Goal: Task Accomplishment & Management: Complete application form

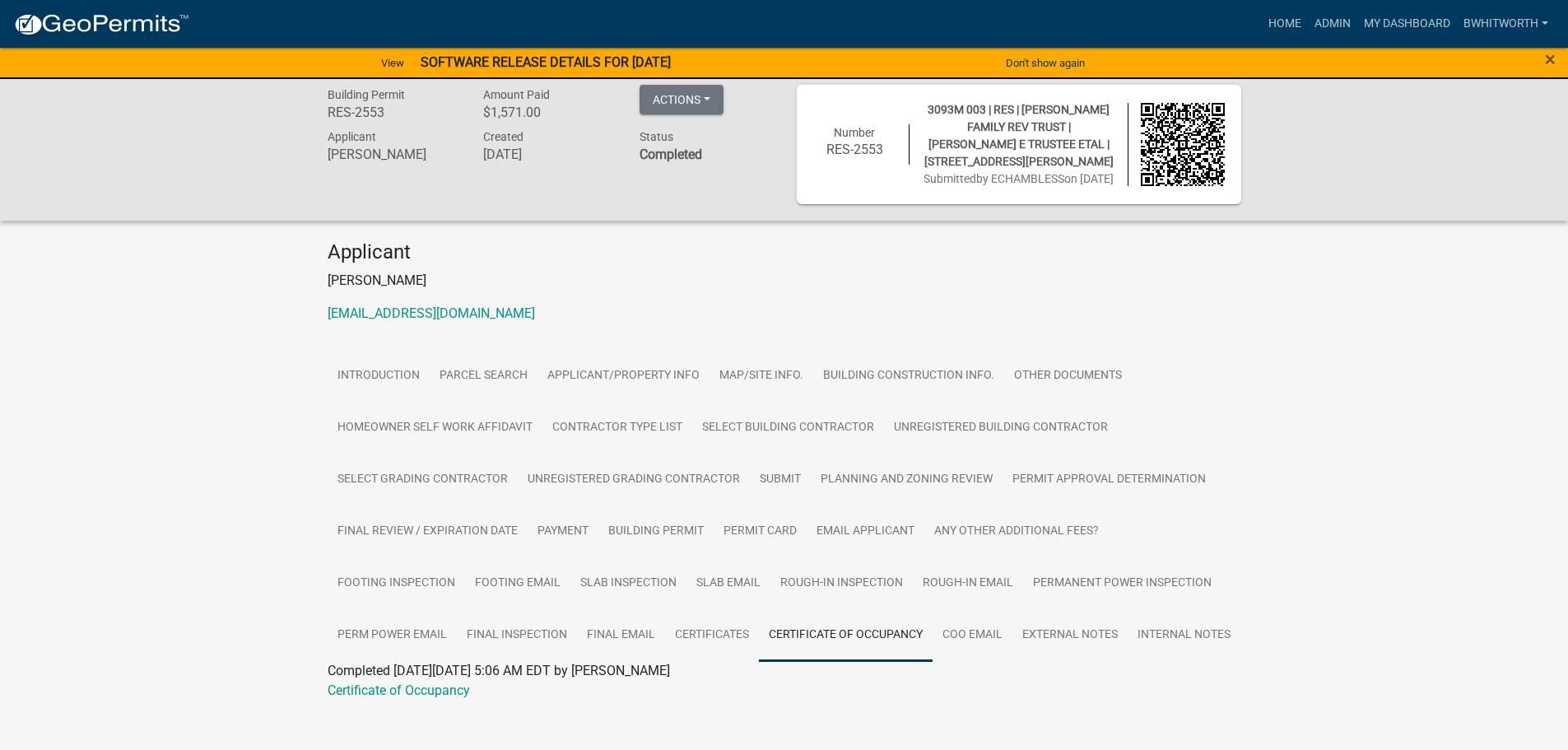
scroll to position [48, 0]
click at [1329, 21] on link "Admin" at bounding box center [1333, 24] width 50 height 31
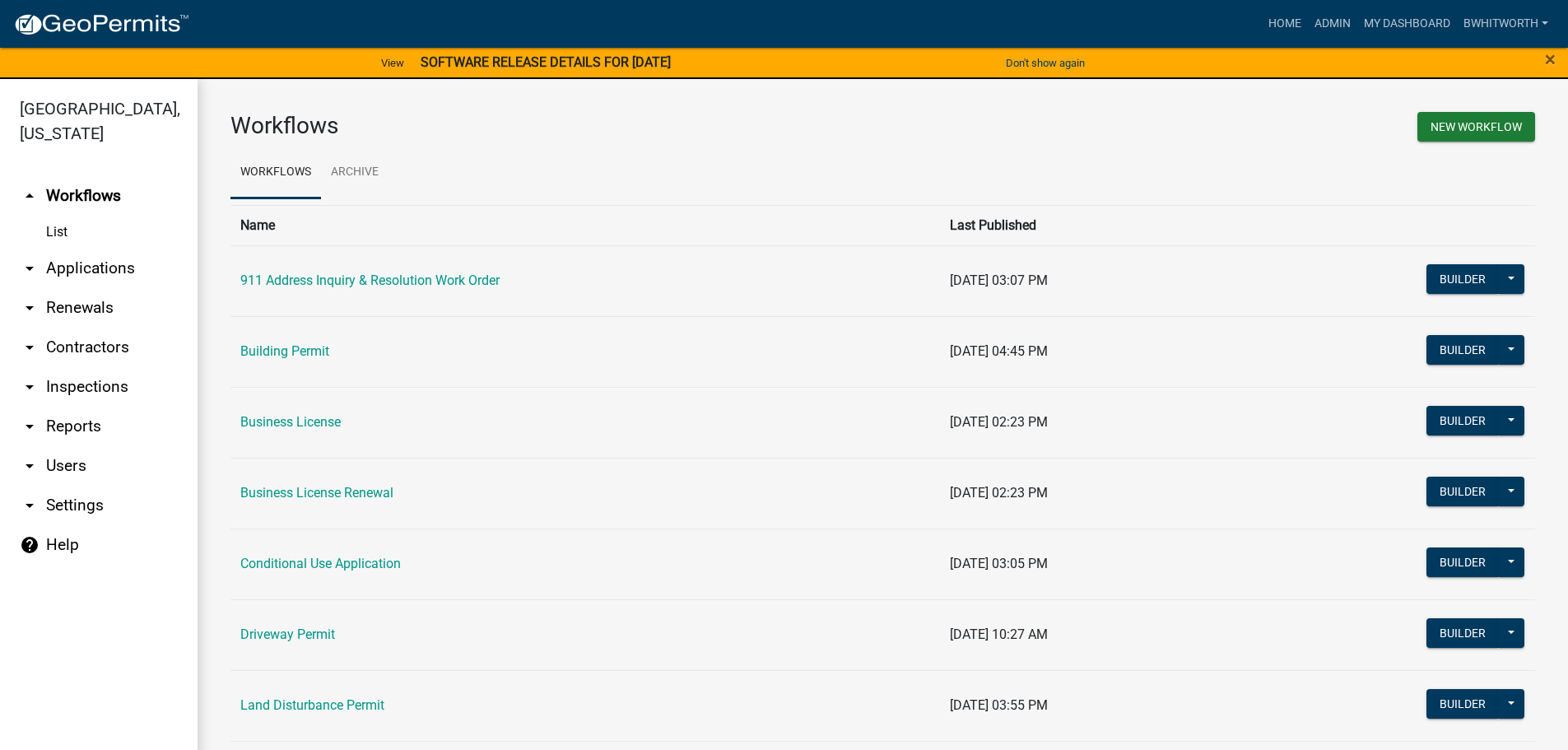
click at [69, 270] on link "arrow_drop_down Applications" at bounding box center [98, 268] width 197 height 40
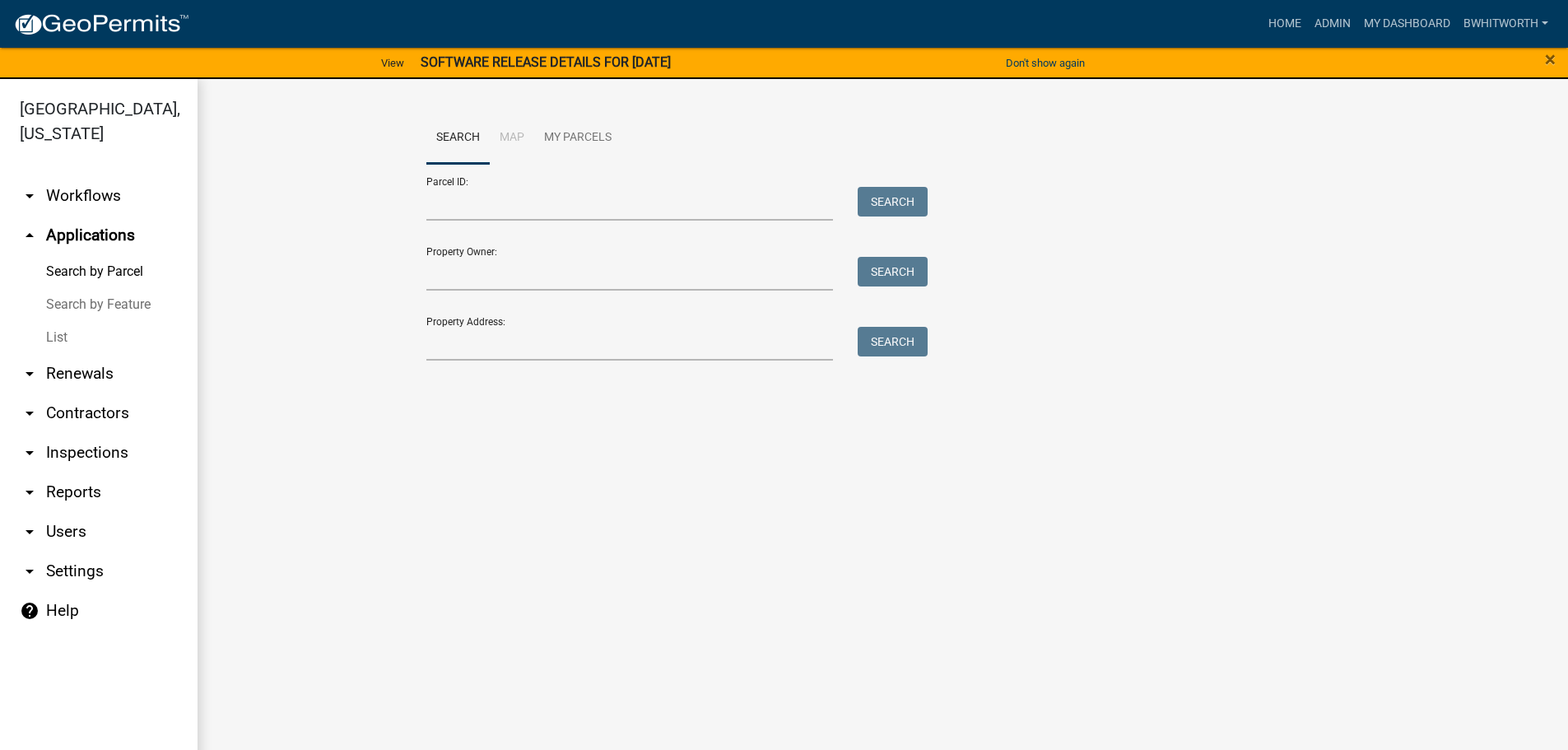
click at [65, 339] on link "List" at bounding box center [98, 338] width 197 height 33
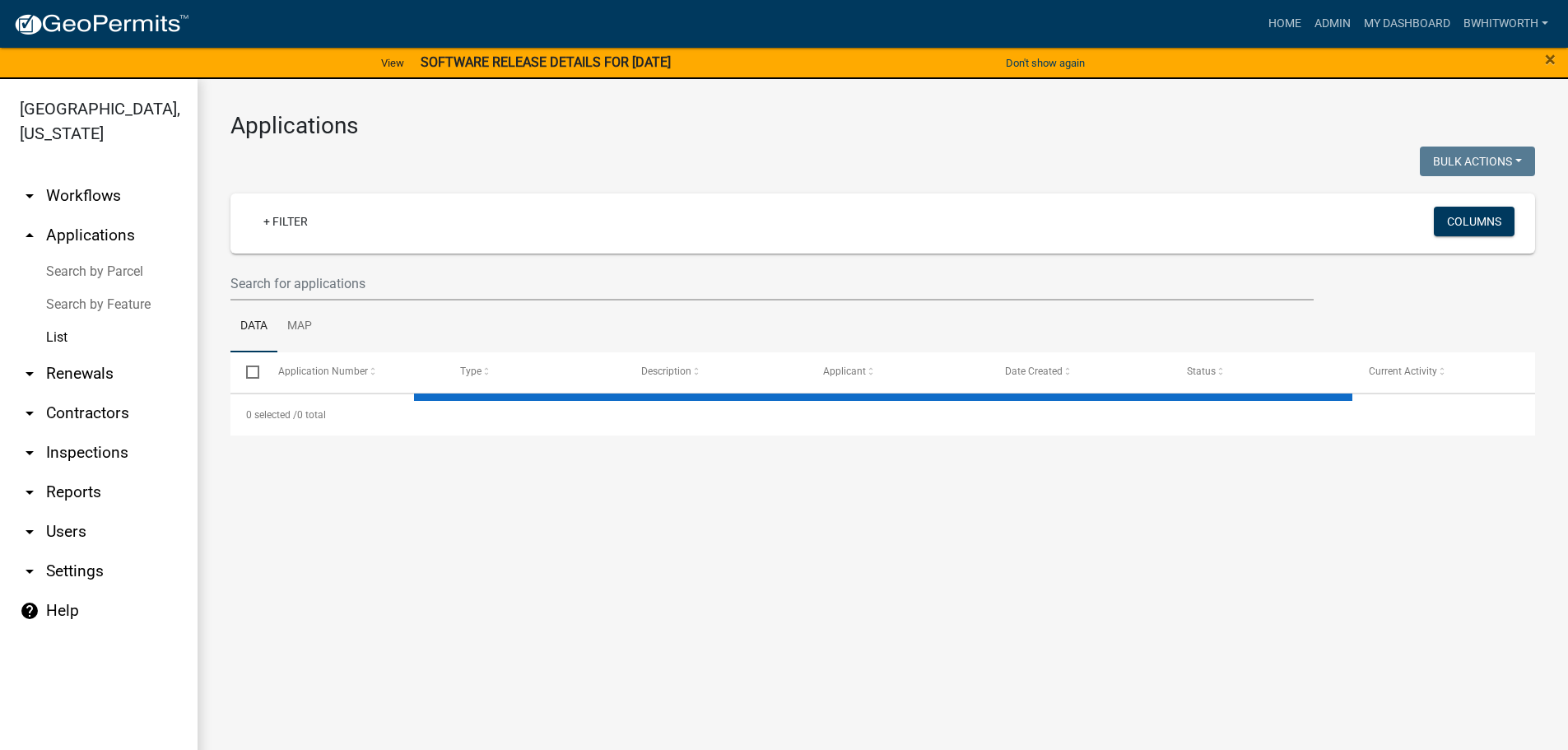
select select "3: 100"
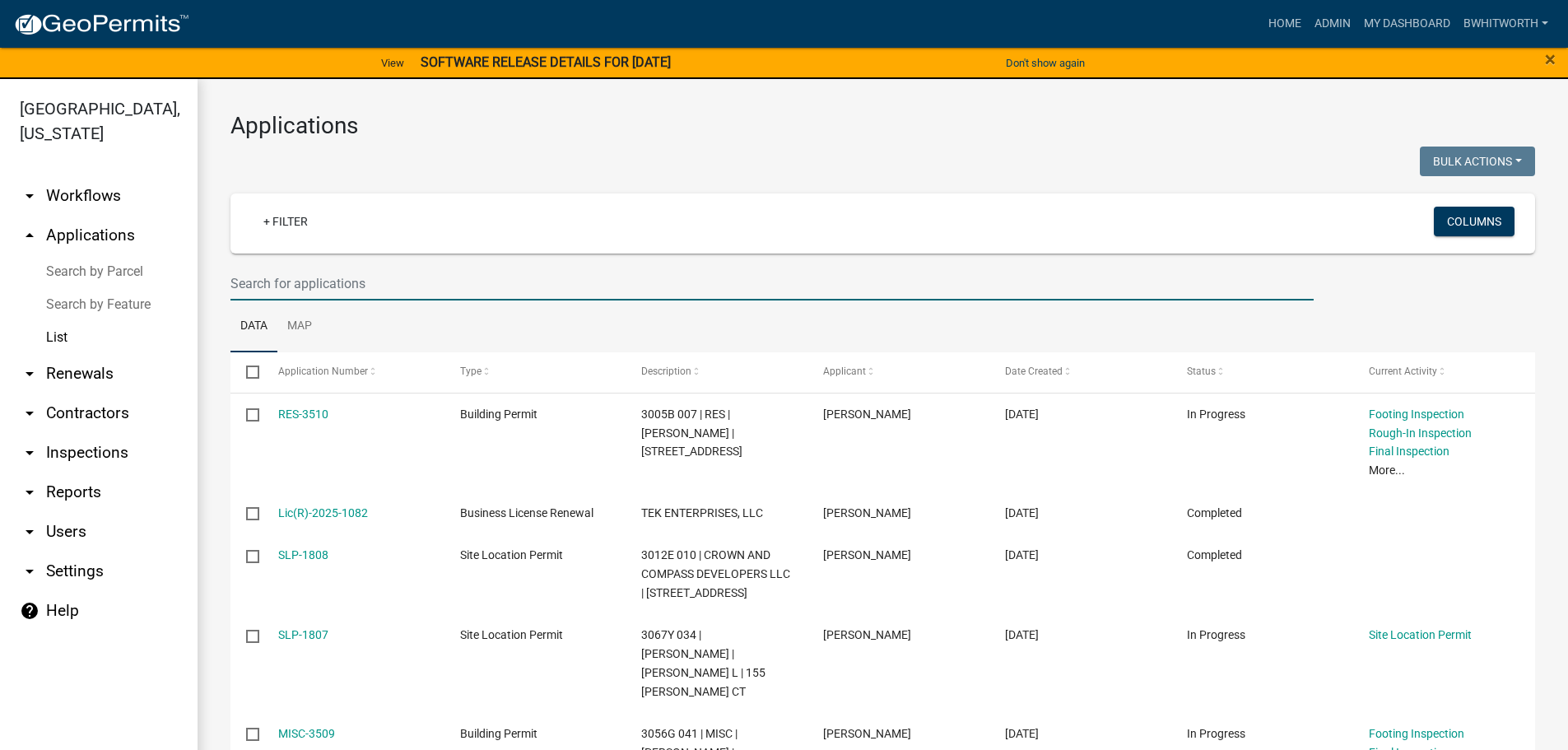
click at [509, 283] on input "text" at bounding box center [772, 283] width 1083 height 34
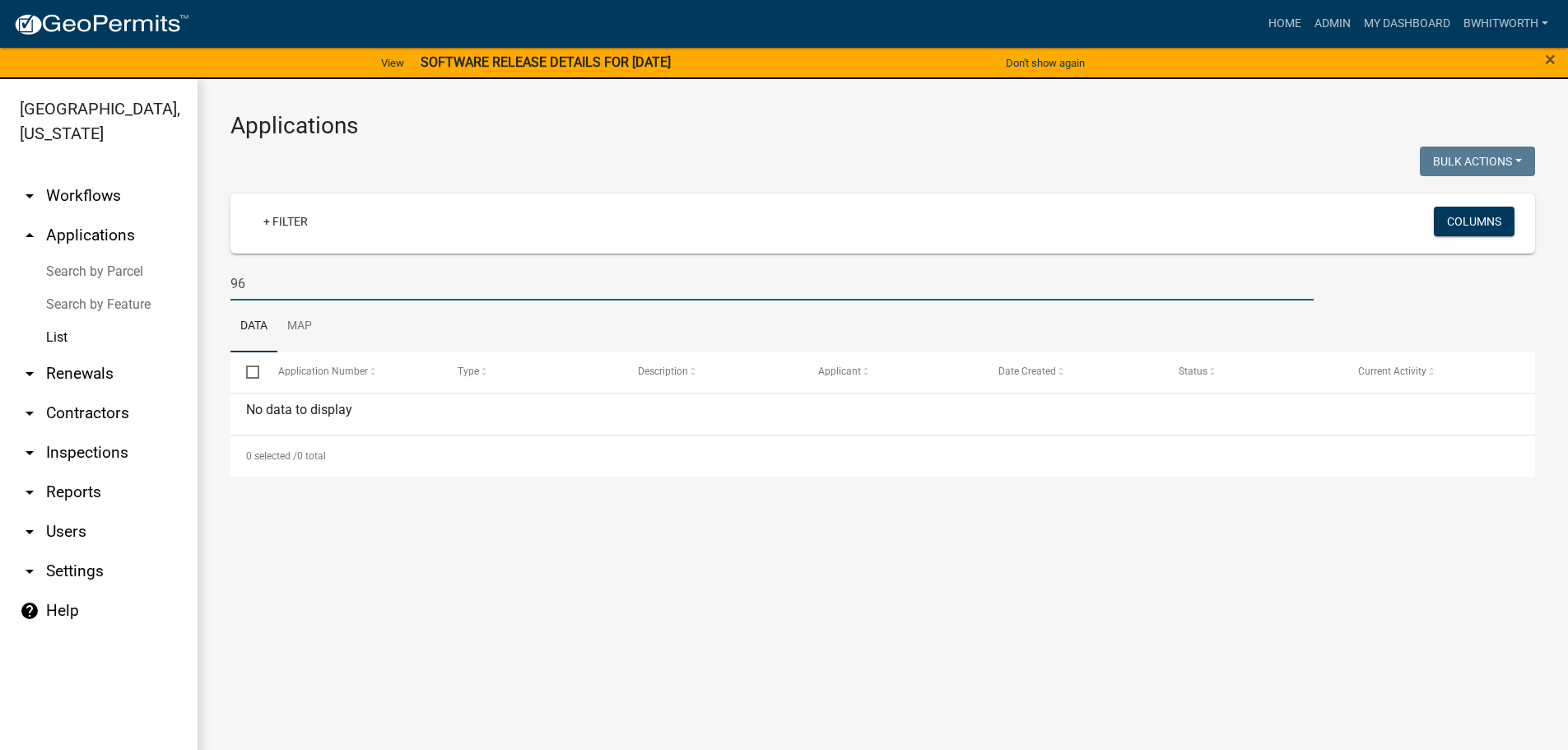
type input "9"
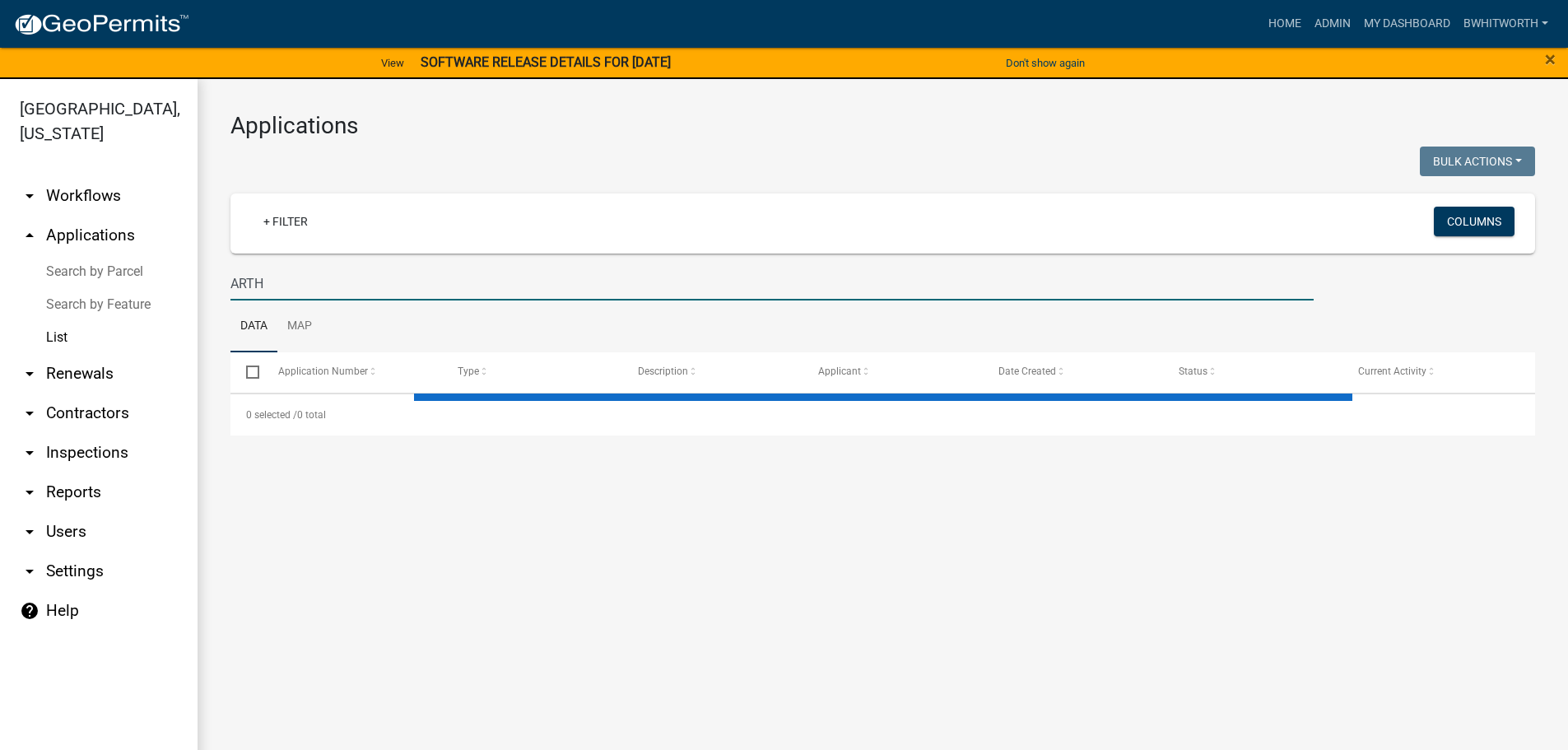
type input "ARTHU"
select select "3: 100"
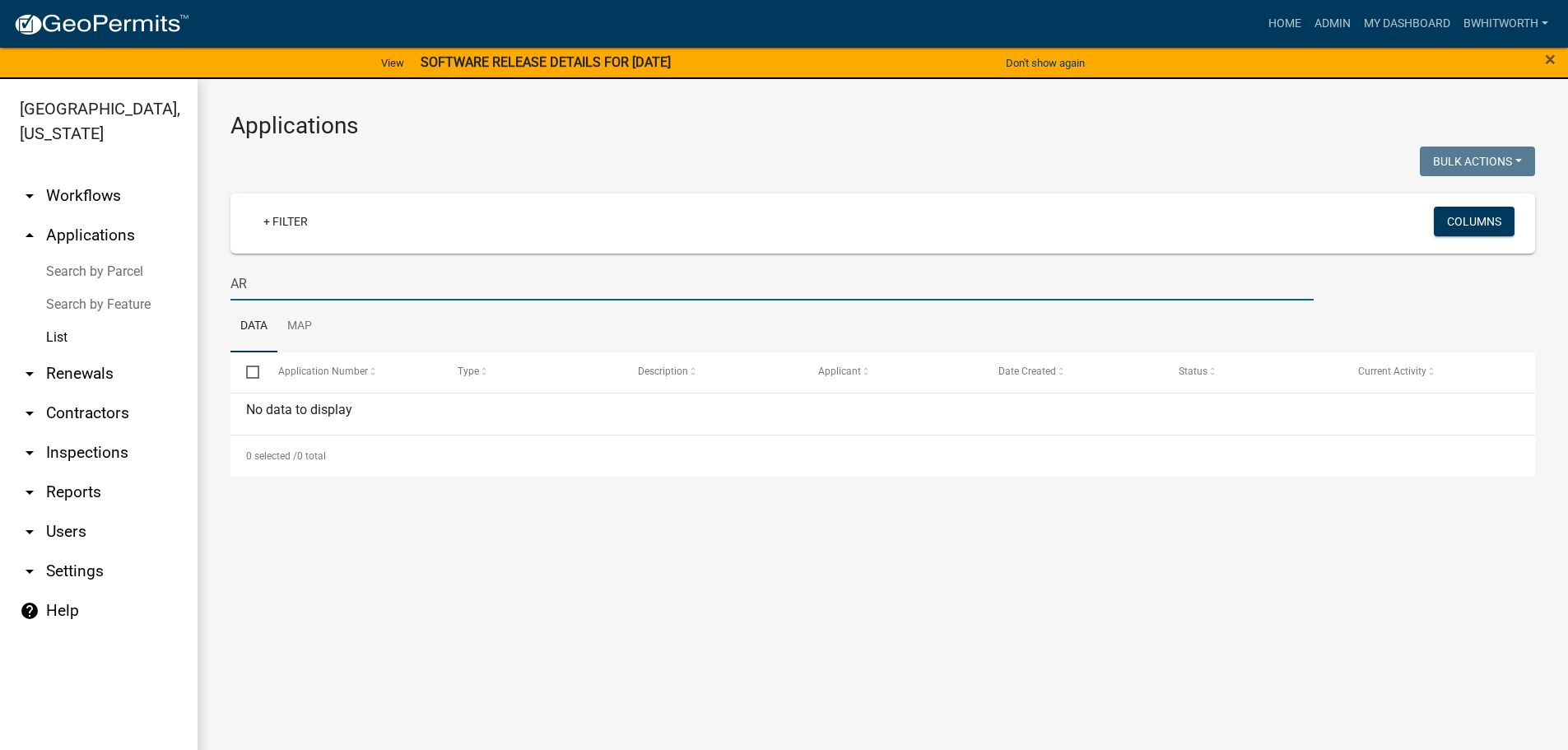
type input "A"
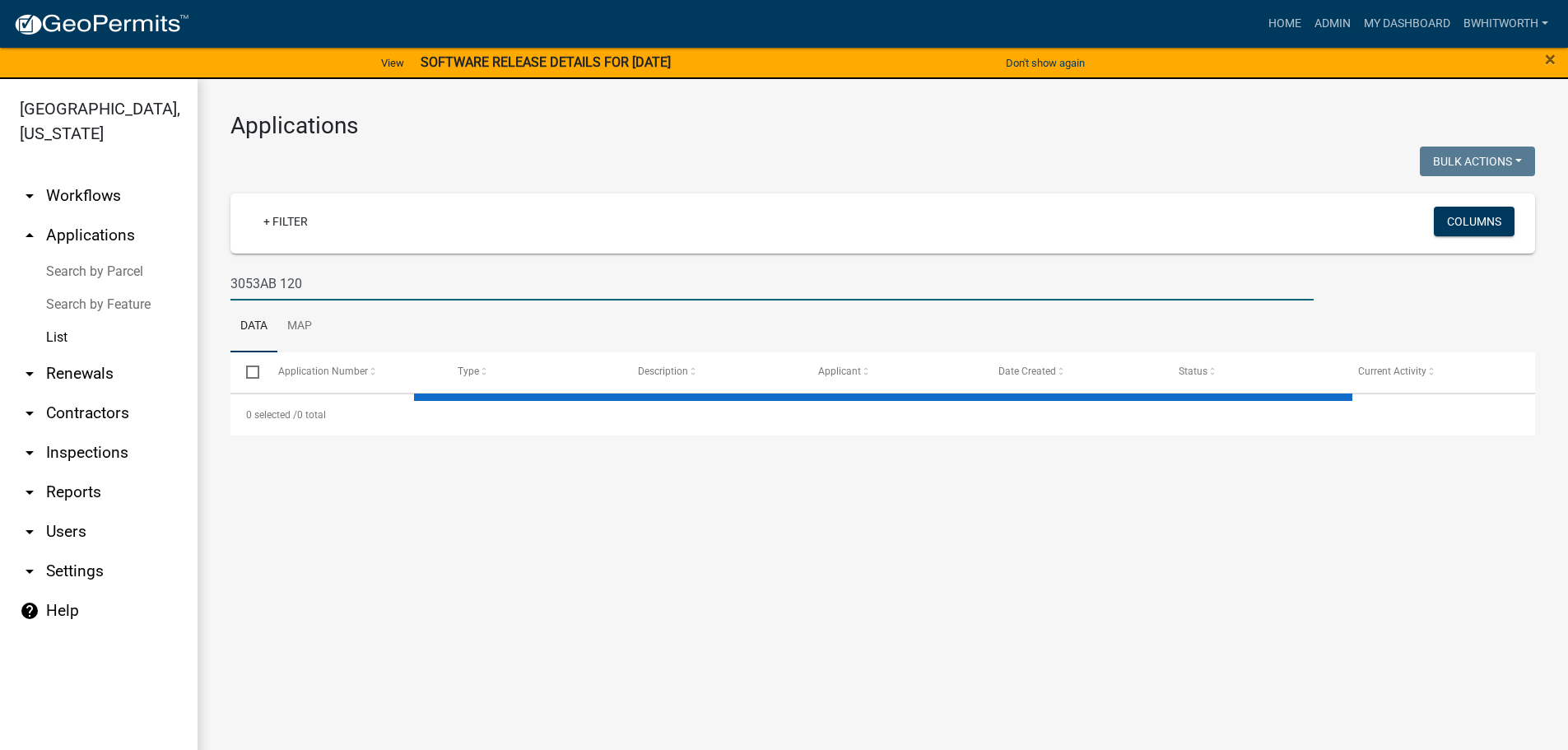
type input "3053AB 120"
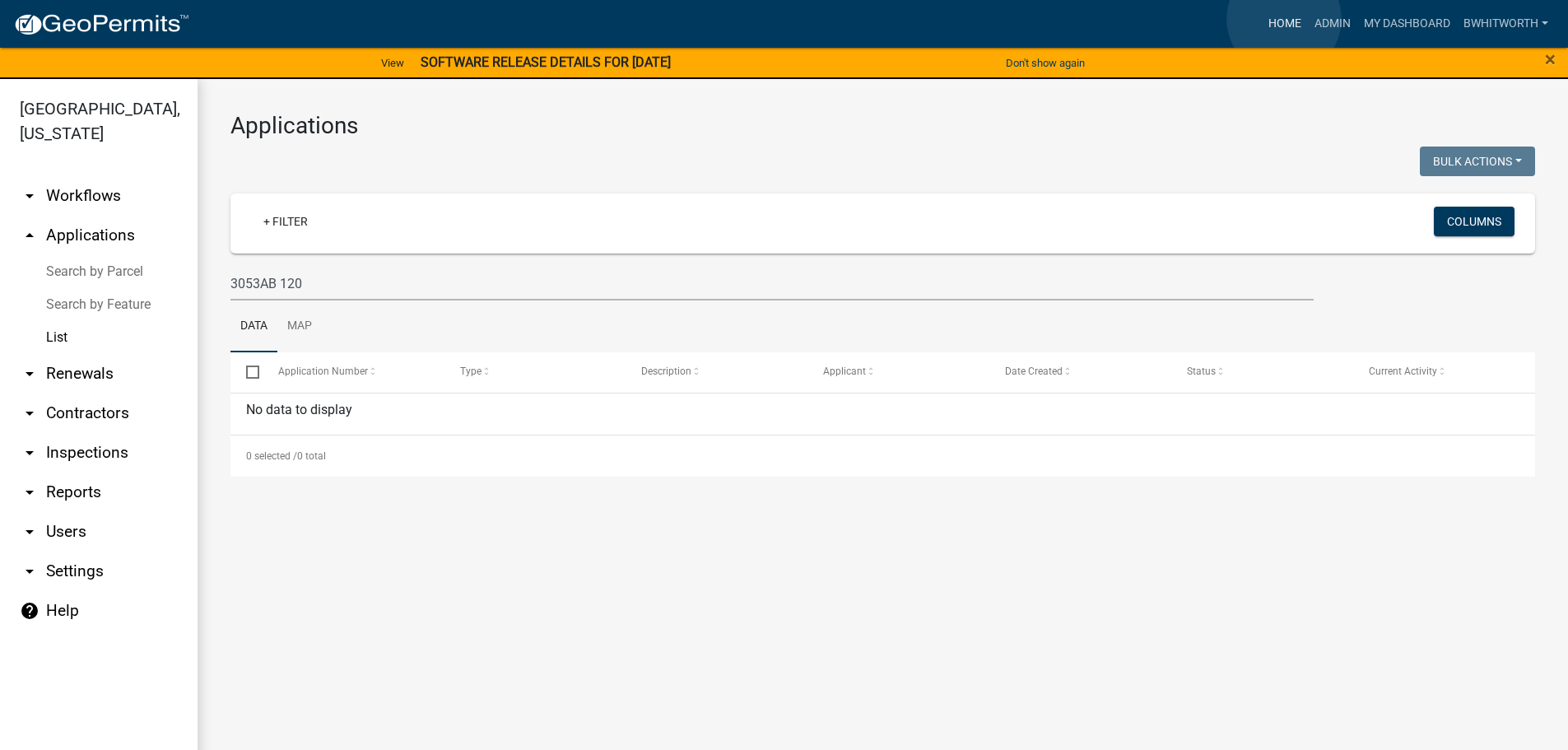
click at [1284, 19] on link "Home" at bounding box center [1285, 24] width 46 height 31
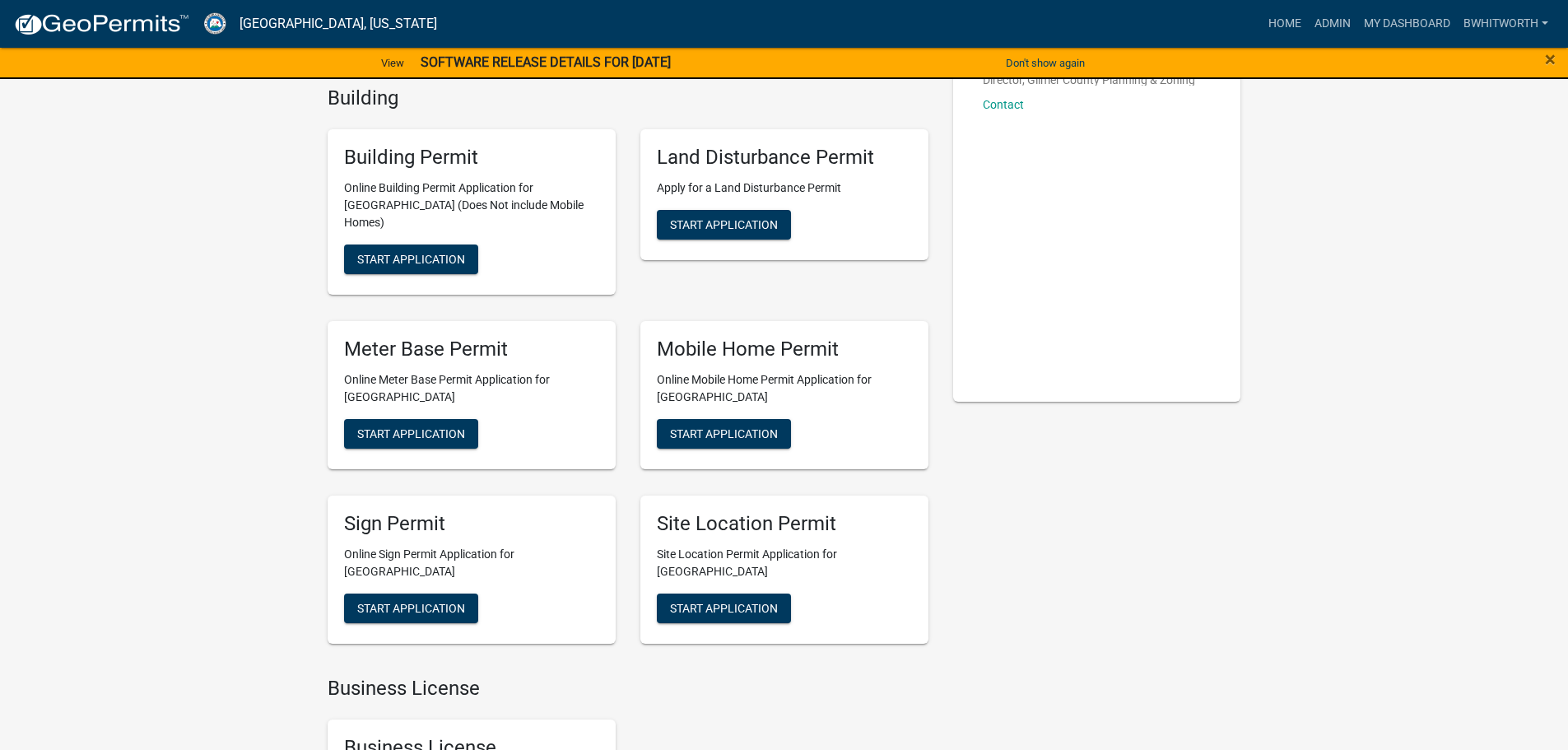
scroll to position [164, 0]
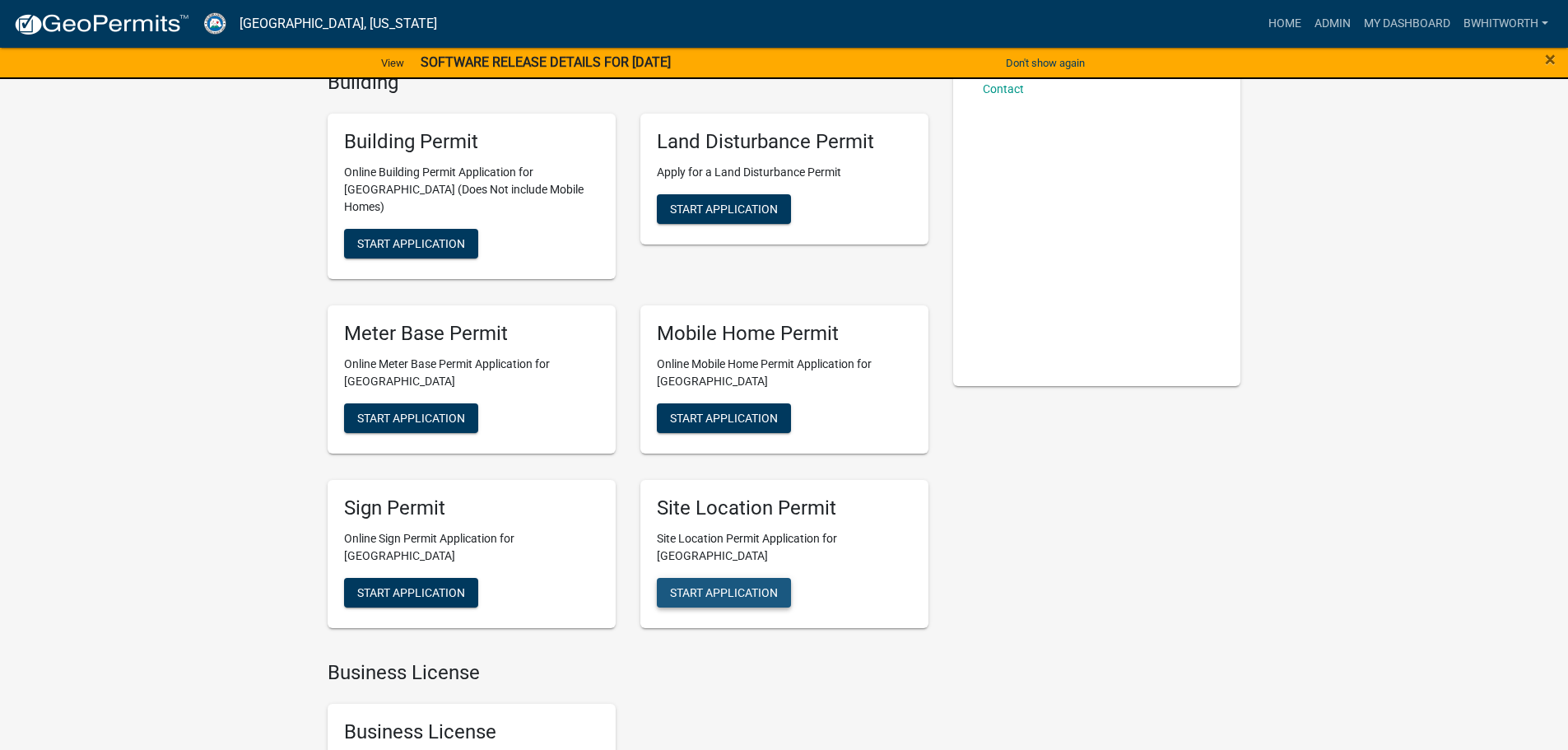
click at [710, 578] on button "Start Application" at bounding box center [724, 593] width 135 height 30
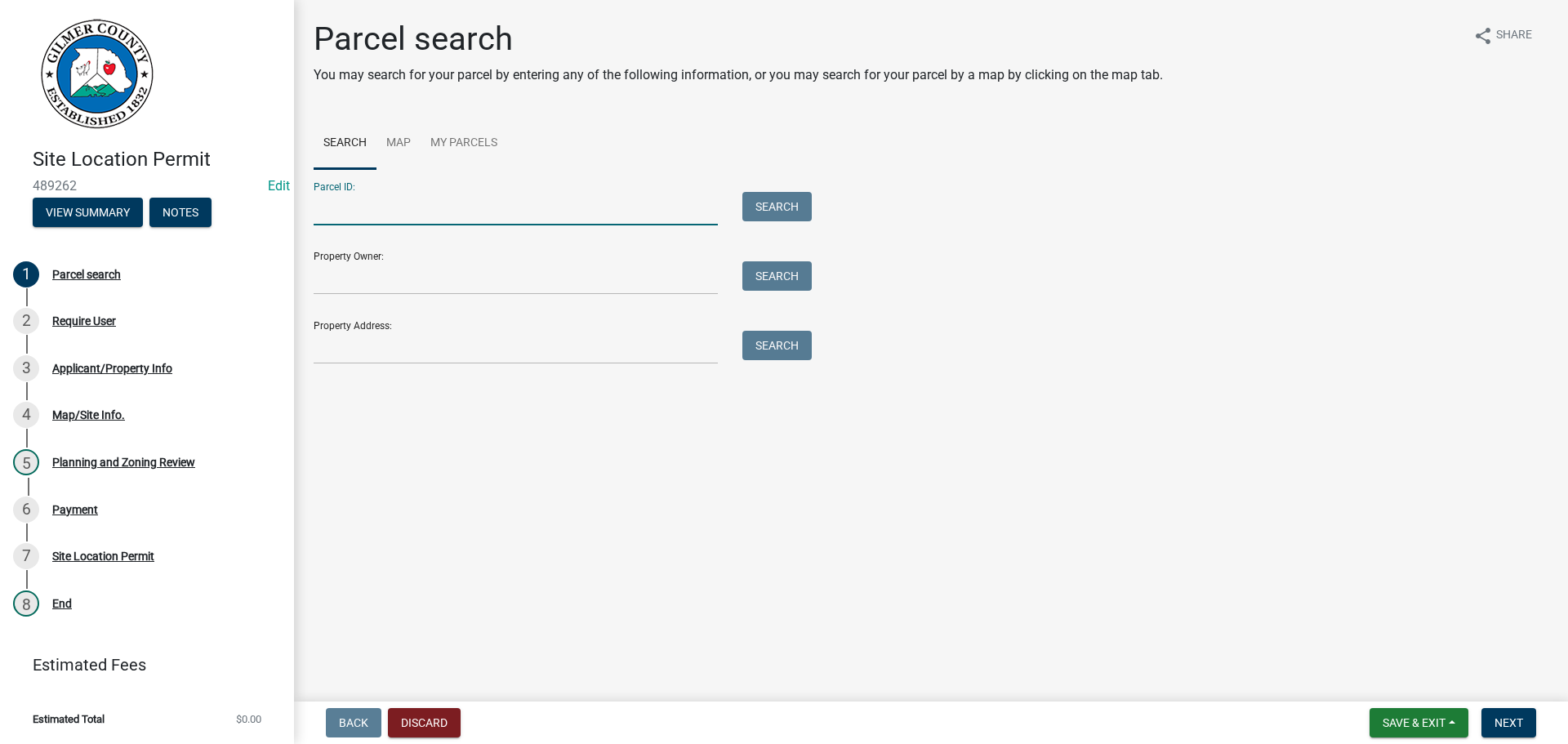
click at [390, 208] on input "Parcel ID:" at bounding box center [516, 208] width 405 height 34
type input "3053AB"
click at [413, 726] on button "Discard" at bounding box center [424, 723] width 73 height 29
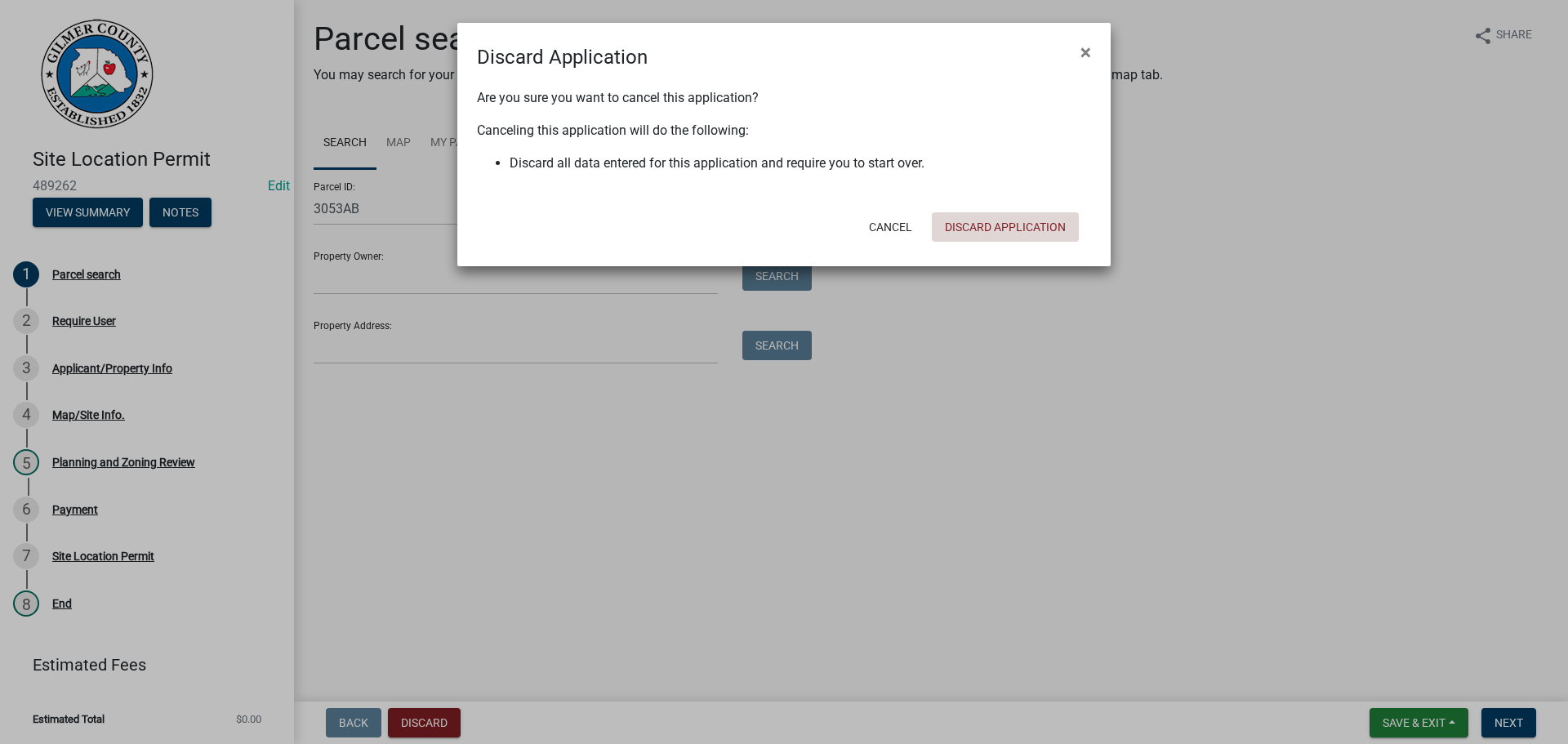
click at [984, 217] on button "Discard Application" at bounding box center [1005, 227] width 147 height 29
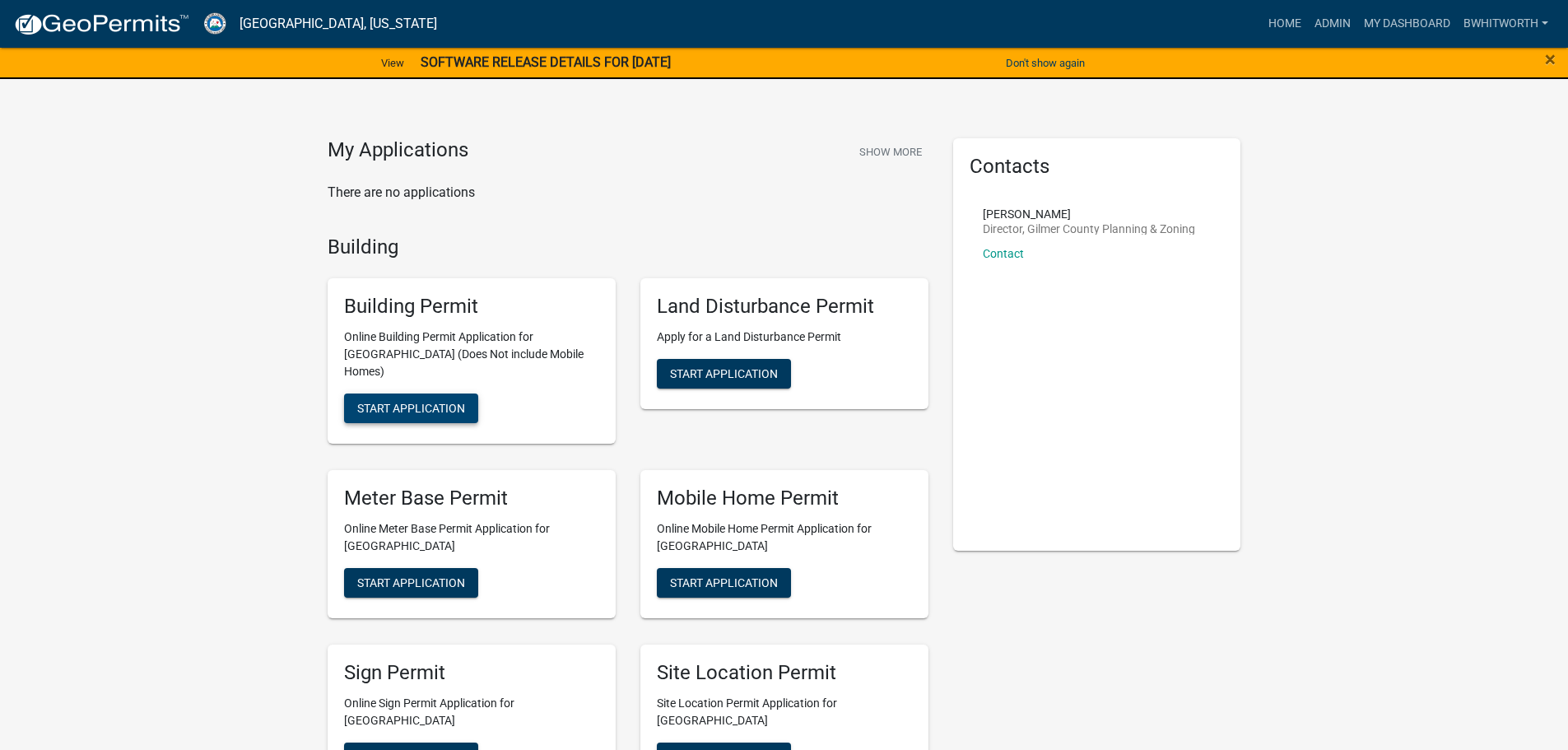
click at [415, 402] on span "Start Application" at bounding box center [411, 409] width 108 height 13
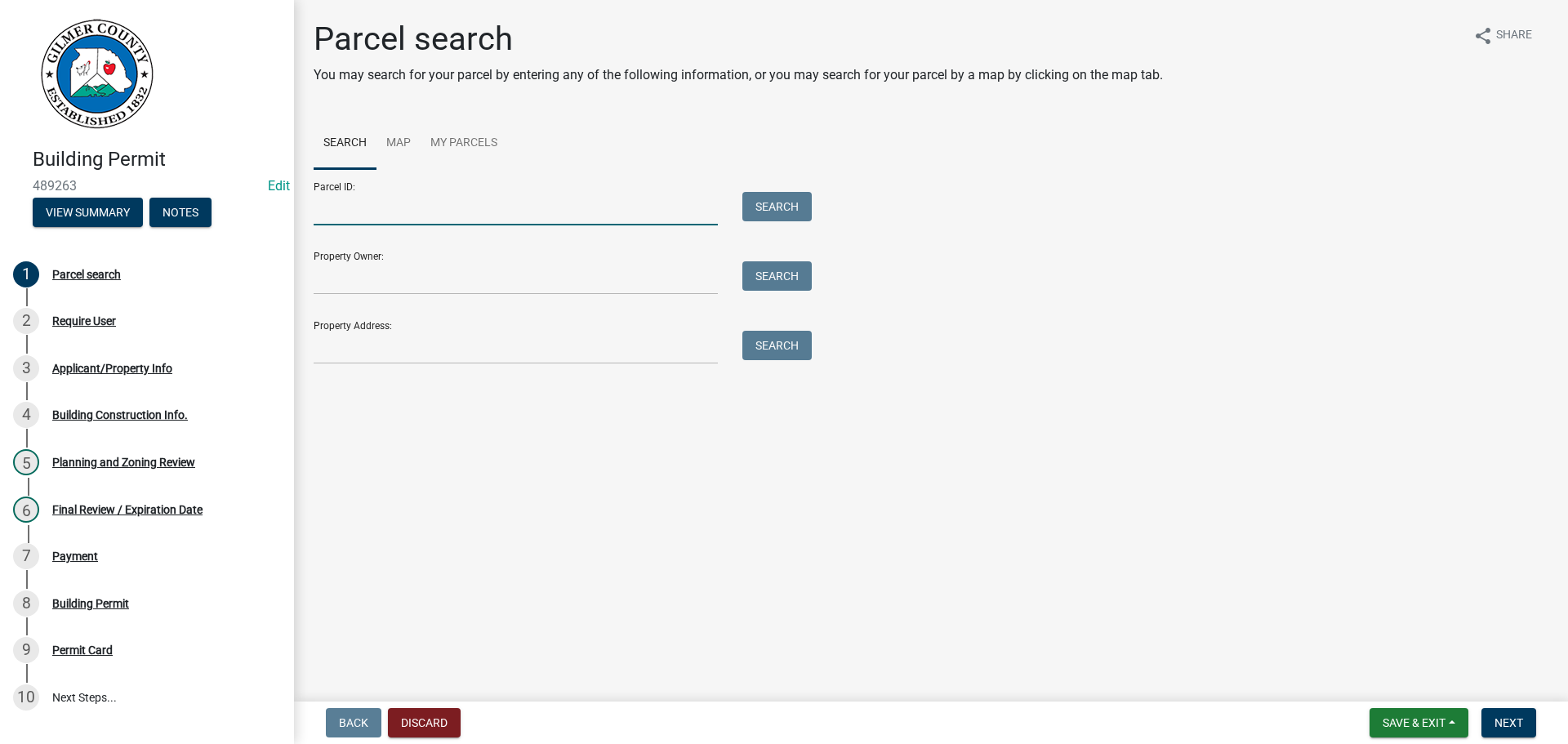
click at [397, 211] on input "Parcel ID:" at bounding box center [516, 208] width 405 height 34
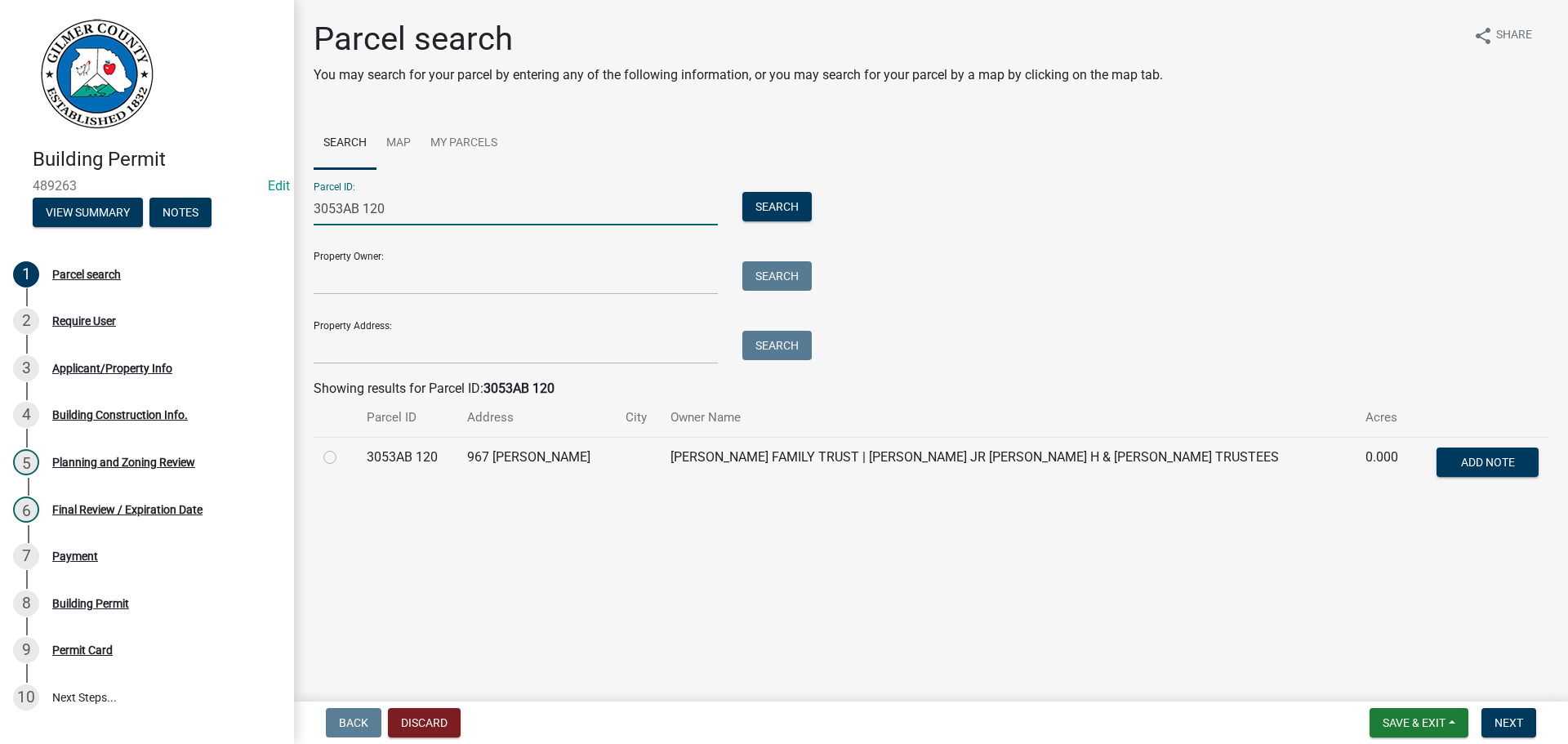
type input "3053AB 120"
click at [343, 447] on label at bounding box center [343, 447] width 0 height 0
click at [343, 457] on 120 "radio" at bounding box center [348, 452] width 11 height 11
radio 120 "true"
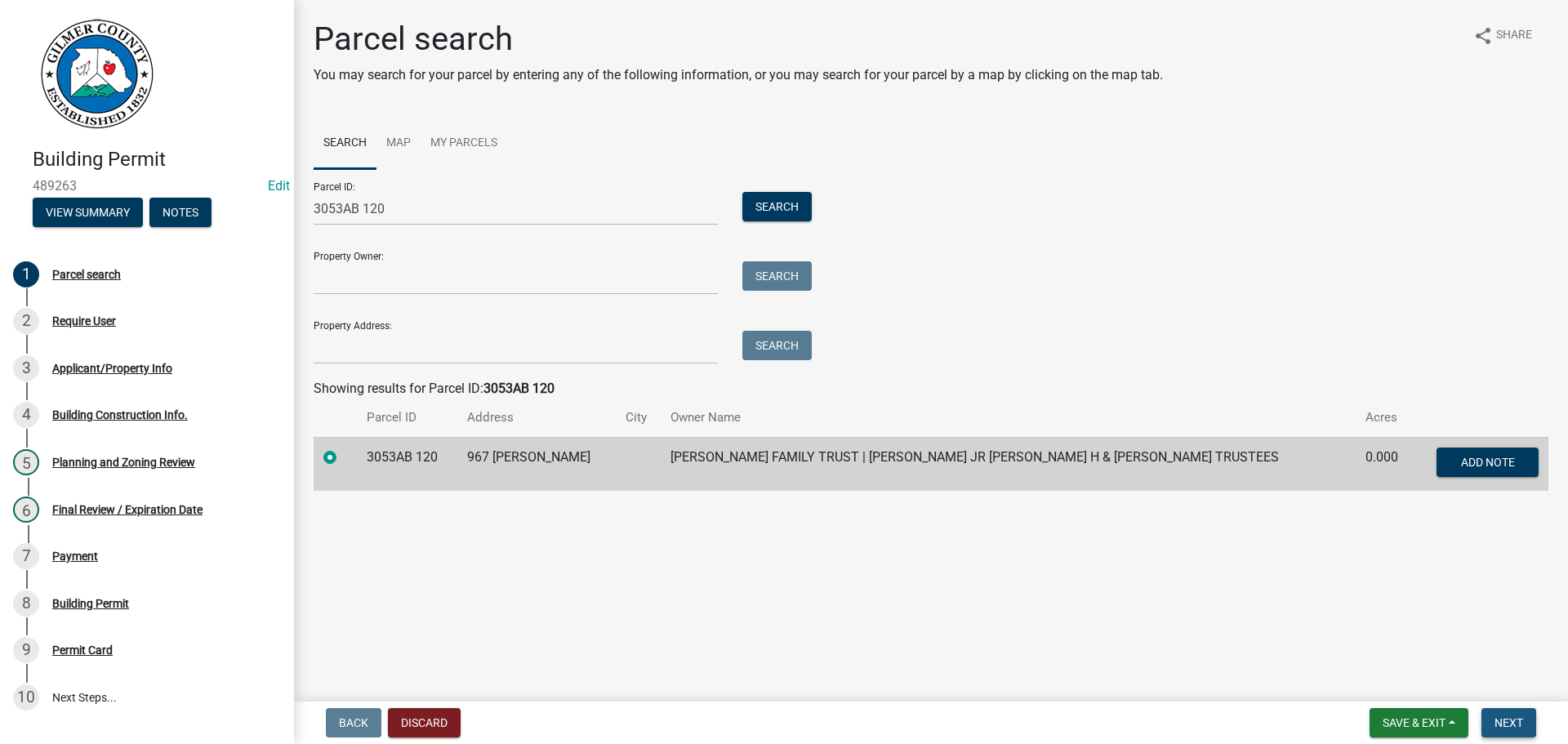
click at [1511, 716] on span "Next" at bounding box center [1509, 723] width 29 height 13
click at [1508, 721] on span "Next" at bounding box center [1509, 723] width 29 height 13
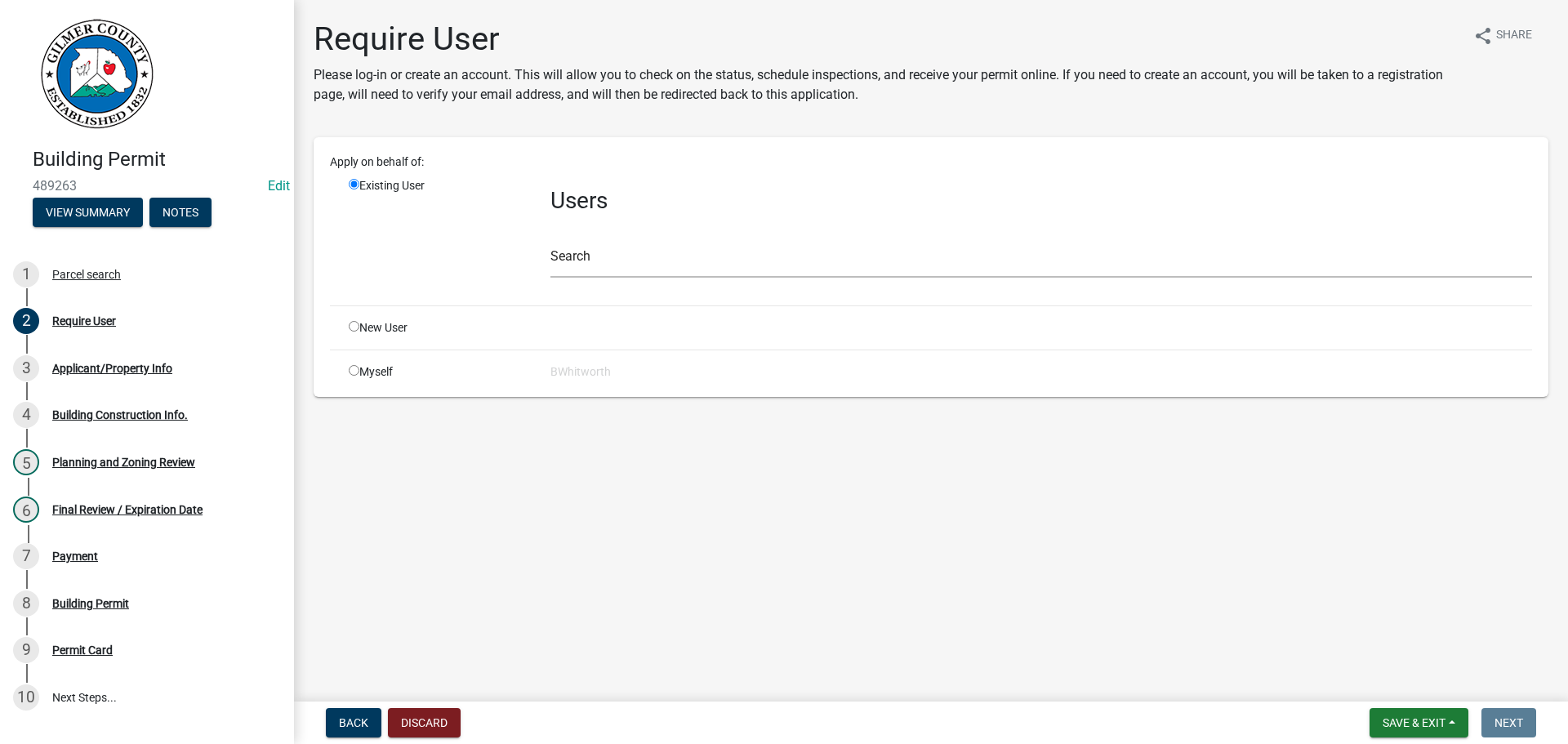
click at [353, 326] on input "radio" at bounding box center [354, 326] width 11 height 11
radio input "true"
radio input "false"
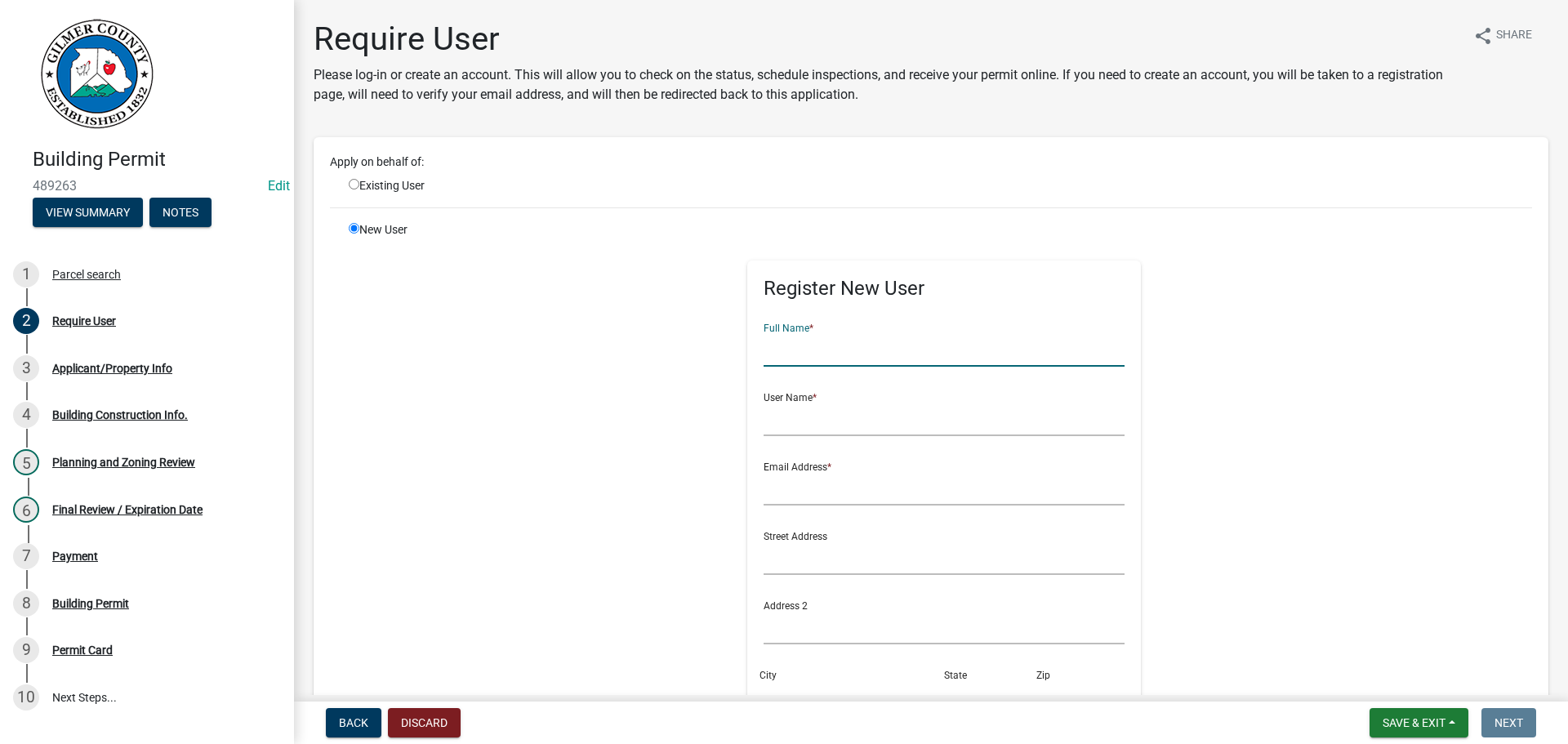
click at [791, 355] on input "text" at bounding box center [945, 350] width 362 height 34
type input "[PERSON_NAME]"
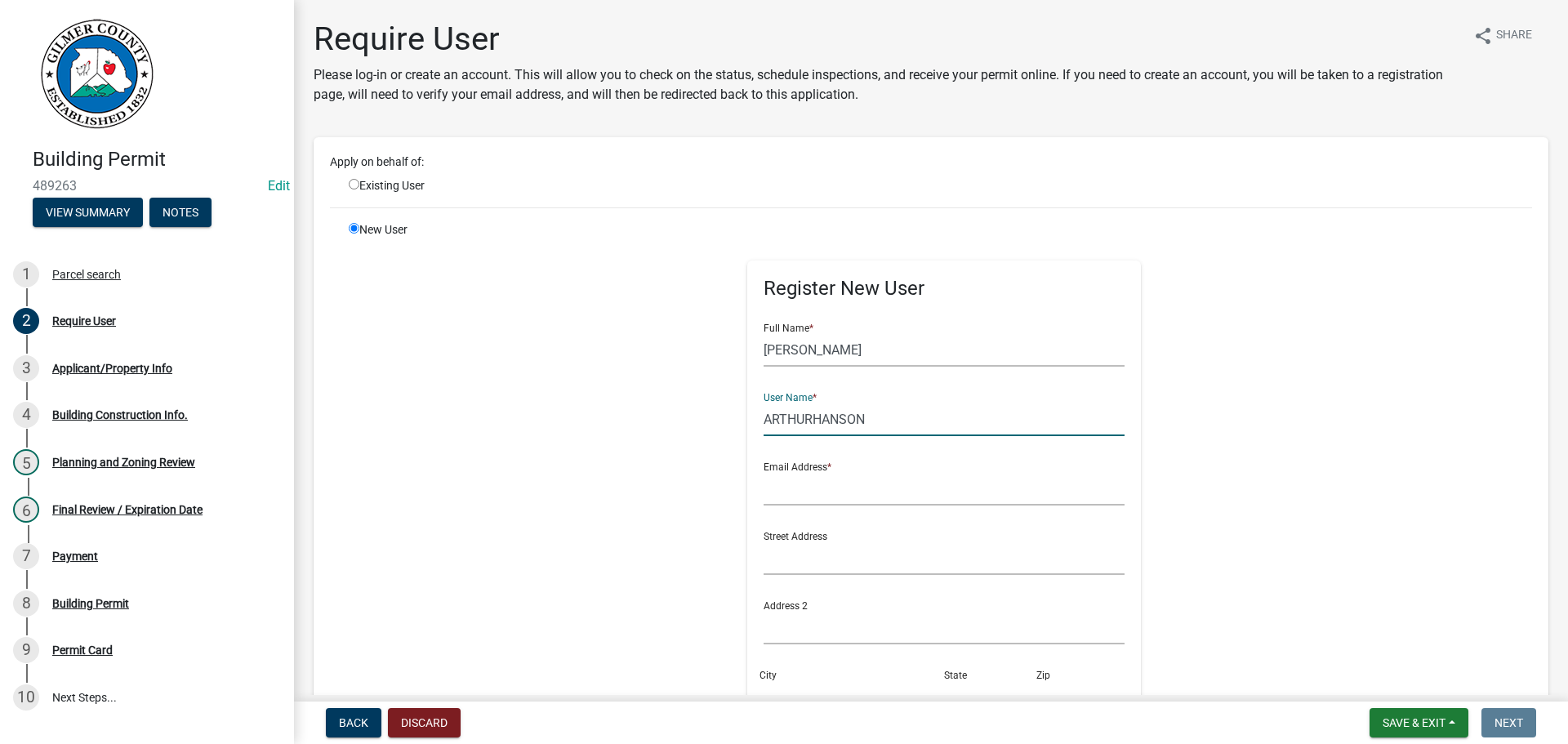
type input "ARTHURHANSON"
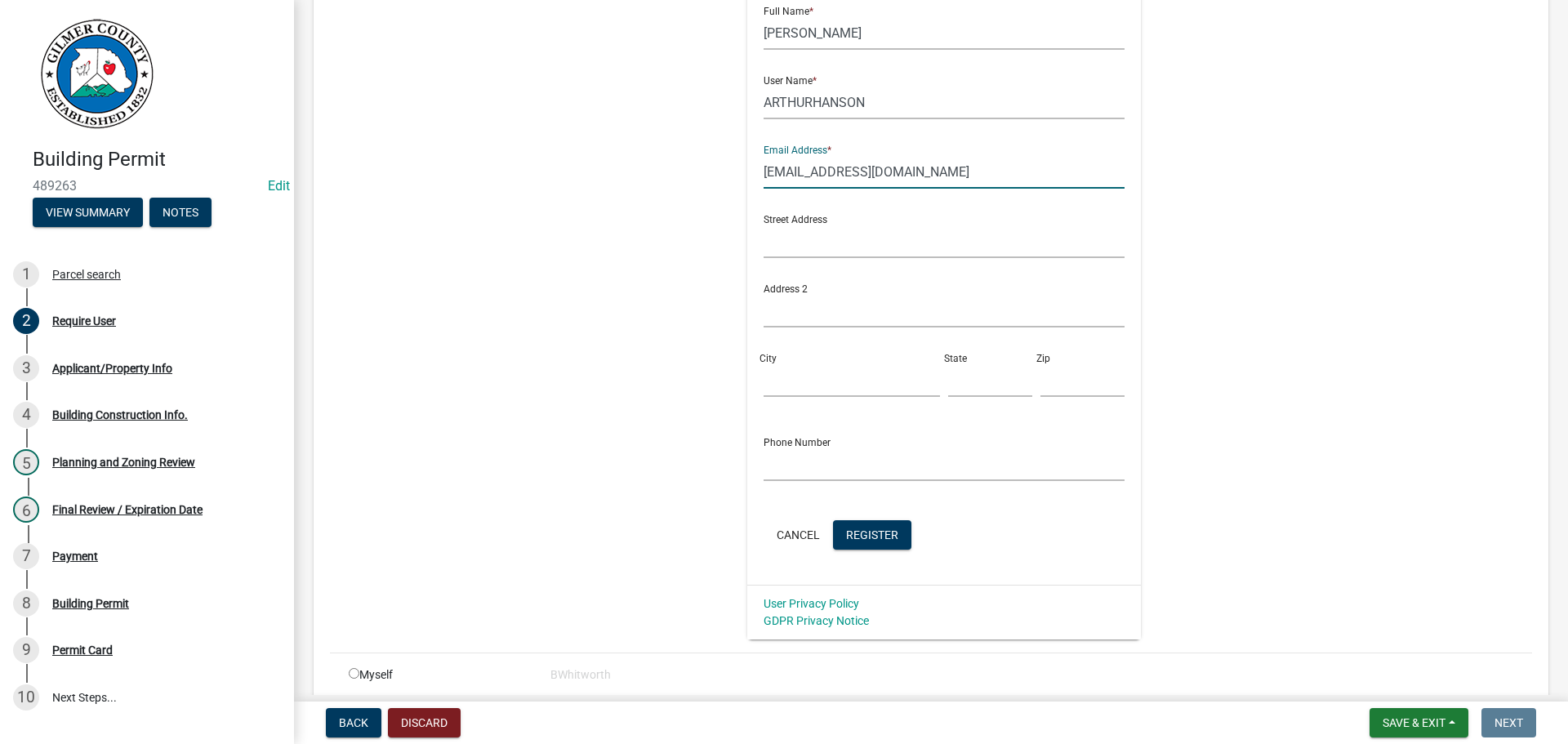
scroll to position [327, 0]
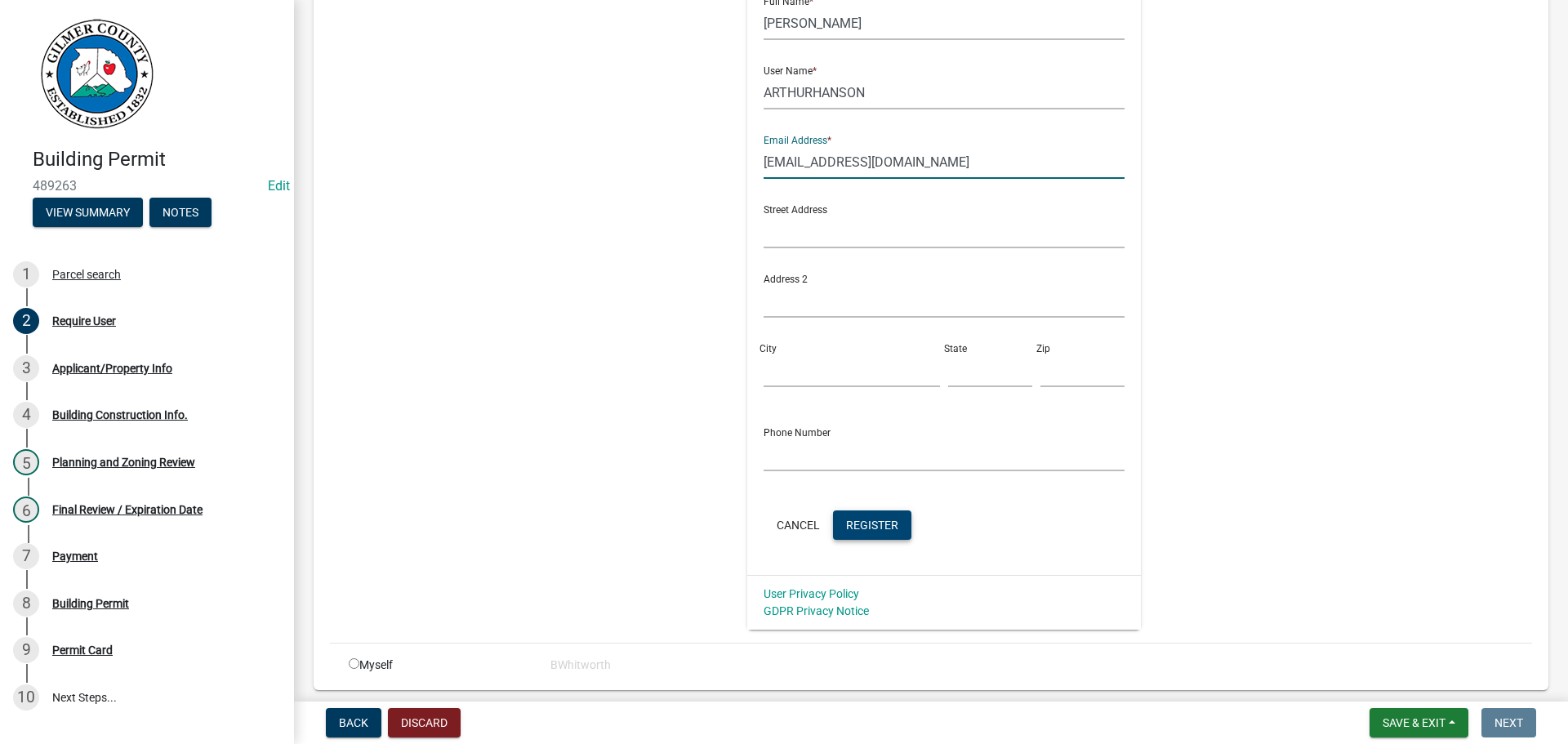
type input "[EMAIL_ADDRESS][DOMAIN_NAME]"
click at [867, 521] on span "Register" at bounding box center [872, 524] width 52 height 13
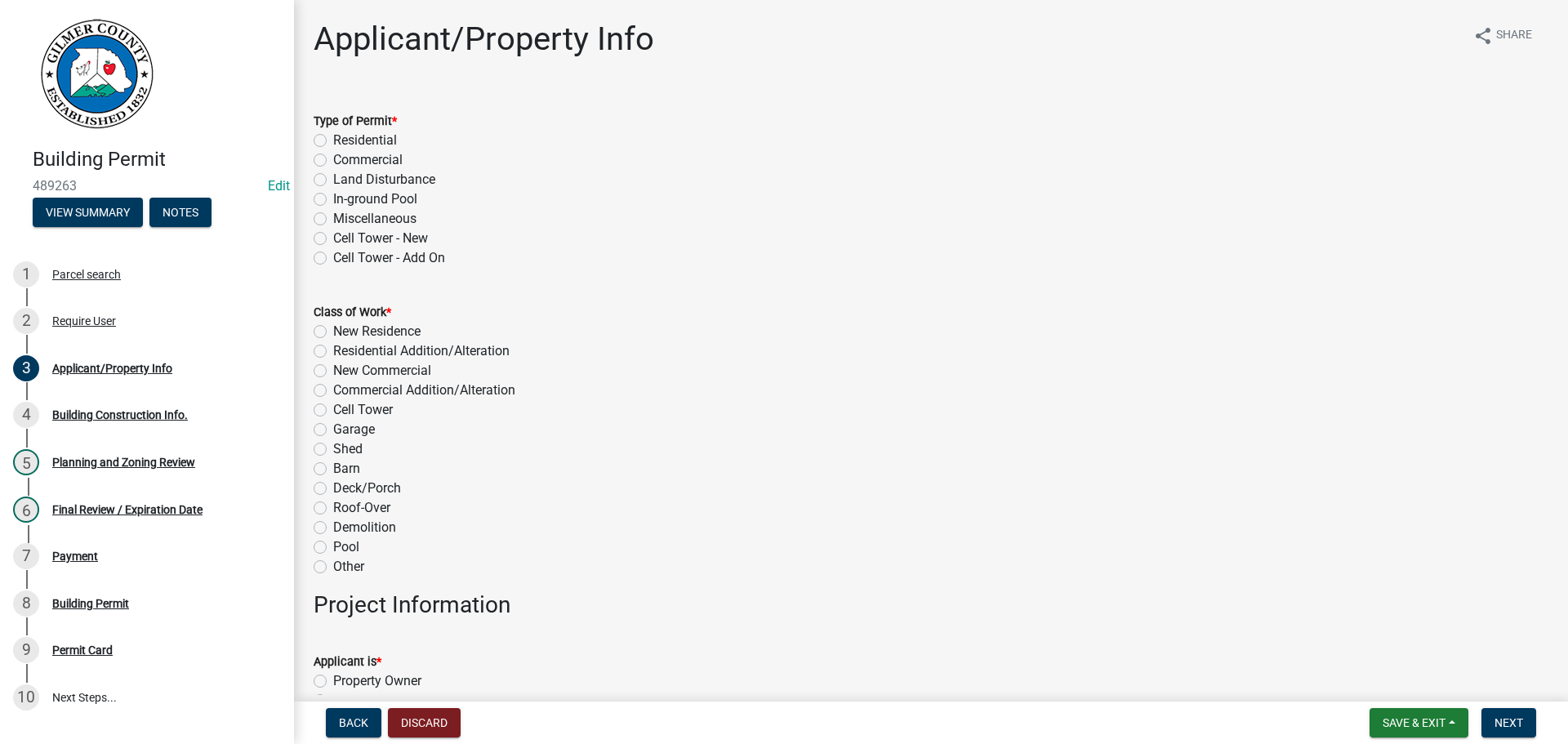
click at [333, 216] on label "Miscellaneous" at bounding box center [375, 219] width 84 height 20
click at [333, 216] on input "Miscellaneous" at bounding box center [338, 214] width 11 height 11
radio input "true"
click at [333, 492] on label "Deck/Porch" at bounding box center [367, 488] width 68 height 20
click at [333, 489] on input "Deck/Porch" at bounding box center [338, 483] width 11 height 11
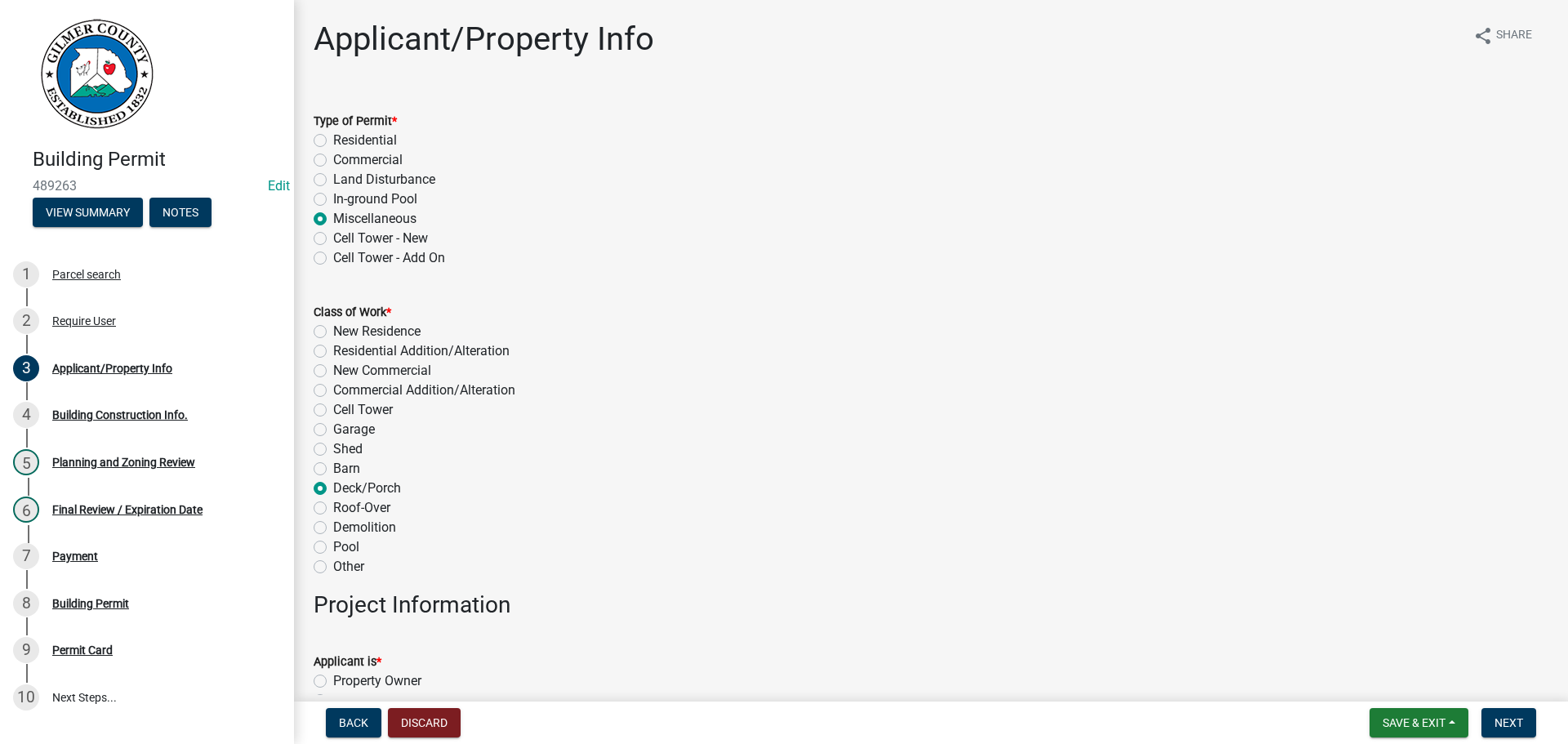
radio input "true"
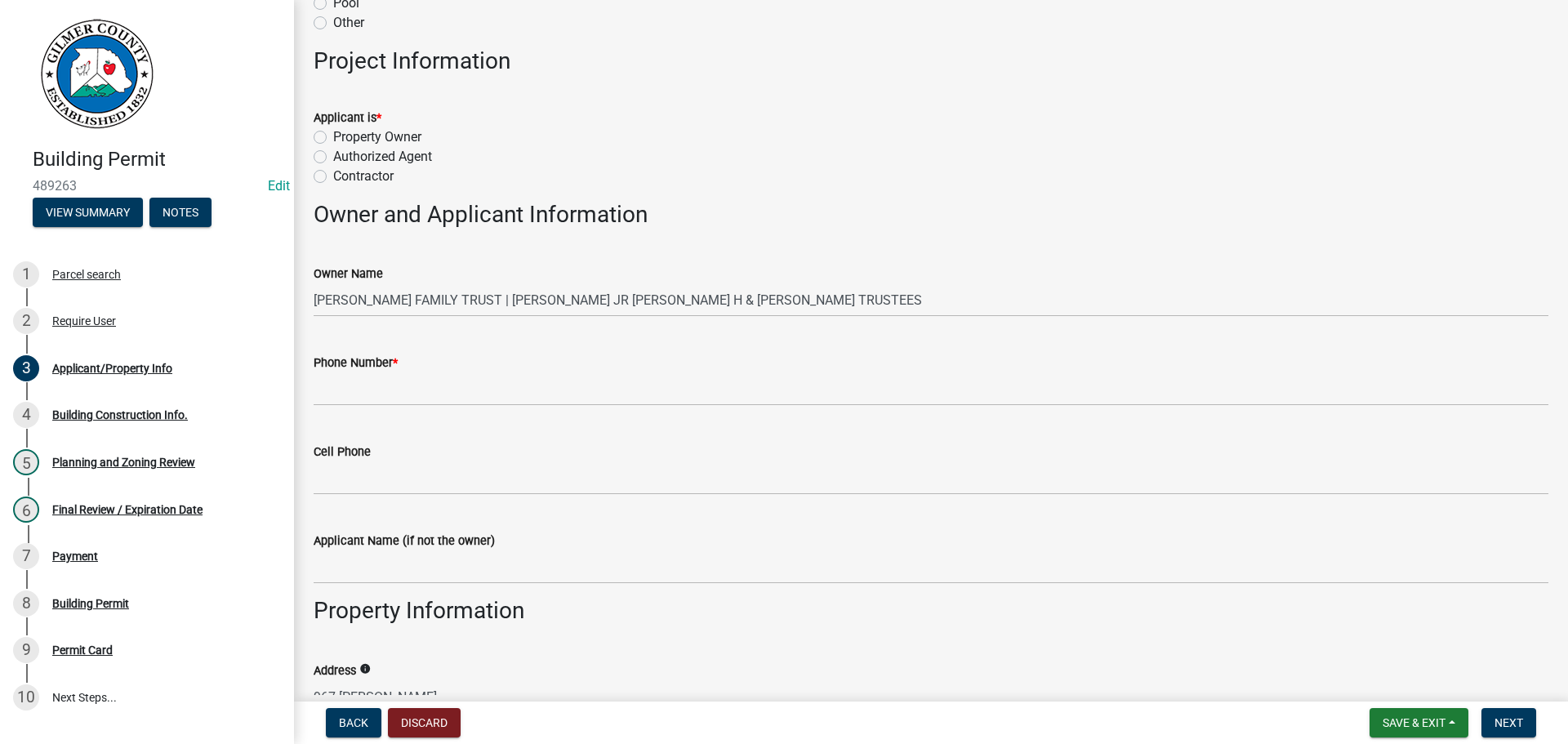
scroll to position [572, 0]
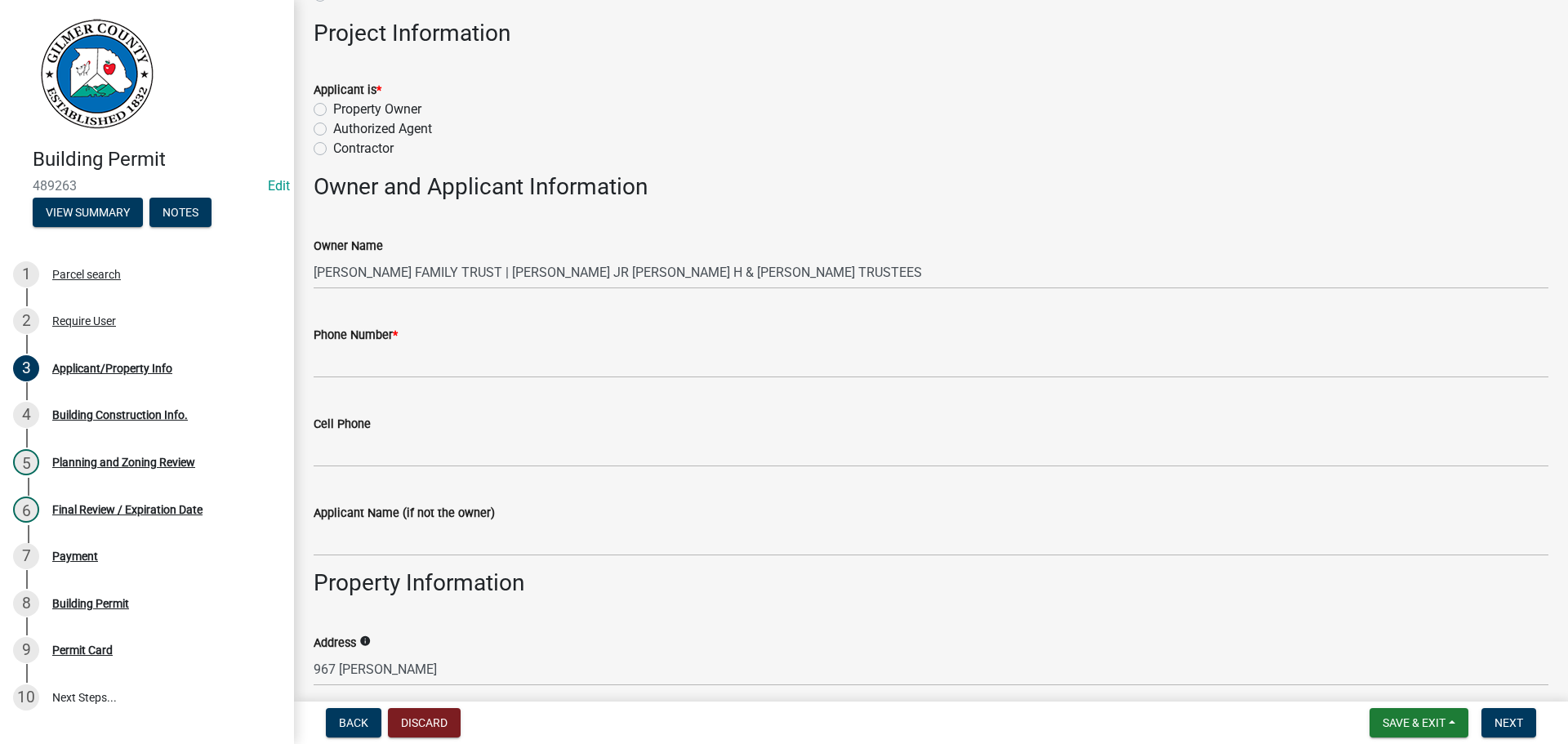
click at [333, 105] on label "Property Owner" at bounding box center [378, 110] width 88 height 20
click at [333, 105] on input "Property Owner" at bounding box center [338, 105] width 11 height 11
radio input "true"
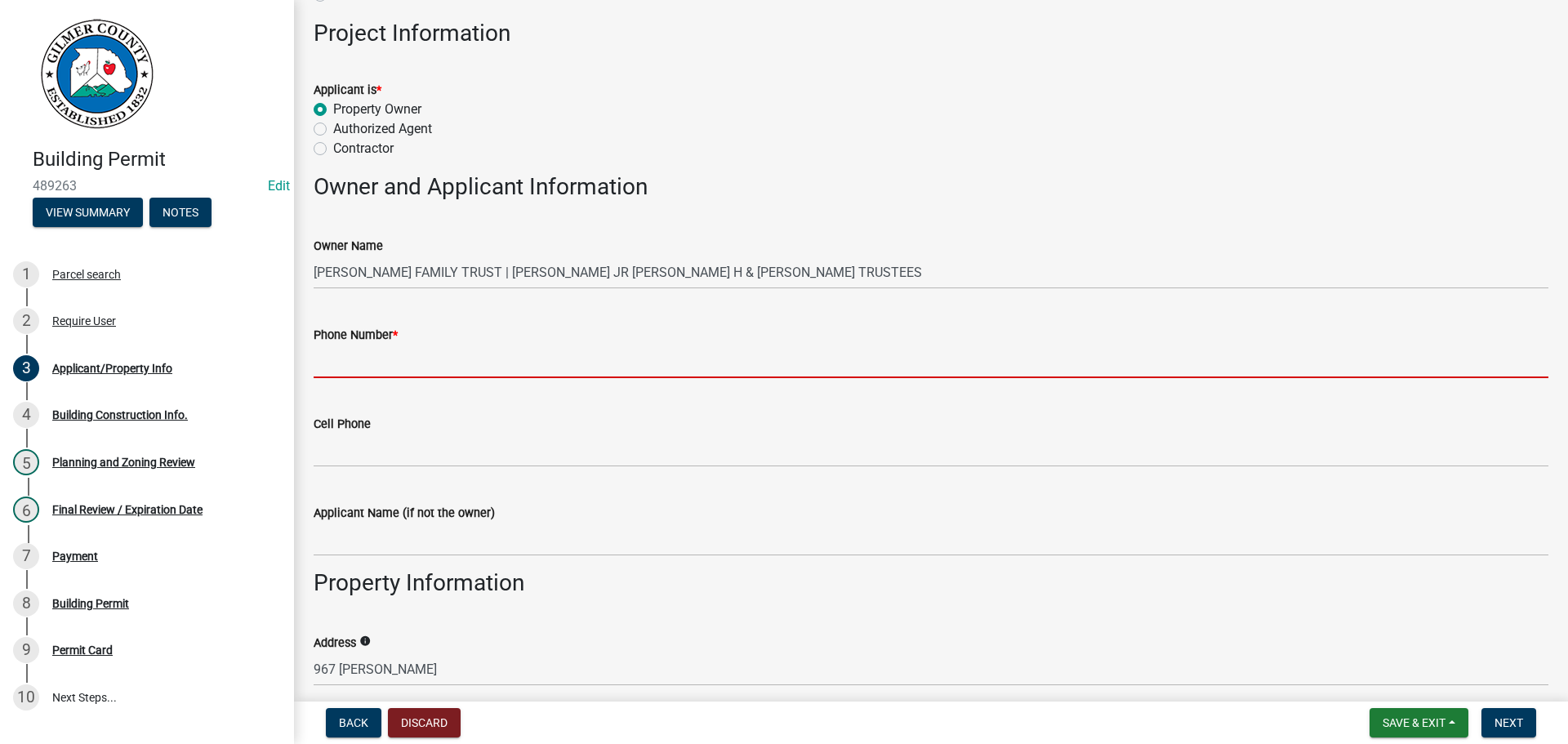
drag, startPoint x: 359, startPoint y: 366, endPoint x: 480, endPoint y: 351, distance: 121.9
click at [359, 366] on input "Phone Number *" at bounding box center [931, 361] width 1235 height 34
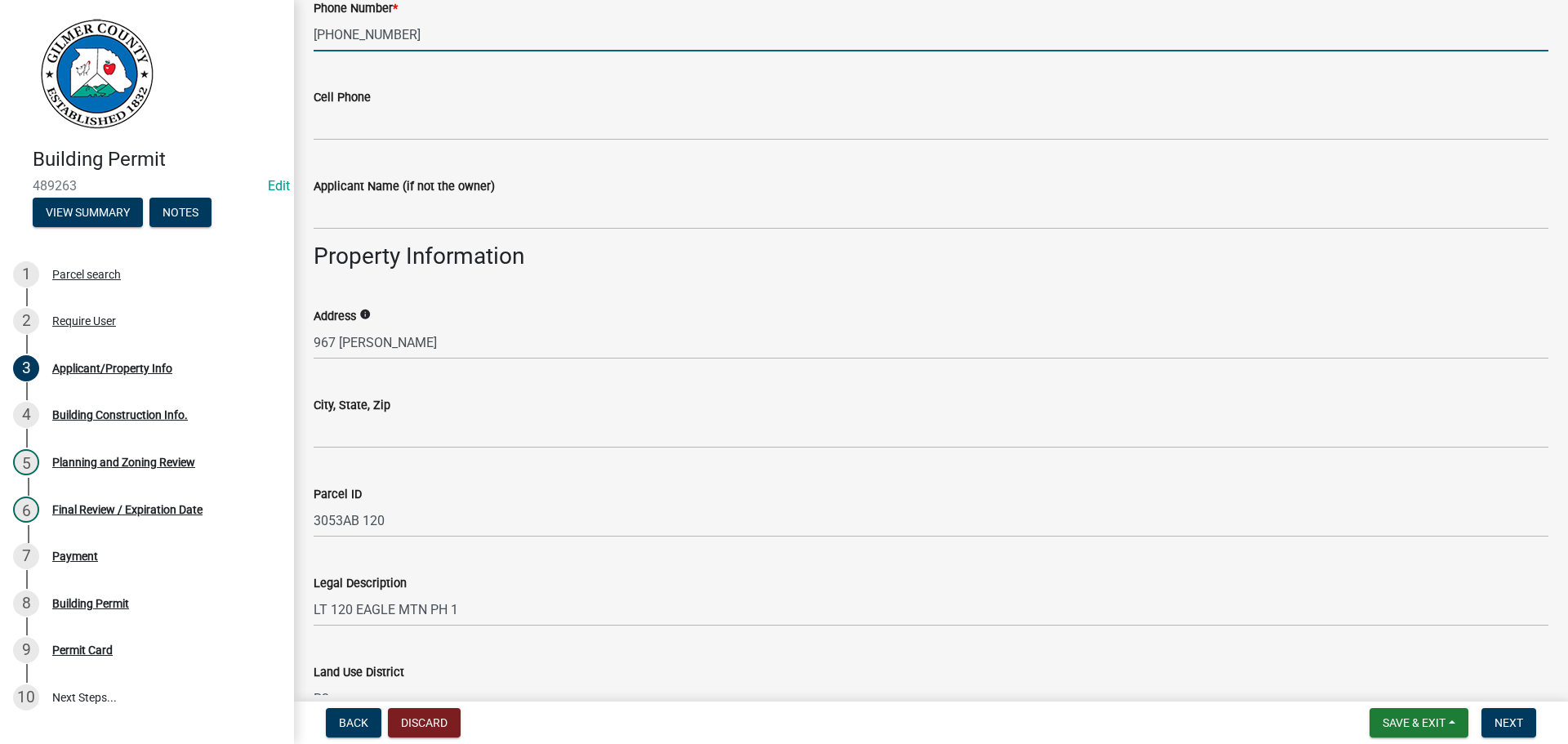
scroll to position [980, 0]
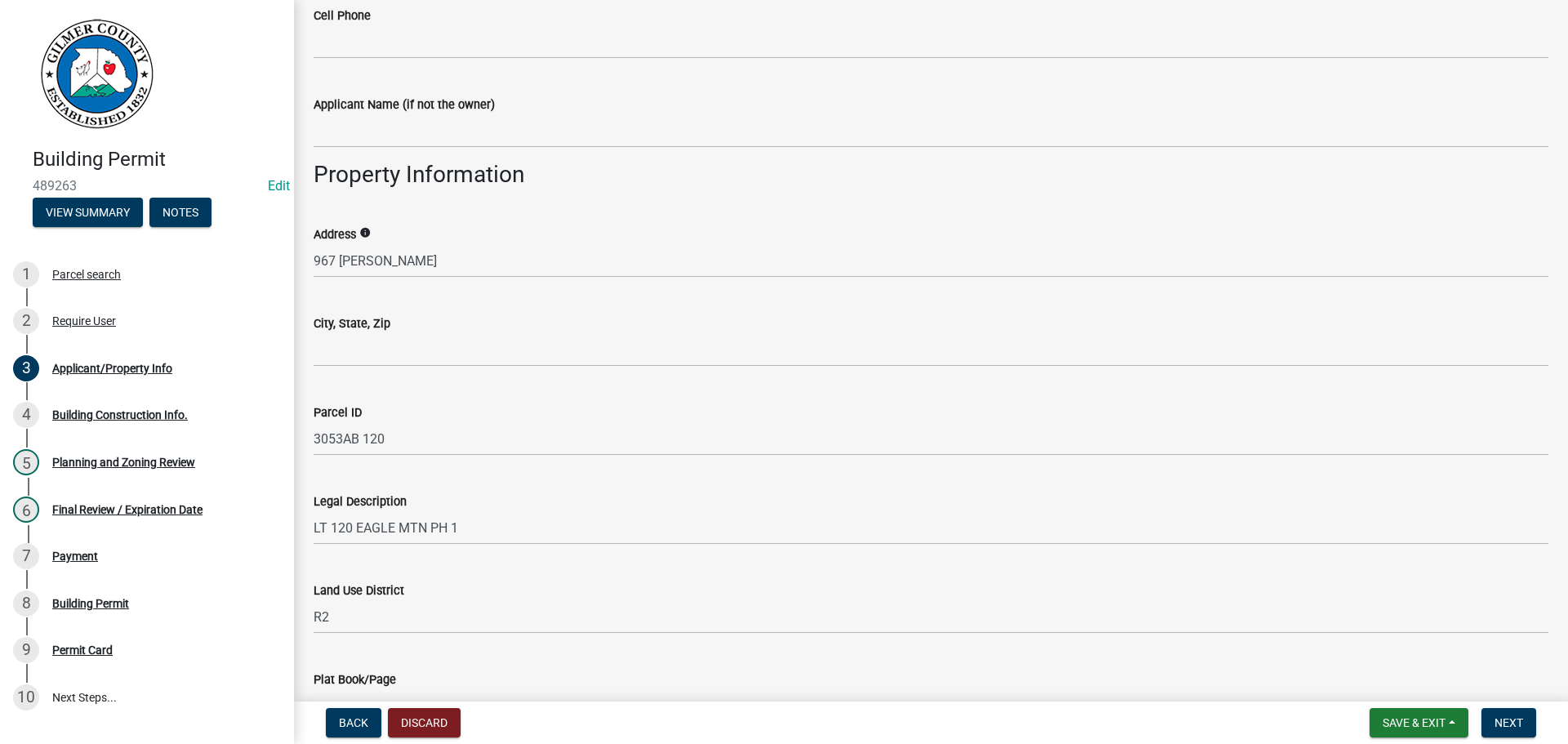
type input "[PHONE_NUMBER]"
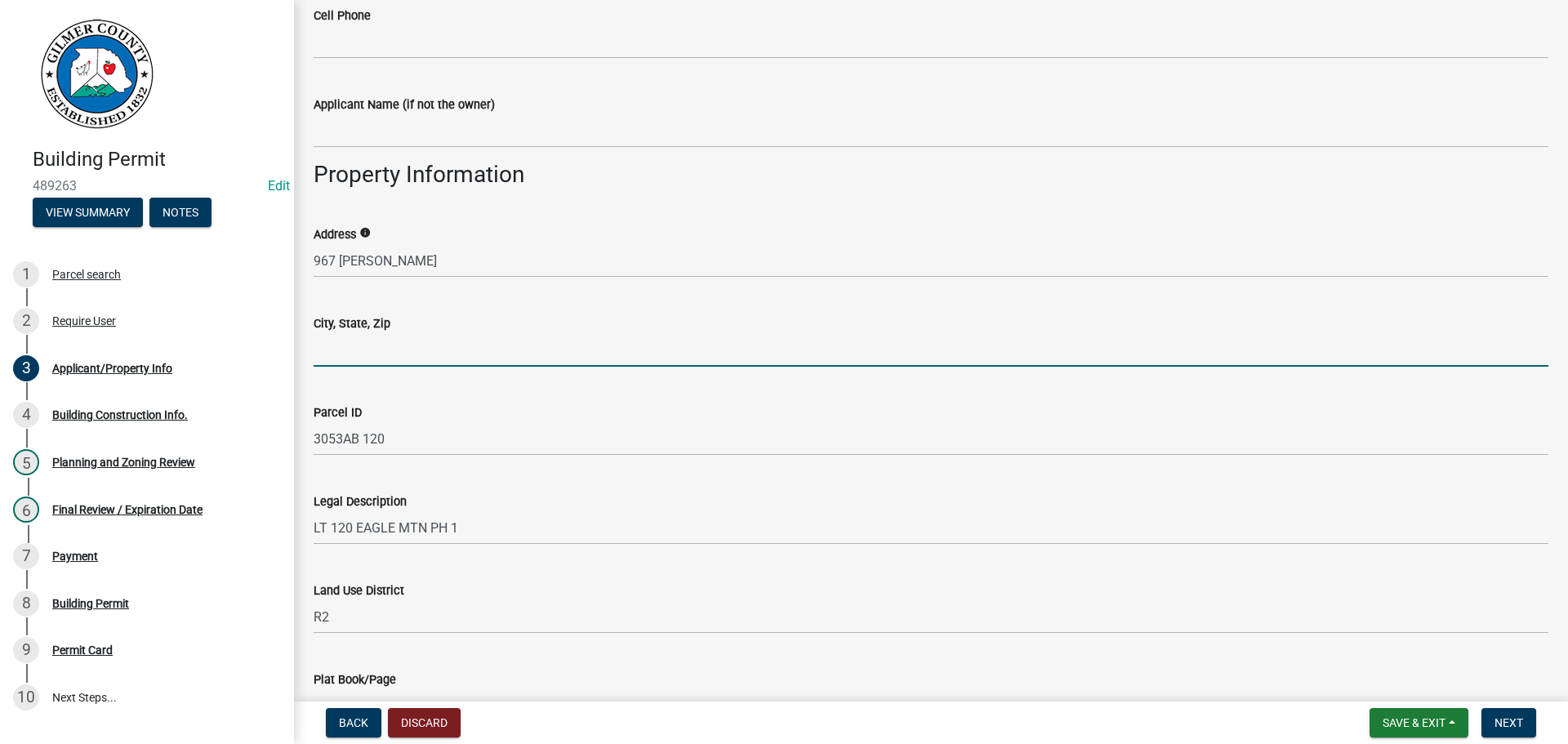
click at [473, 358] on input "City, State, Zip" at bounding box center [931, 350] width 1235 height 34
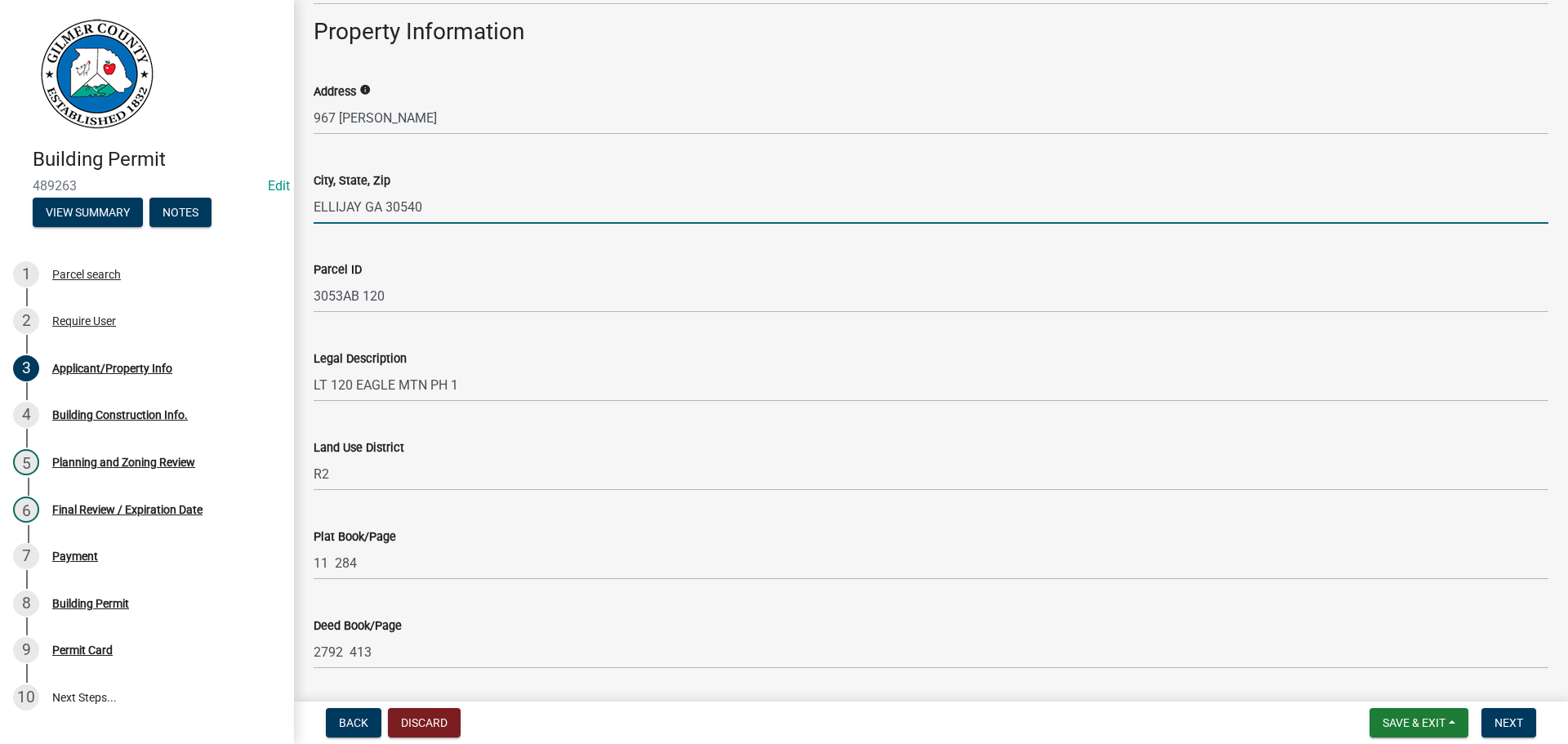
scroll to position [1307, 0]
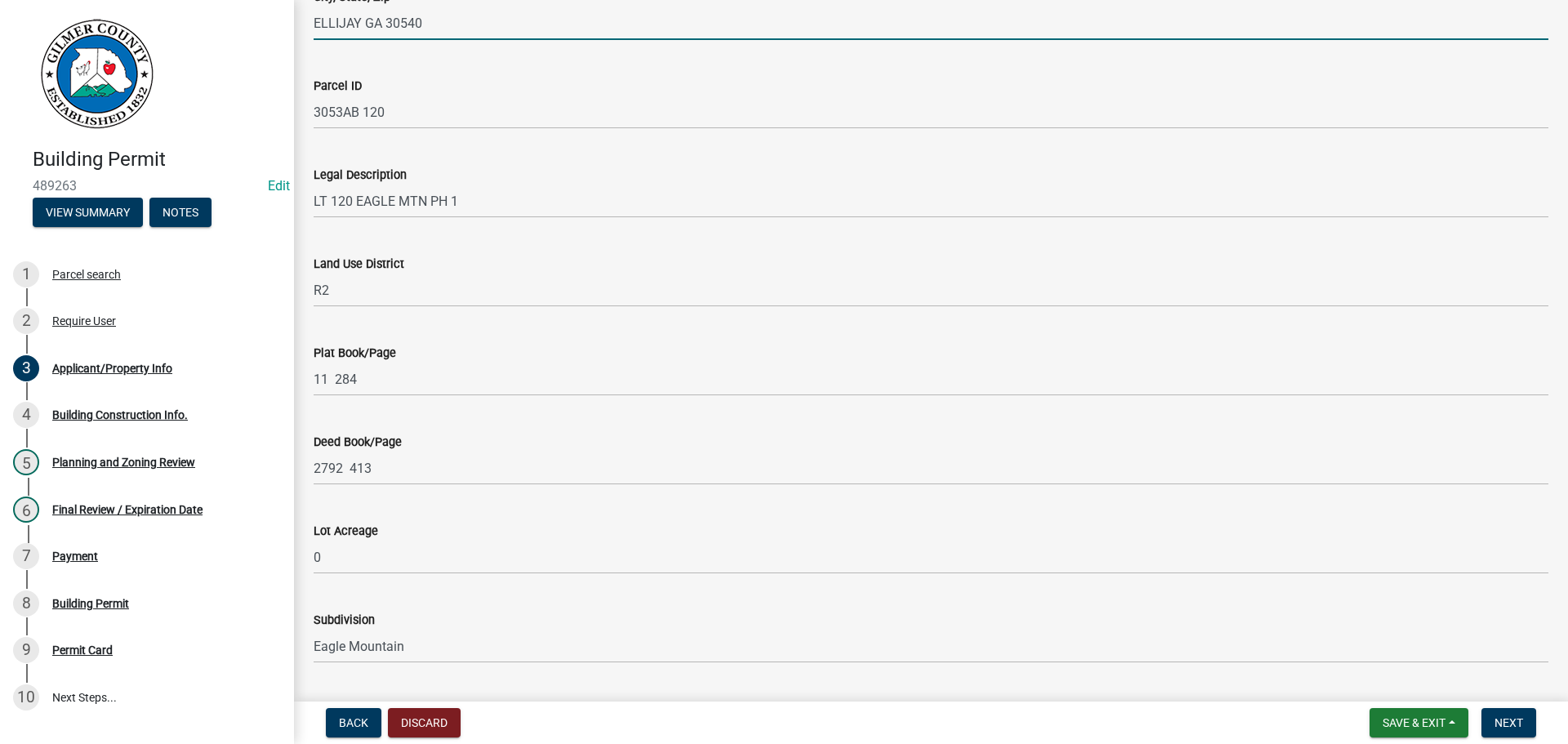
type input "ELLIJAY GA 30540"
click at [668, 439] on div "Deed Book/Page" at bounding box center [931, 442] width 1235 height 20
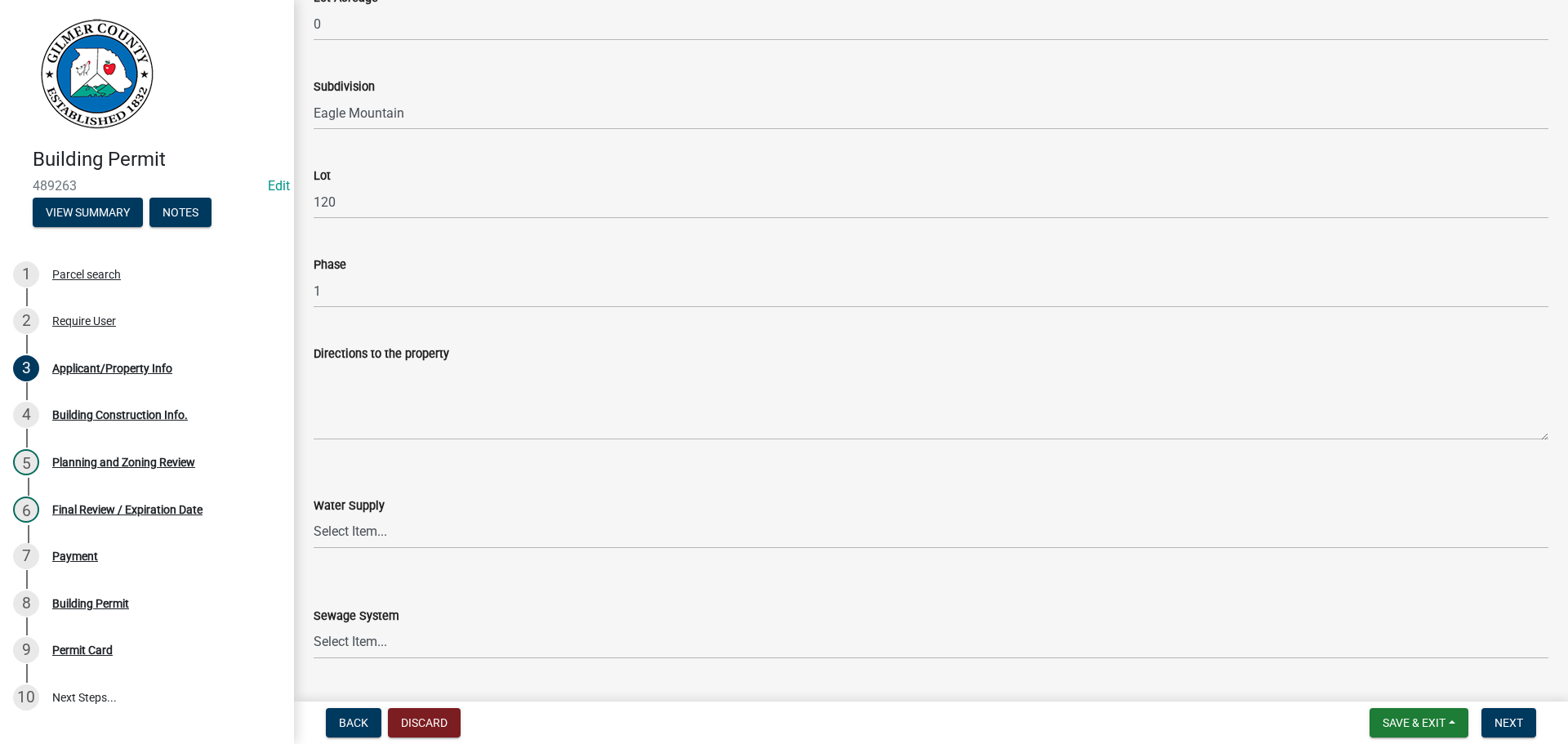
scroll to position [1879, 0]
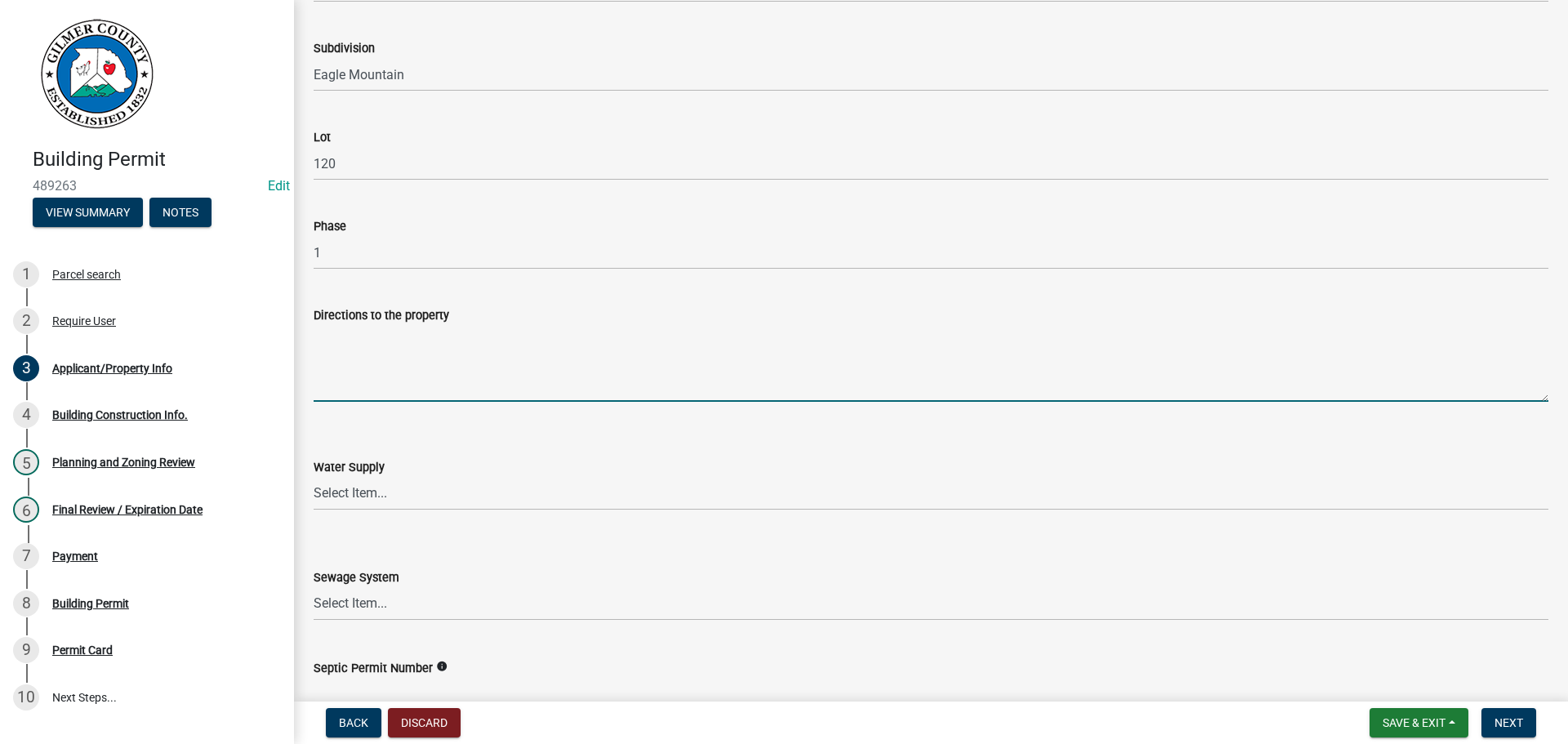
click at [414, 351] on textarea "Directions to the property" at bounding box center [931, 364] width 1235 height 77
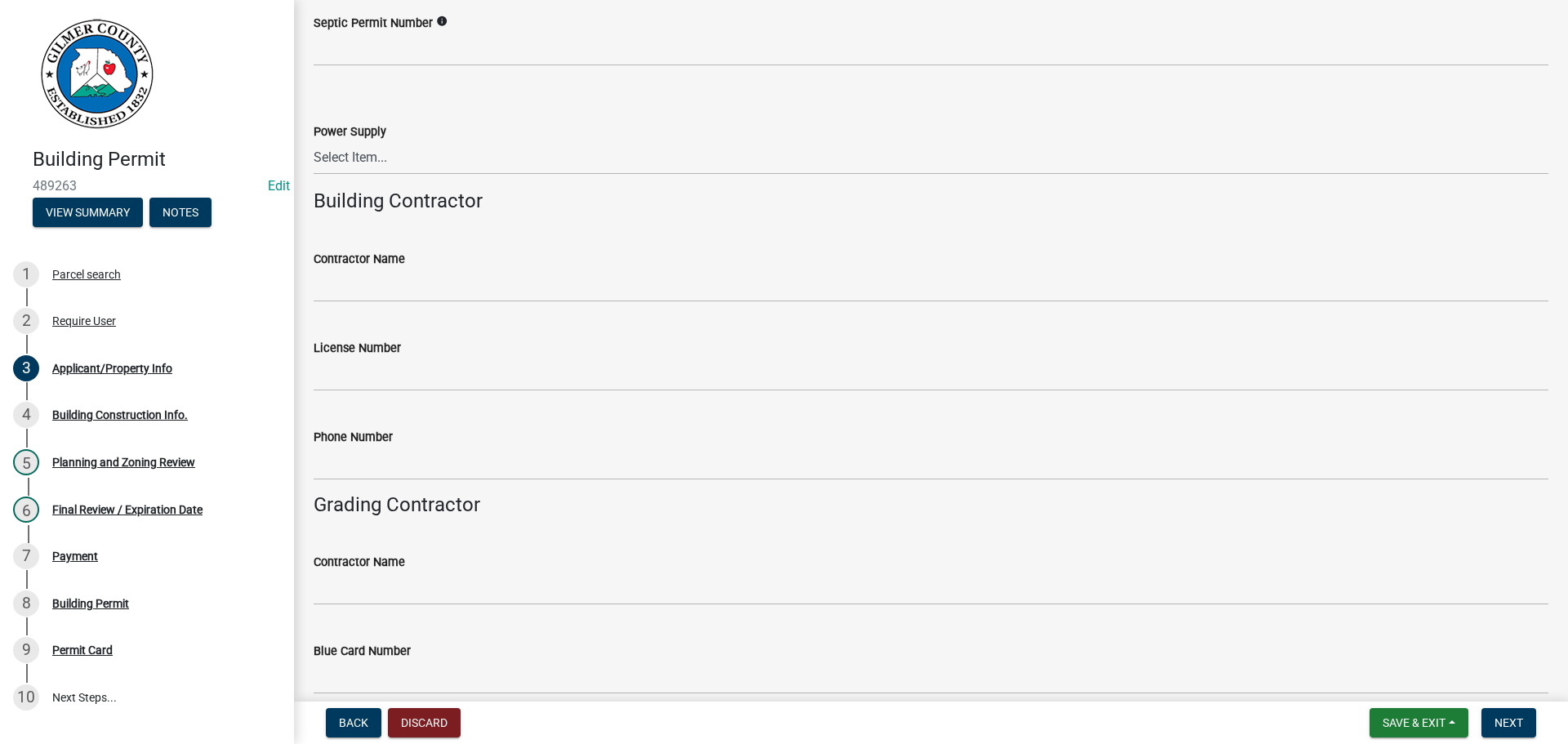
scroll to position [2533, 0]
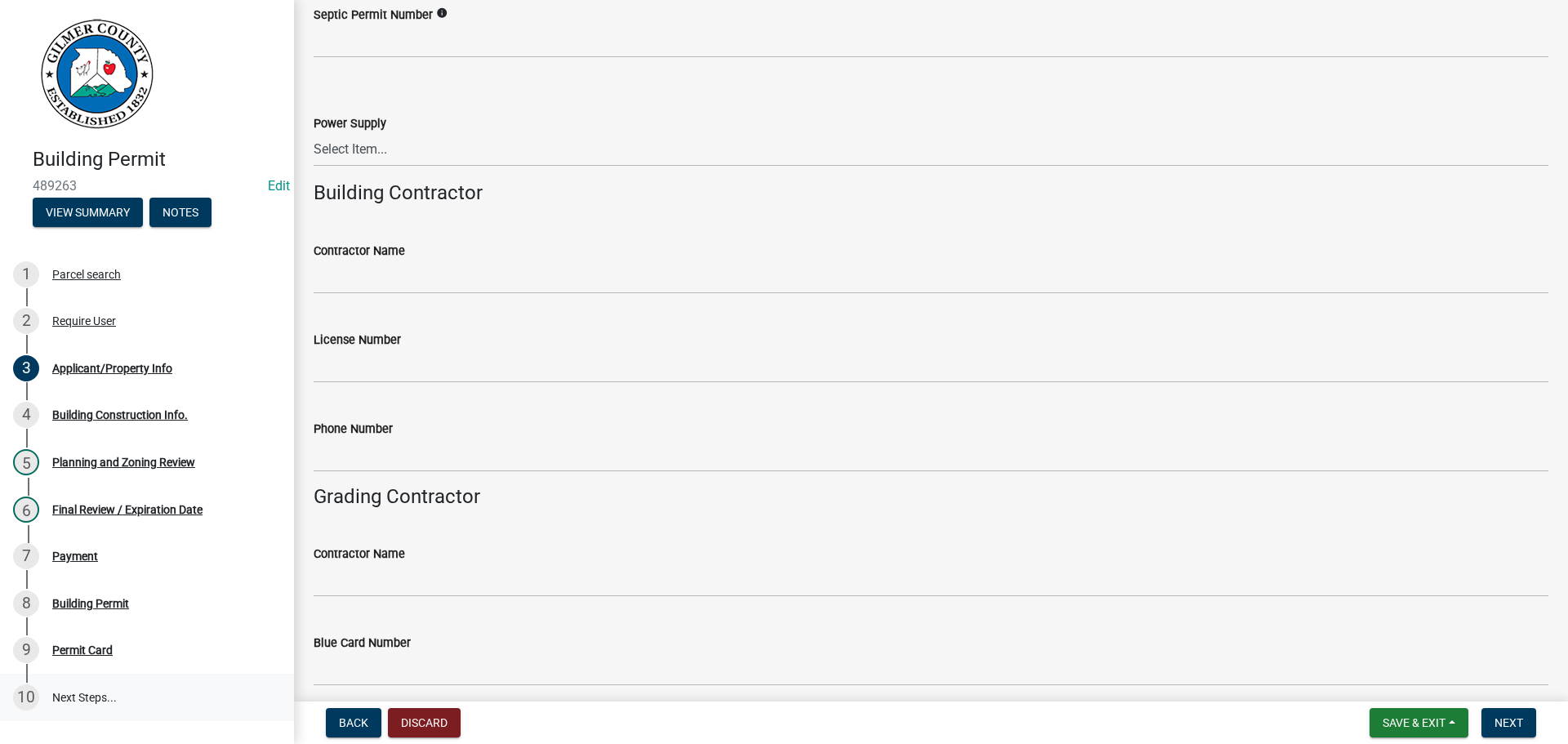
type textarea "382, [GEOGRAPHIC_DATA], 2ND STOP OSIGN, RT ON [PERSON_NAME] DR, LT ON [PERSON_N…"
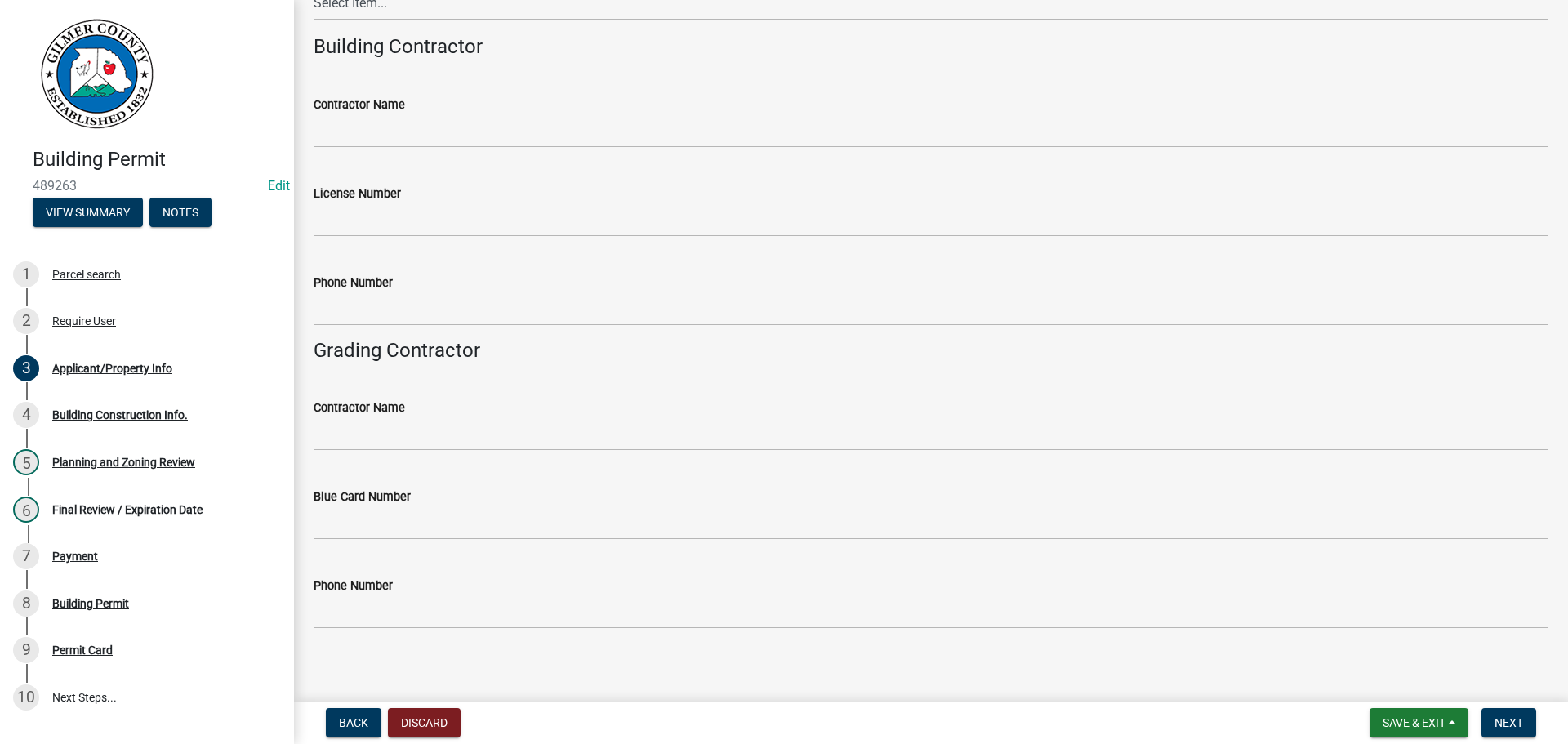
scroll to position [2689, 0]
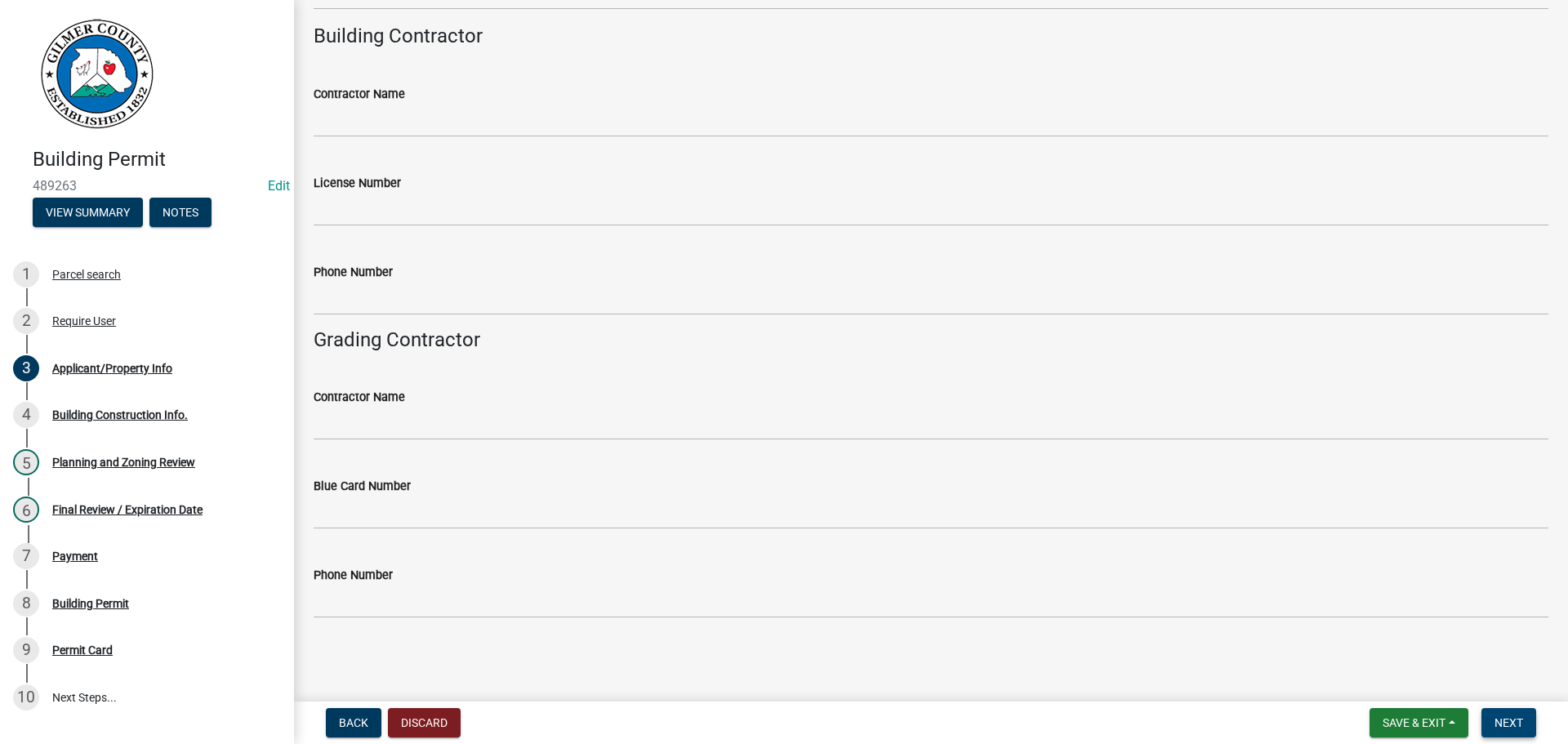
click at [1518, 715] on button "Next" at bounding box center [1509, 723] width 55 height 29
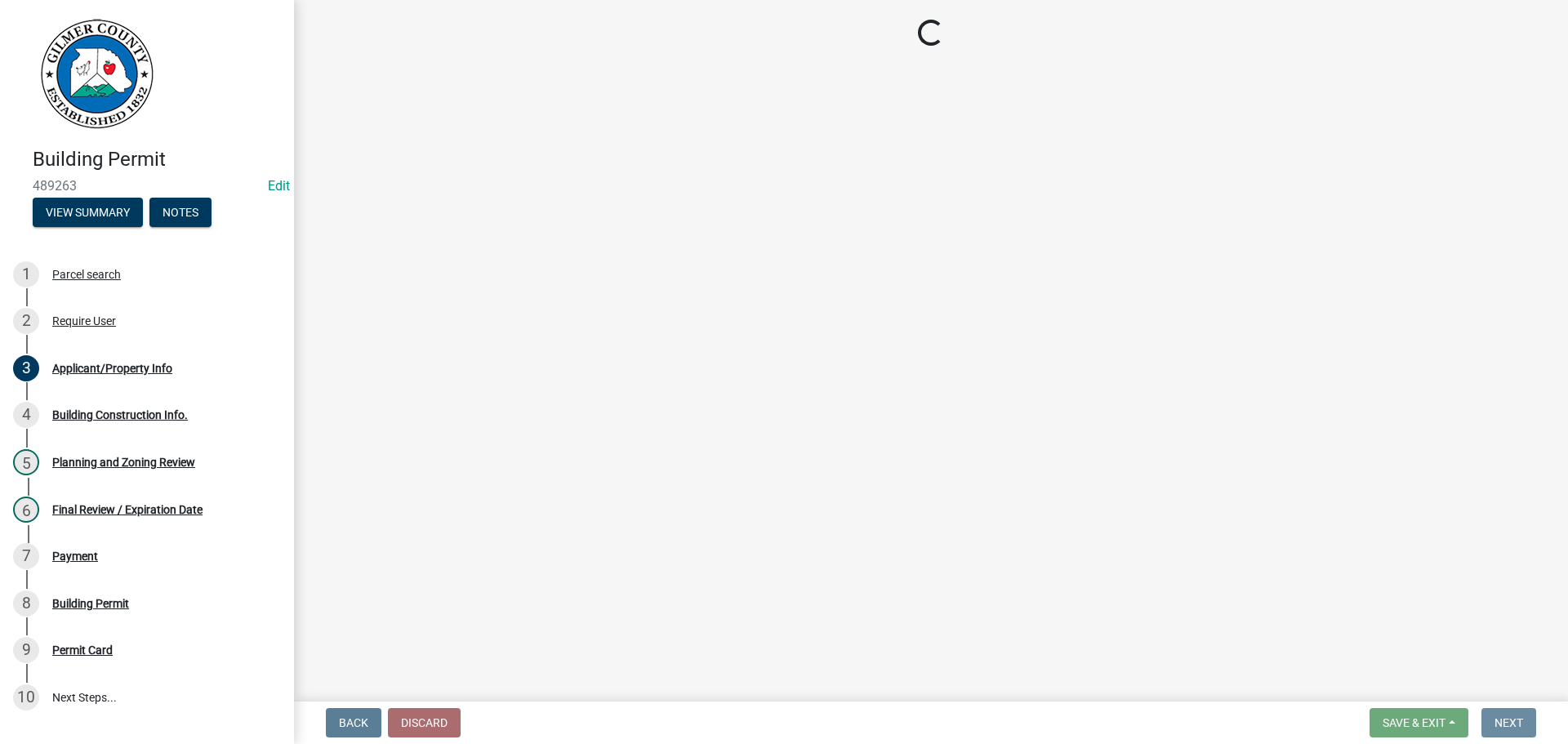
scroll to position [0, 0]
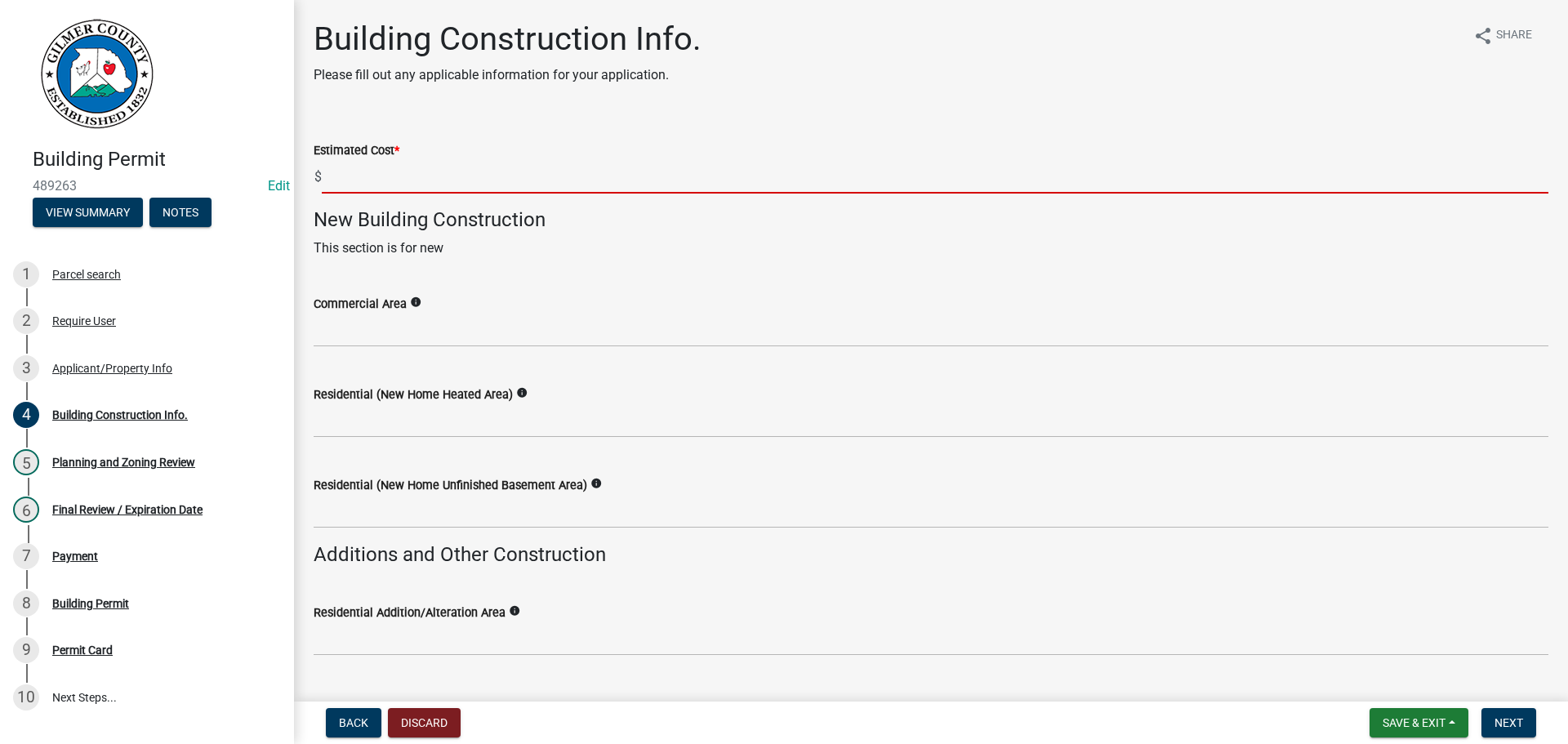
click at [414, 170] on input "text" at bounding box center [936, 176] width 1227 height 34
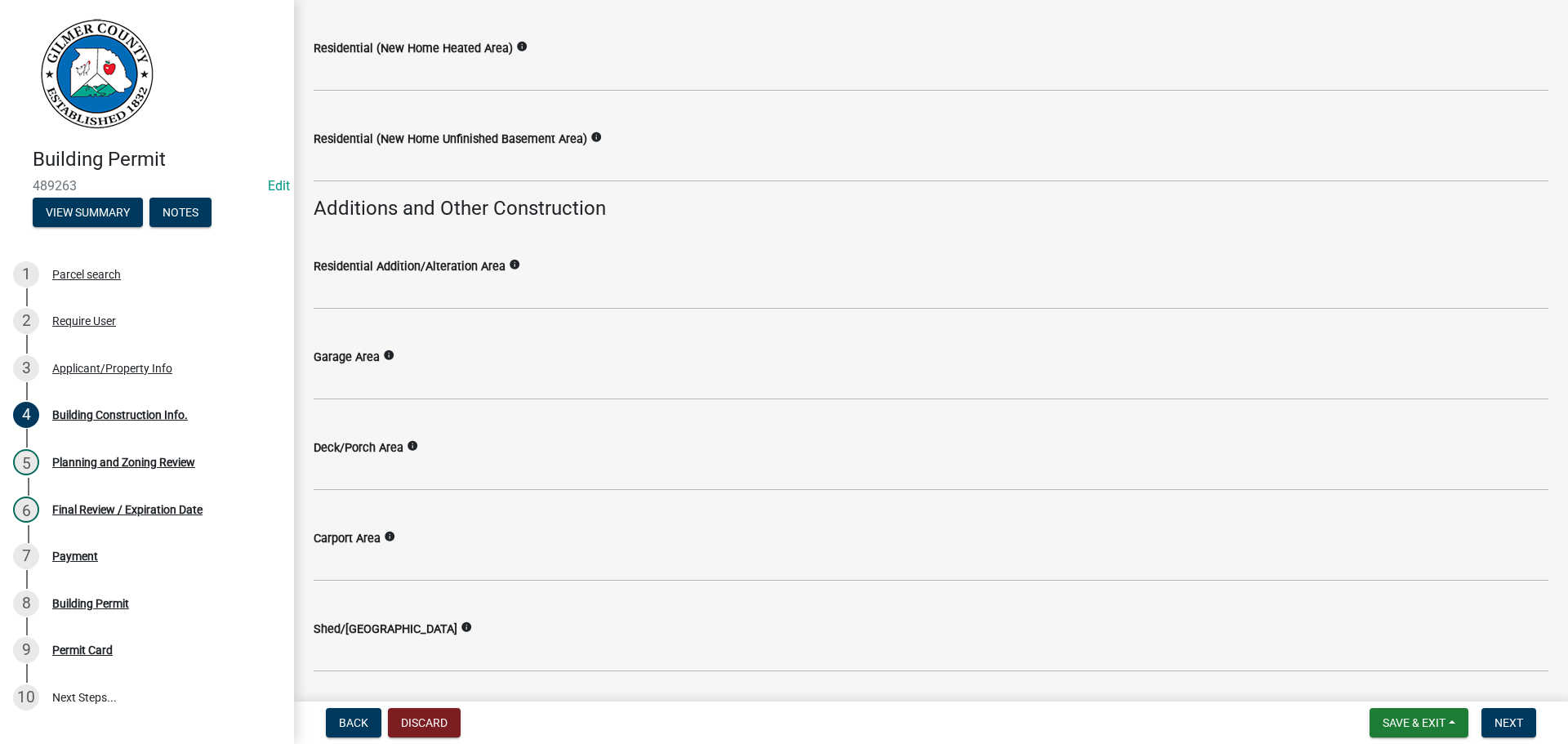
scroll to position [572, 0]
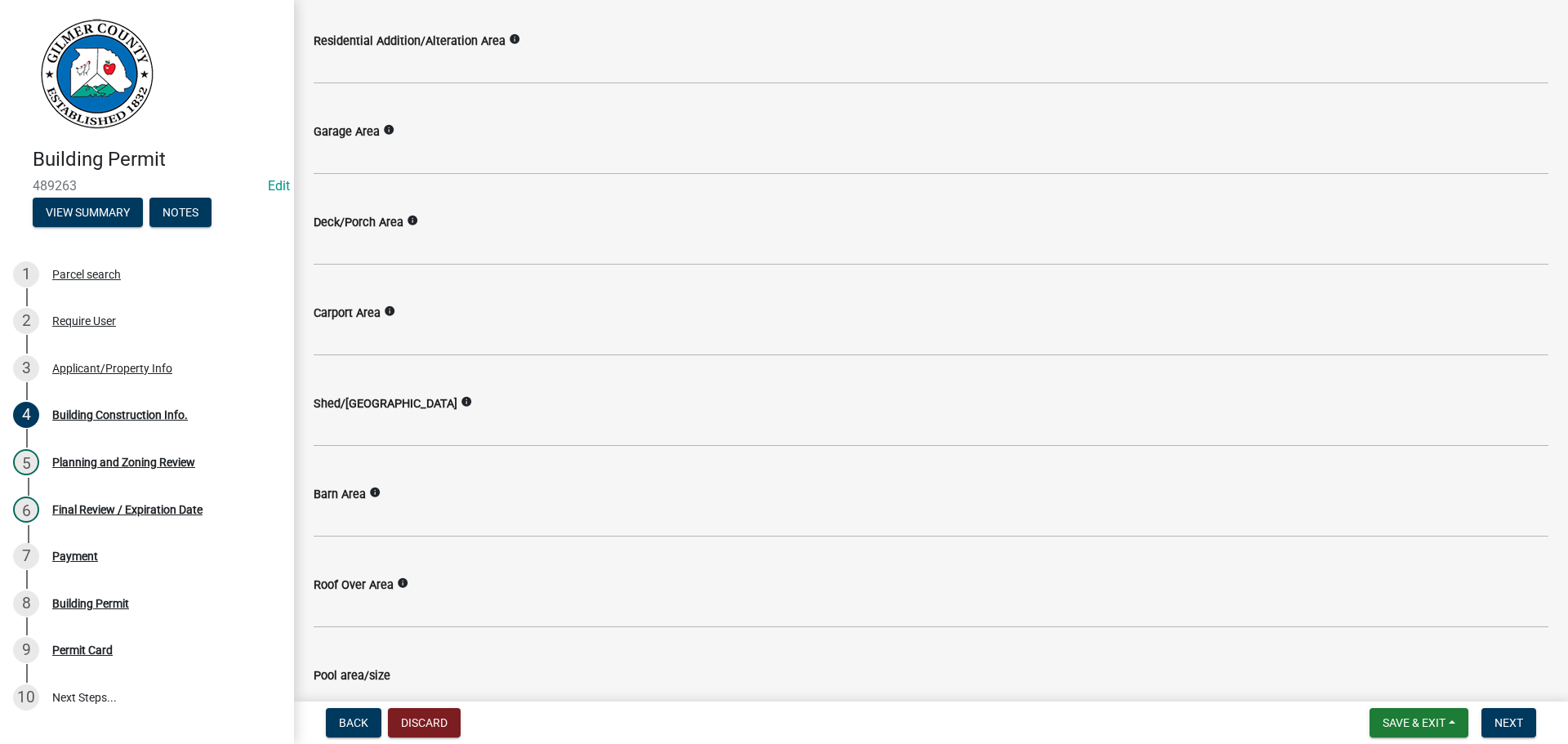
type input "3500"
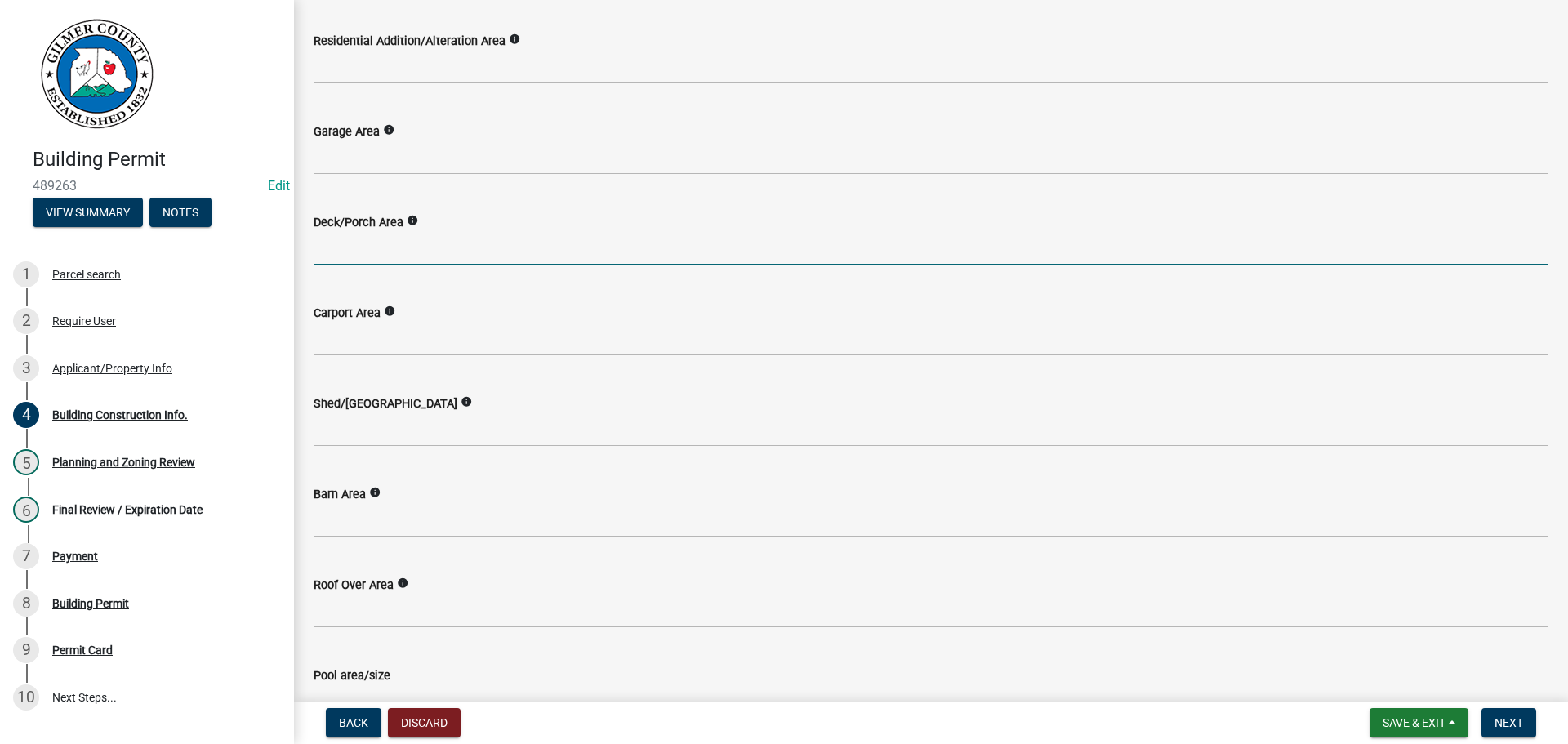
click at [442, 252] on input "text" at bounding box center [931, 248] width 1235 height 34
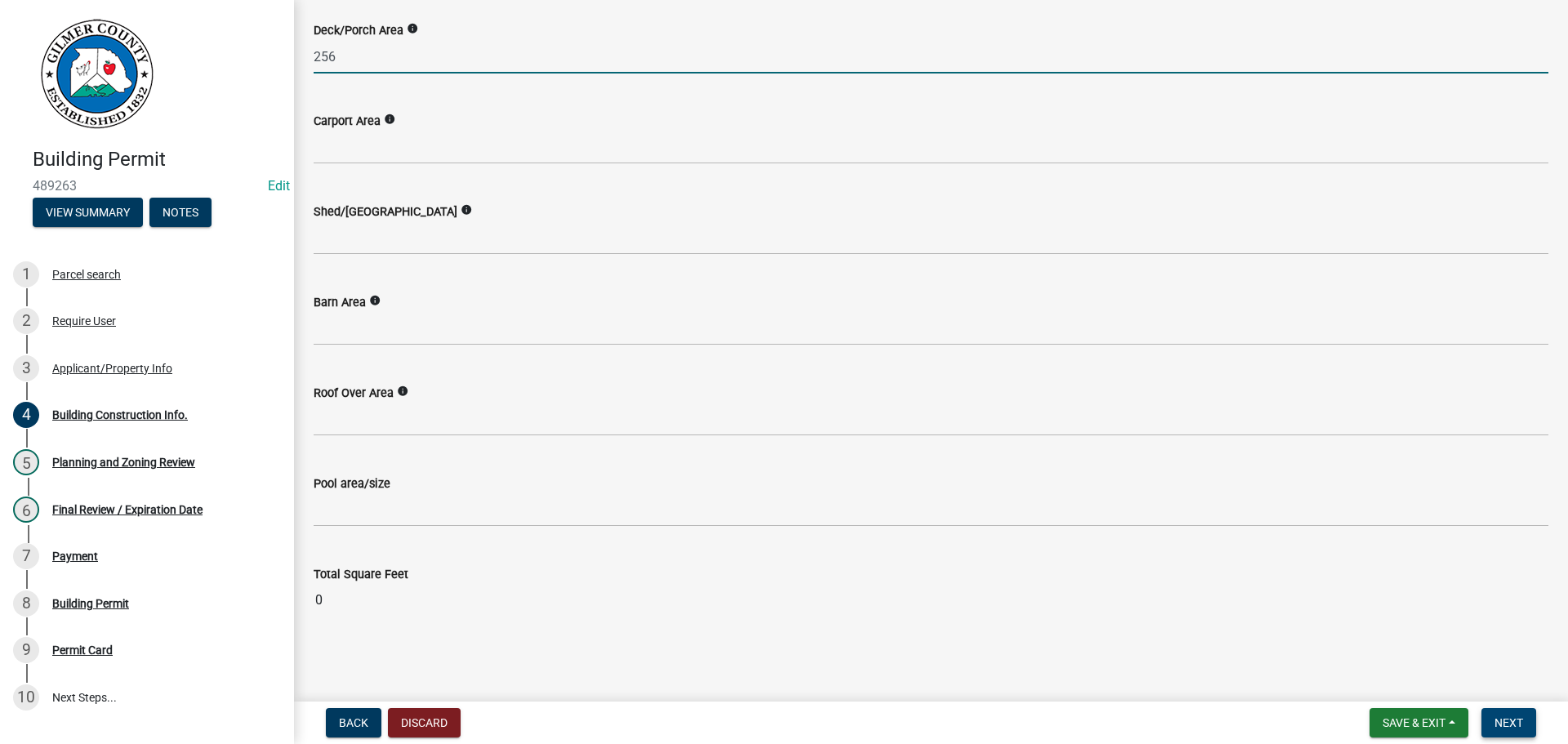
type input "256"
click at [1516, 724] on span "Next" at bounding box center [1509, 723] width 29 height 13
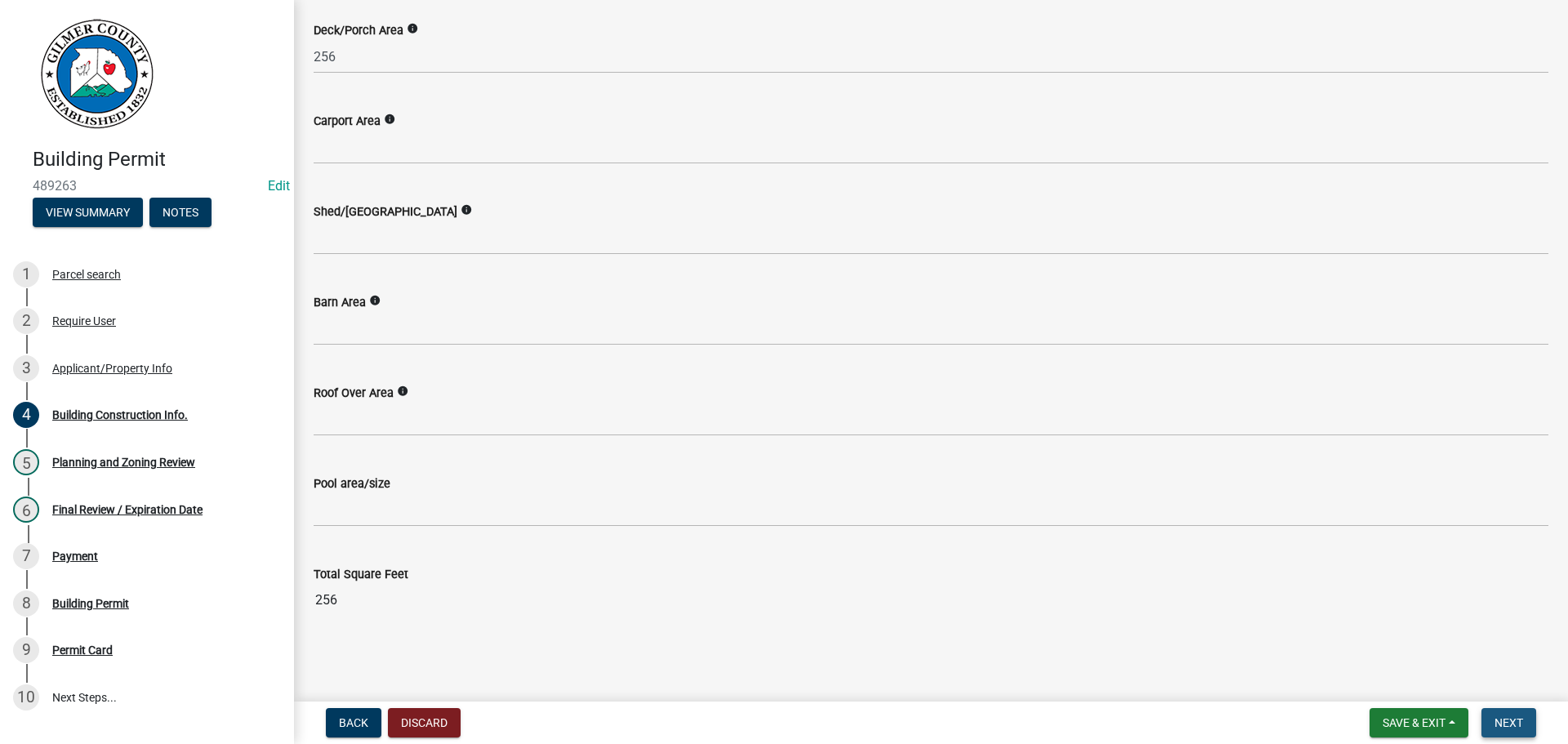
click at [1521, 716] on span "Next" at bounding box center [1509, 723] width 29 height 13
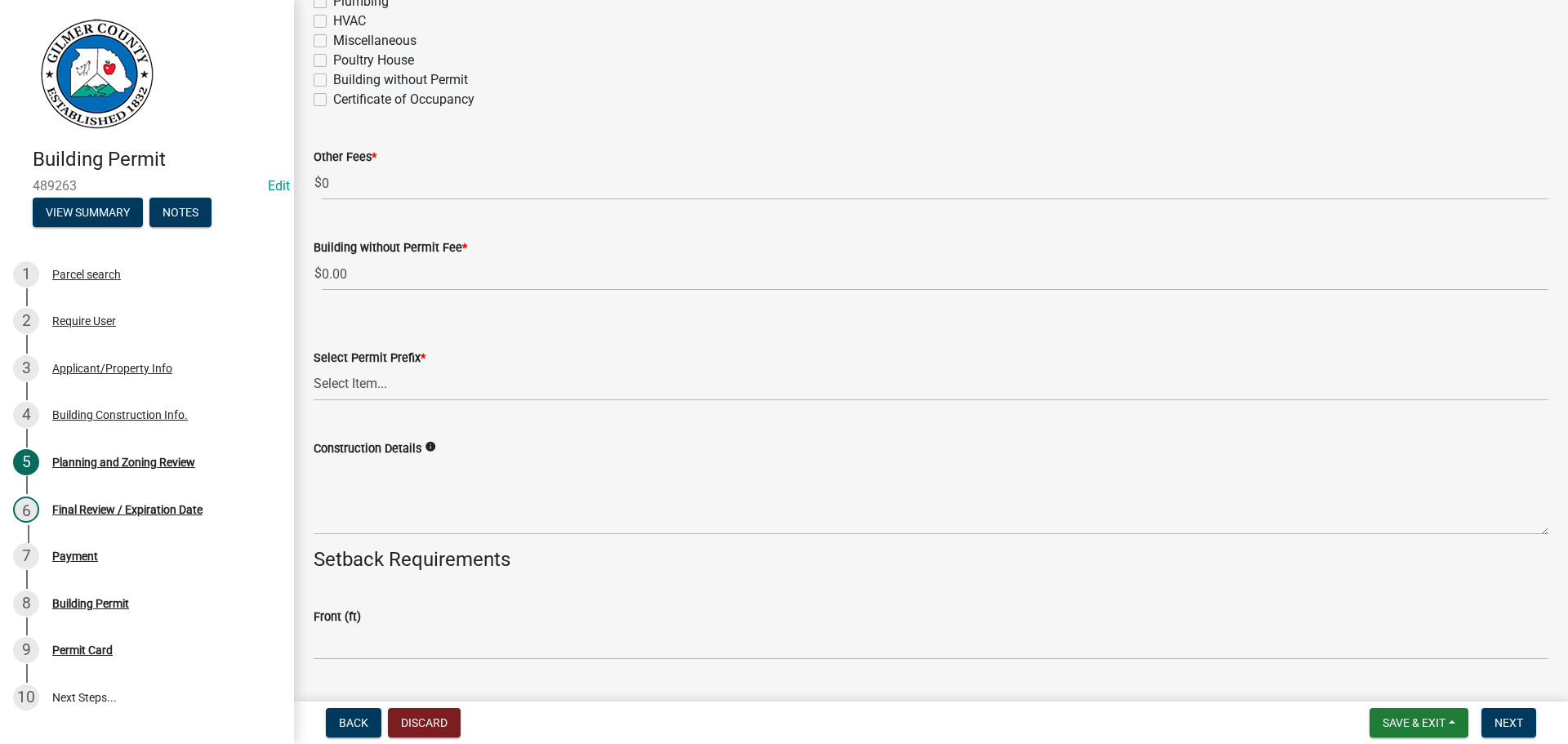
scroll to position [3186, 0]
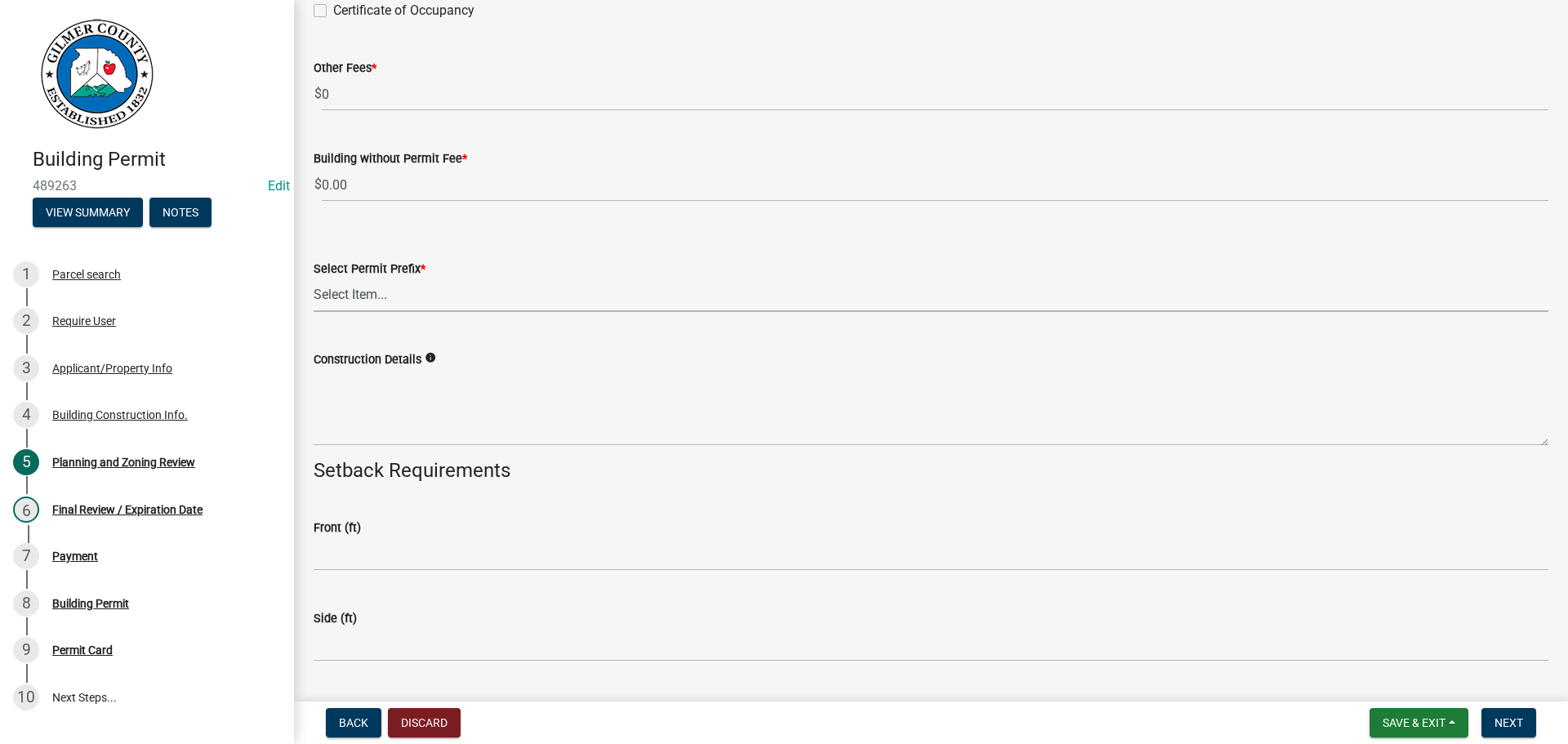
click at [365, 295] on select "Select Item... RES COMM MB LAND POOL MISC CELL TOWER - NEW CELL TOWER - ADD ON" at bounding box center [931, 295] width 1235 height 34
click at [314, 279] on select "Select Item... RES COMM MB LAND POOL MISC CELL TOWER - NEW CELL TOWER - ADD ON" at bounding box center [931, 295] width 1235 height 34
select select "d8142ddf-27f7-42b0-ba1e-04fee764576f"
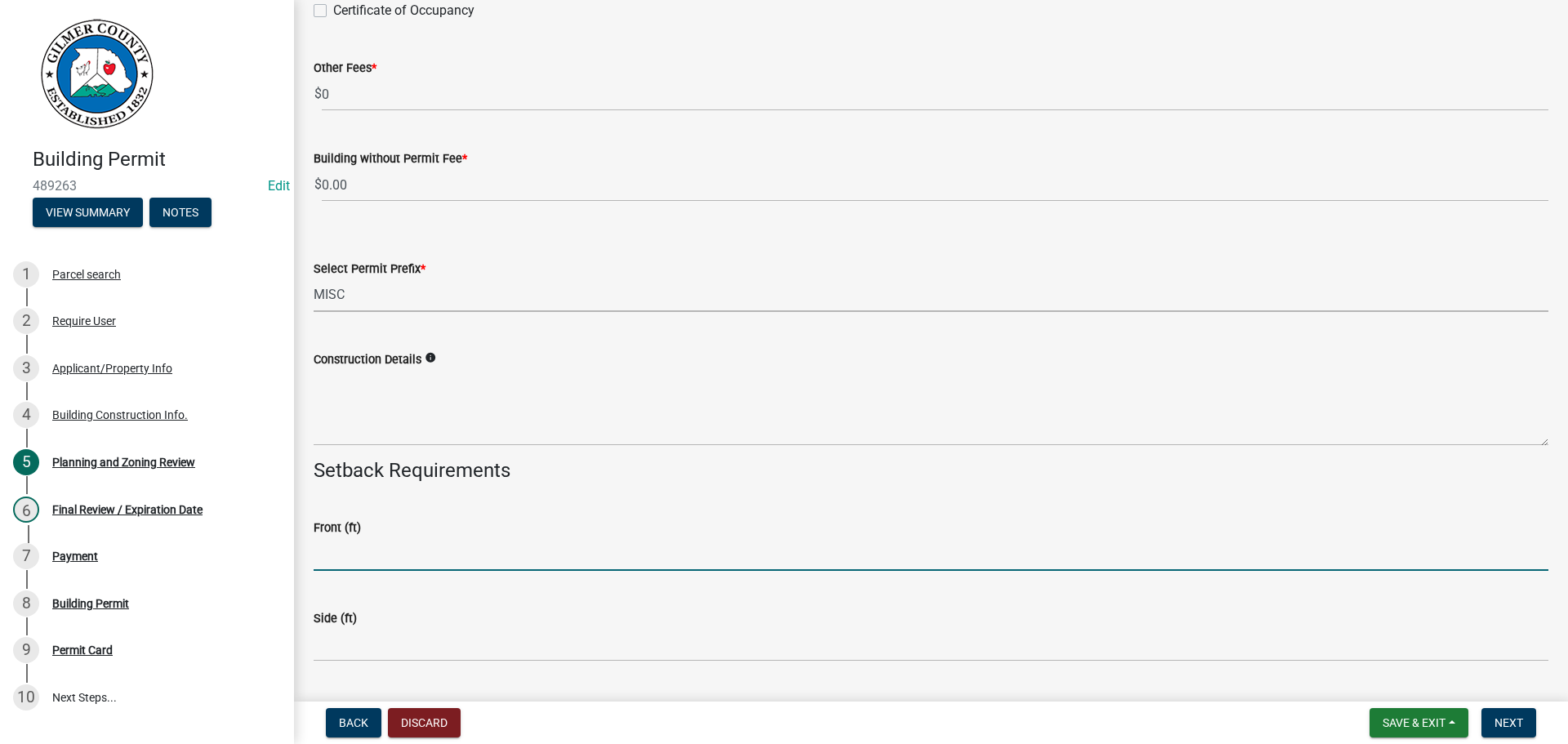
click at [415, 542] on input "text" at bounding box center [931, 554] width 1235 height 34
type input "35"
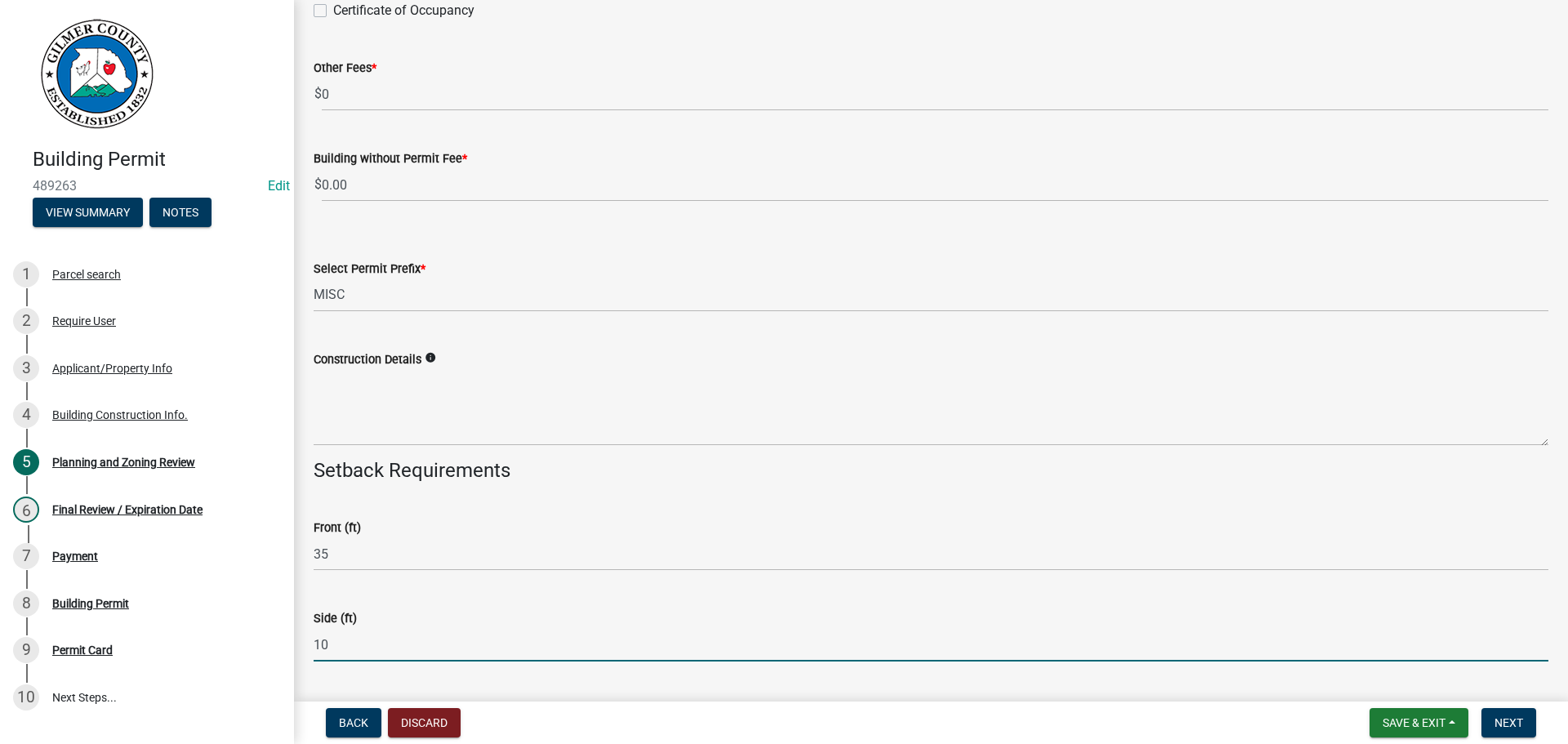
type input "10"
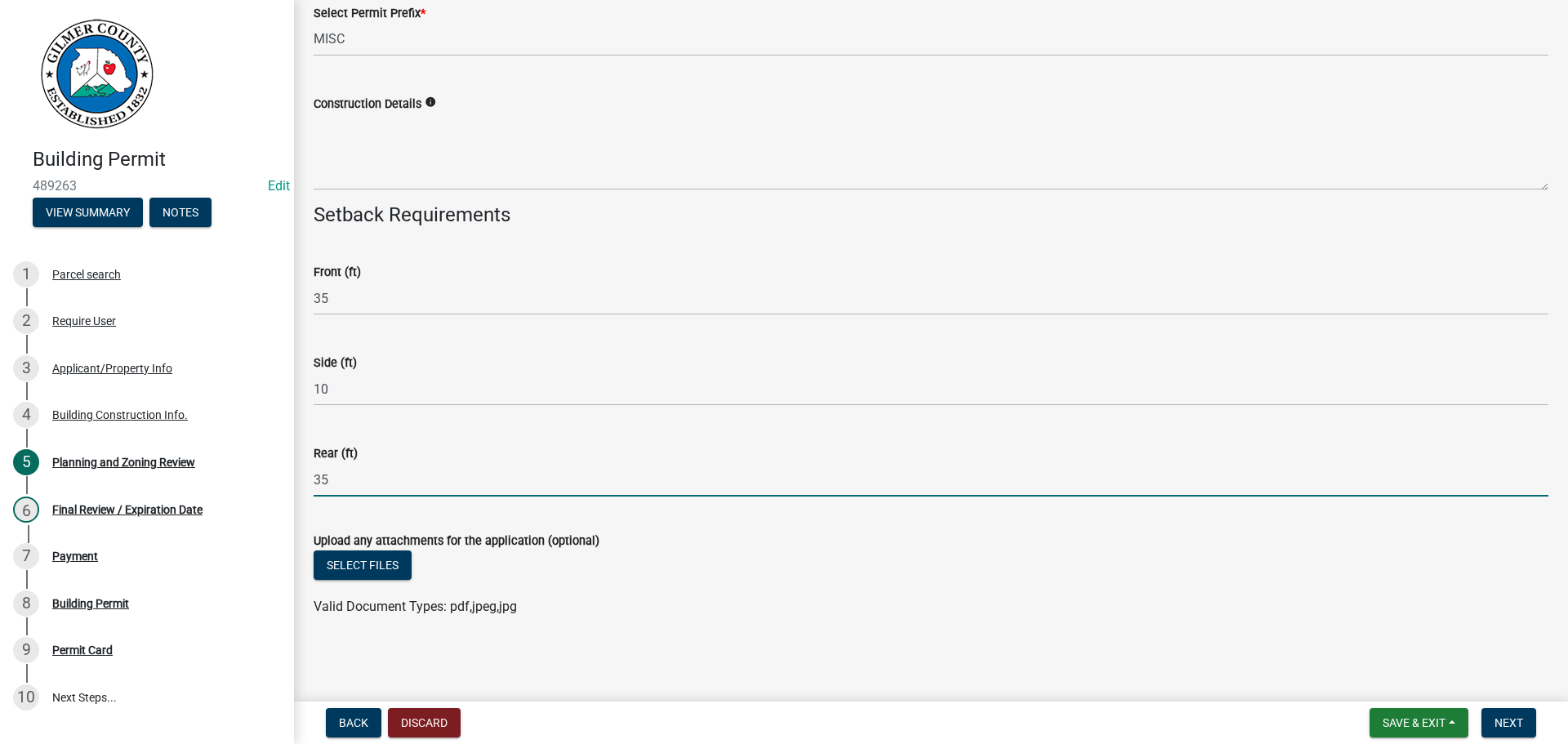
type input "35"
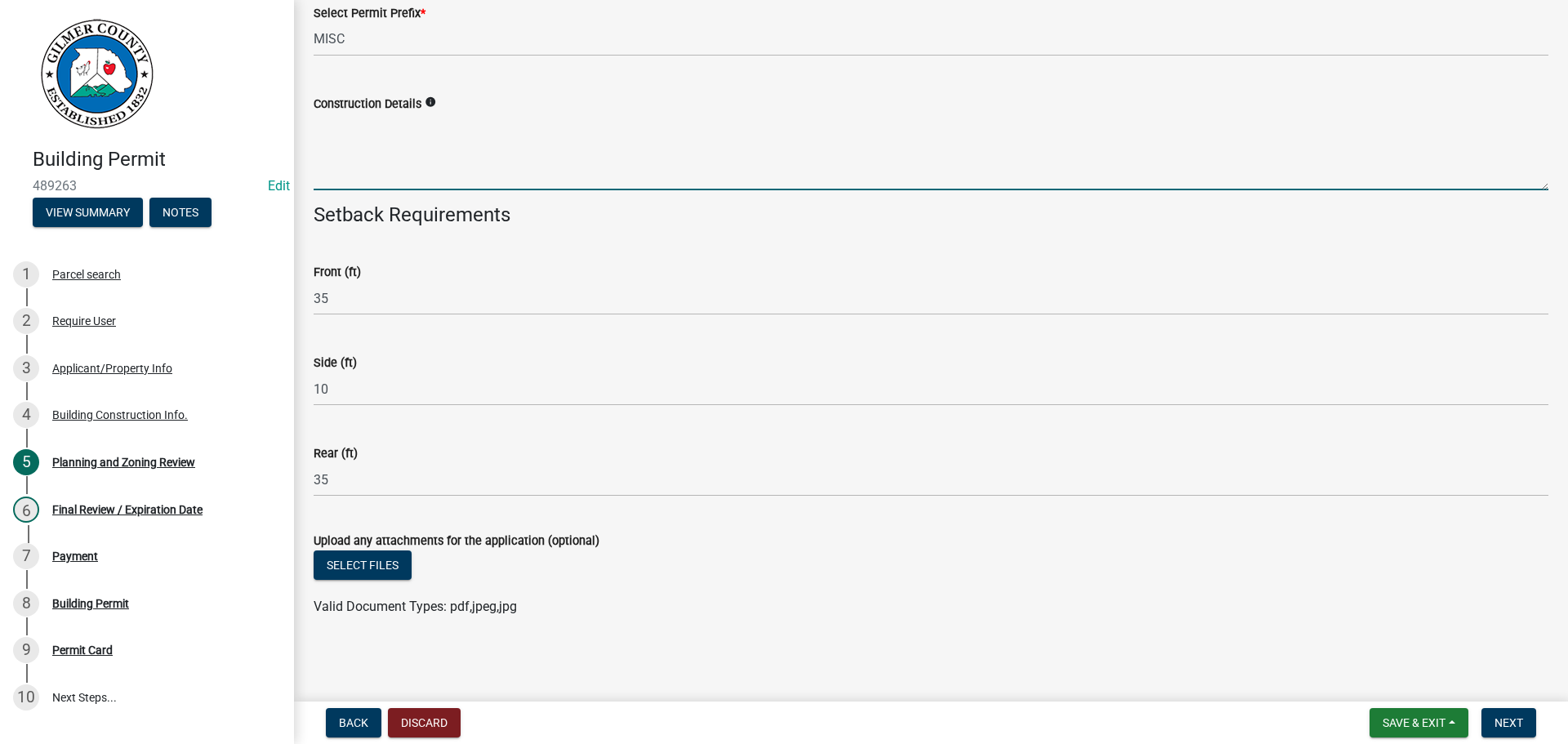
click at [400, 140] on textarea "Construction Details" at bounding box center [931, 152] width 1235 height 77
type textarea "NEW DECK UNDER EXISTING DECK"
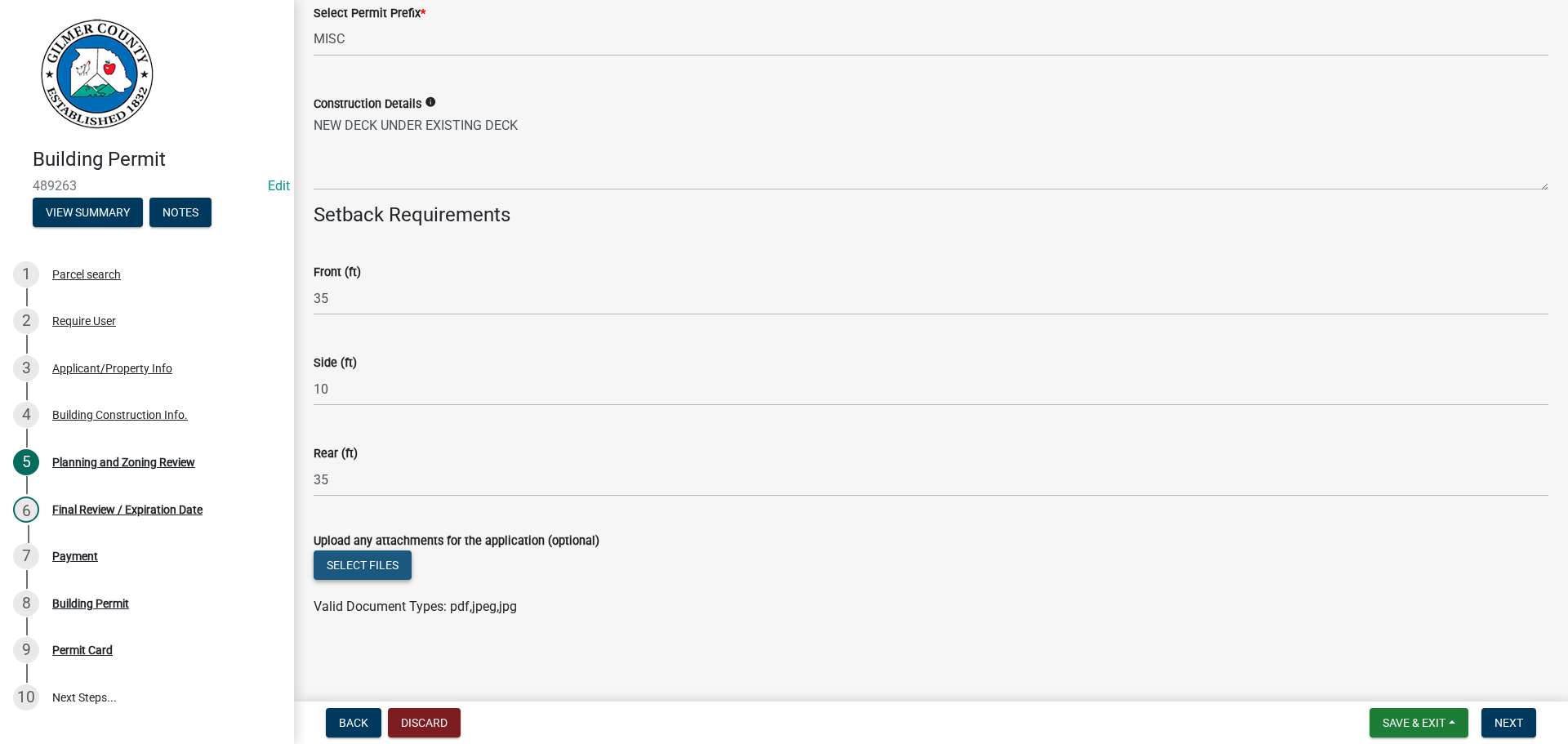
click at [377, 557] on button "Select files" at bounding box center [363, 565] width 98 height 29
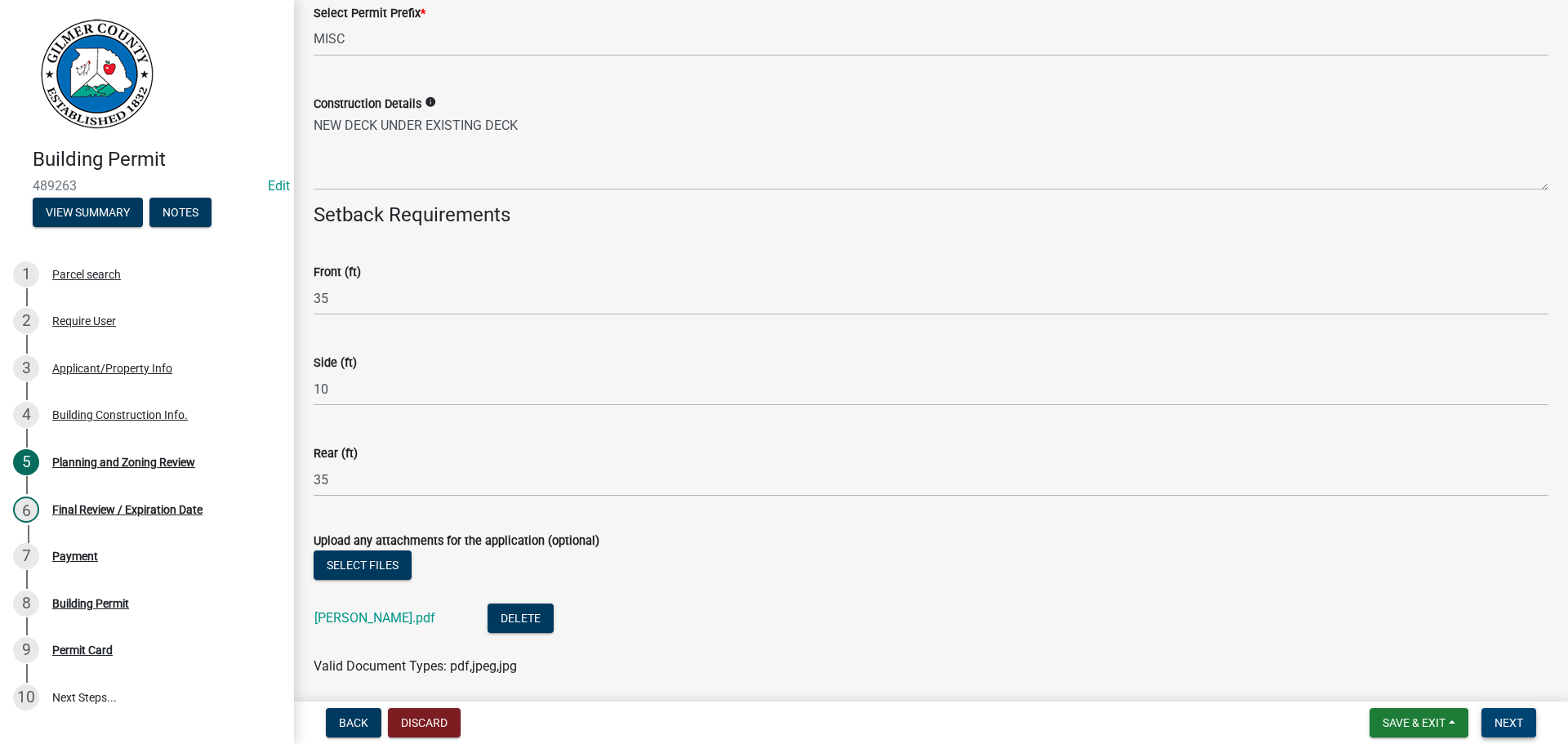
click at [1522, 721] on span "Next" at bounding box center [1509, 723] width 29 height 13
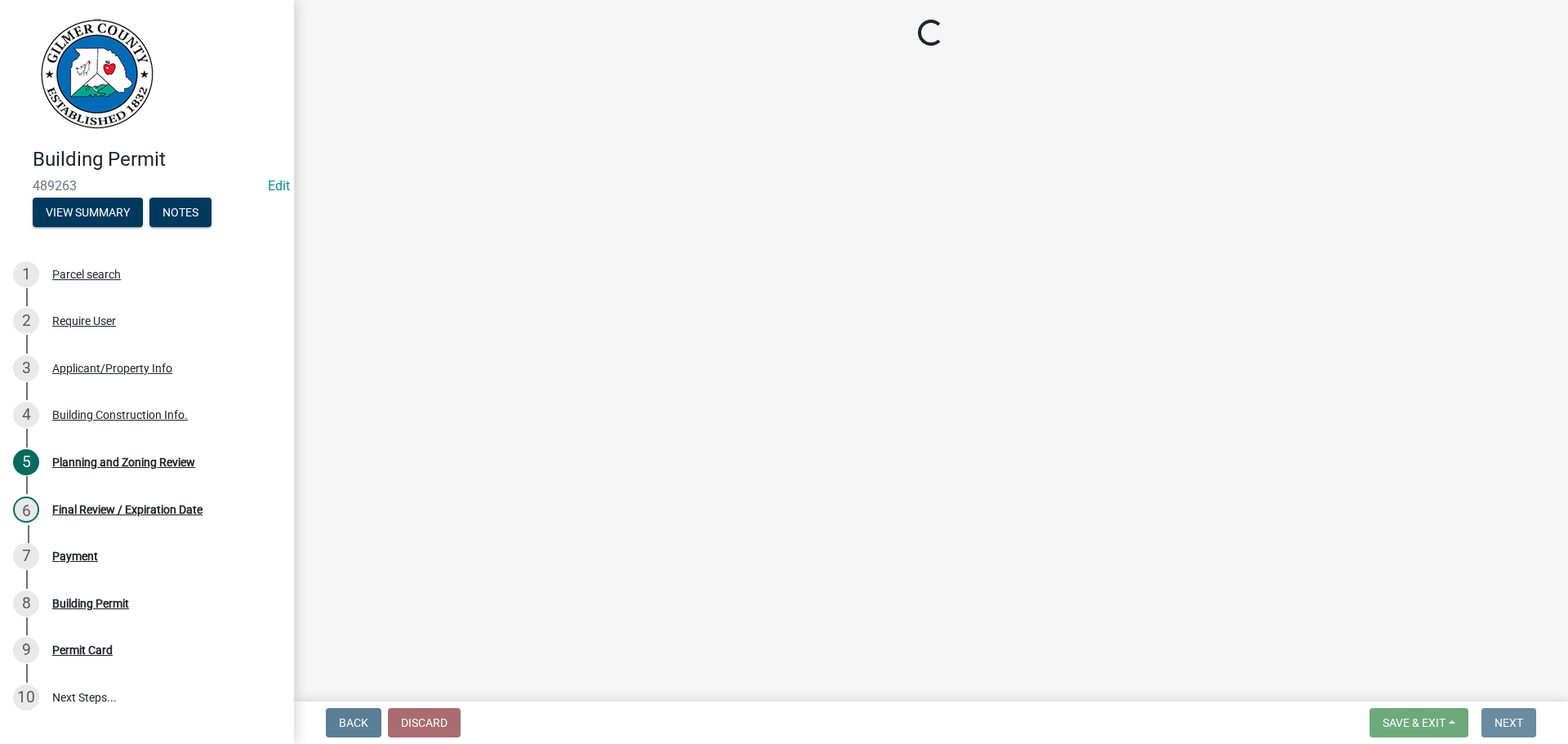
scroll to position [0, 0]
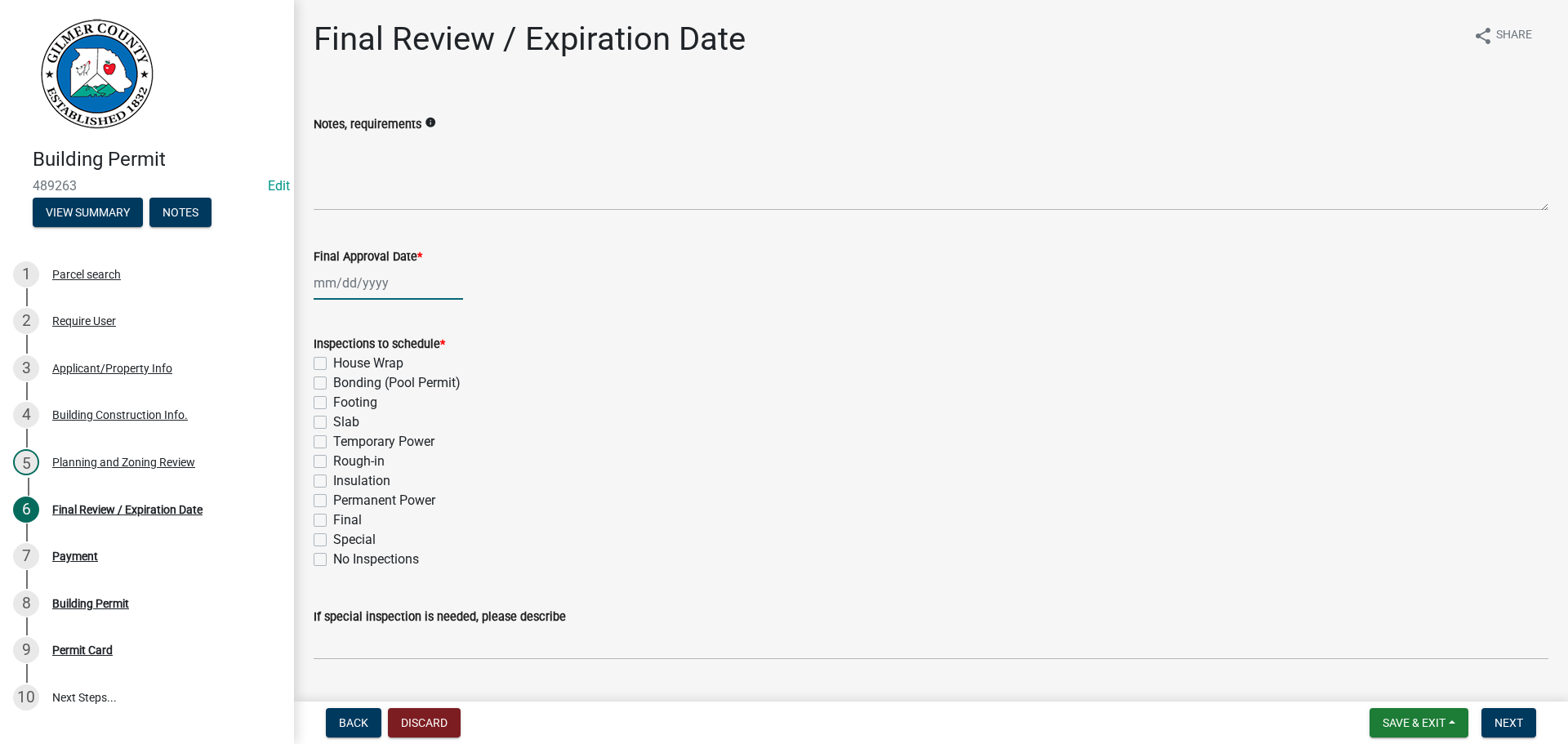
select select "10"
select select "2025"
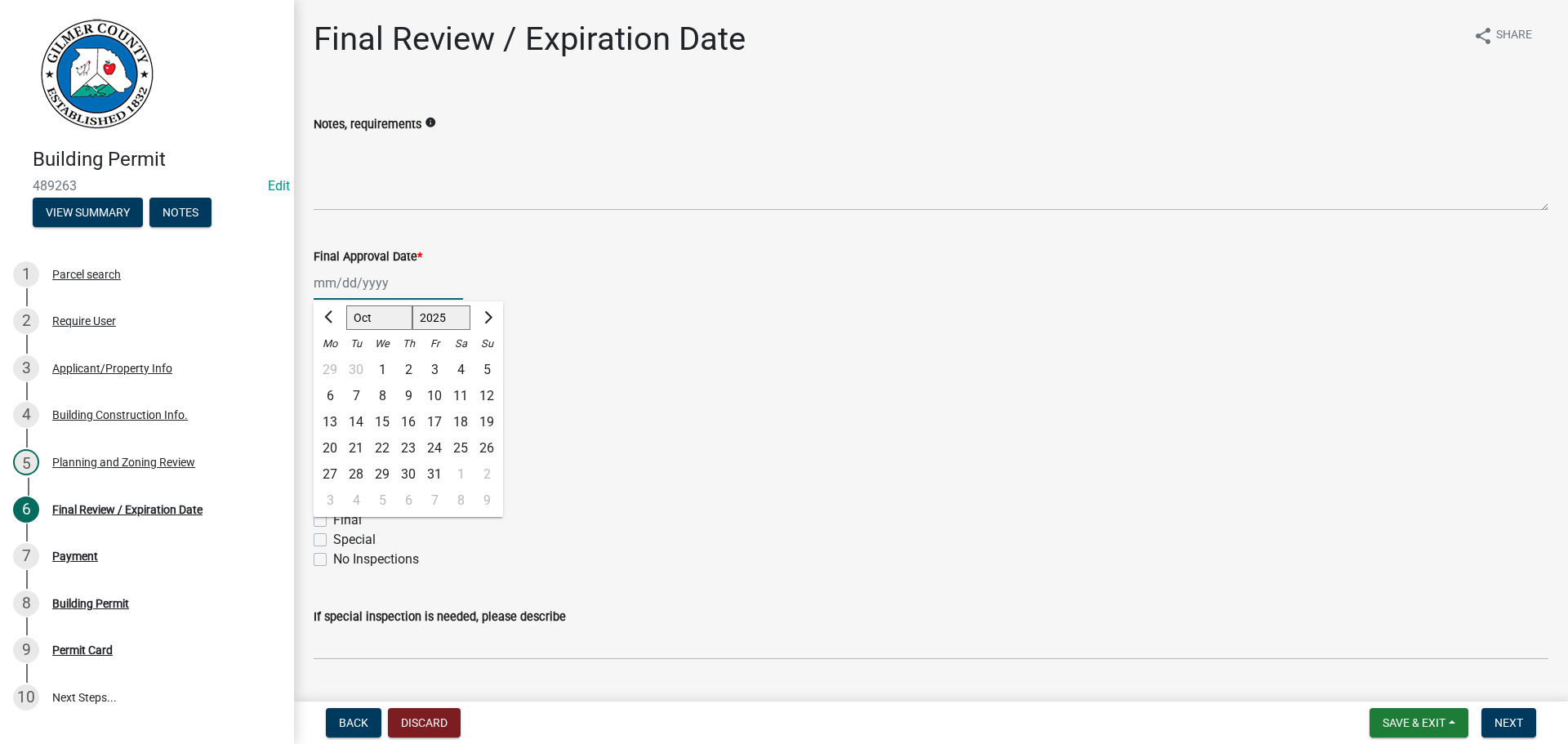
click at [373, 284] on div "[PERSON_NAME] Feb Mar Apr [PERSON_NAME][DATE] Oct Nov [DATE] 1526 1527 1528 152…" at bounding box center [388, 283] width 149 height 34
click at [356, 390] on div "7" at bounding box center [356, 397] width 26 height 26
type input "[DATE]"
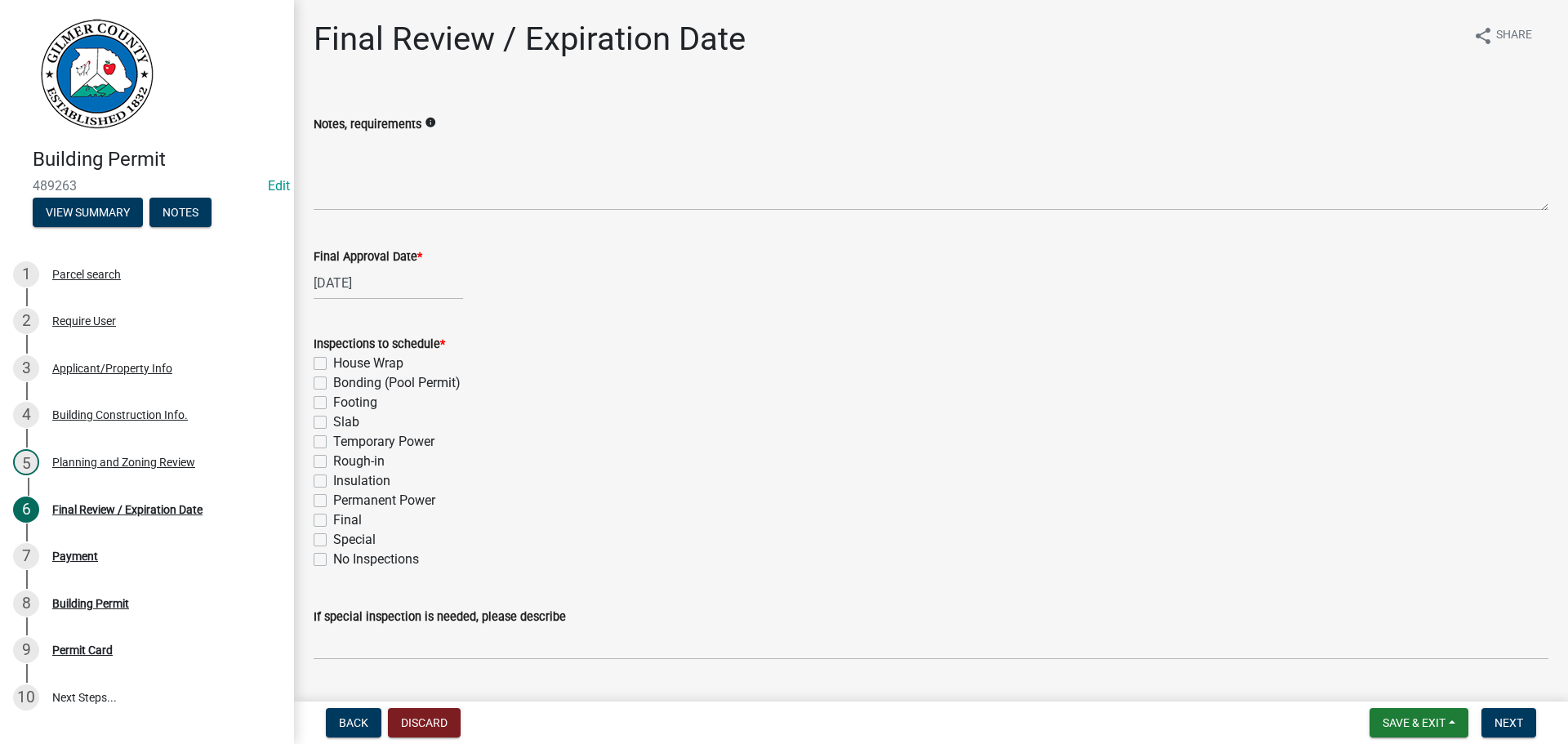
click at [333, 402] on label "Footing" at bounding box center [356, 403] width 44 height 20
click at [333, 402] on input "Footing" at bounding box center [338, 398] width 11 height 11
checkbox input "true"
checkbox input "false"
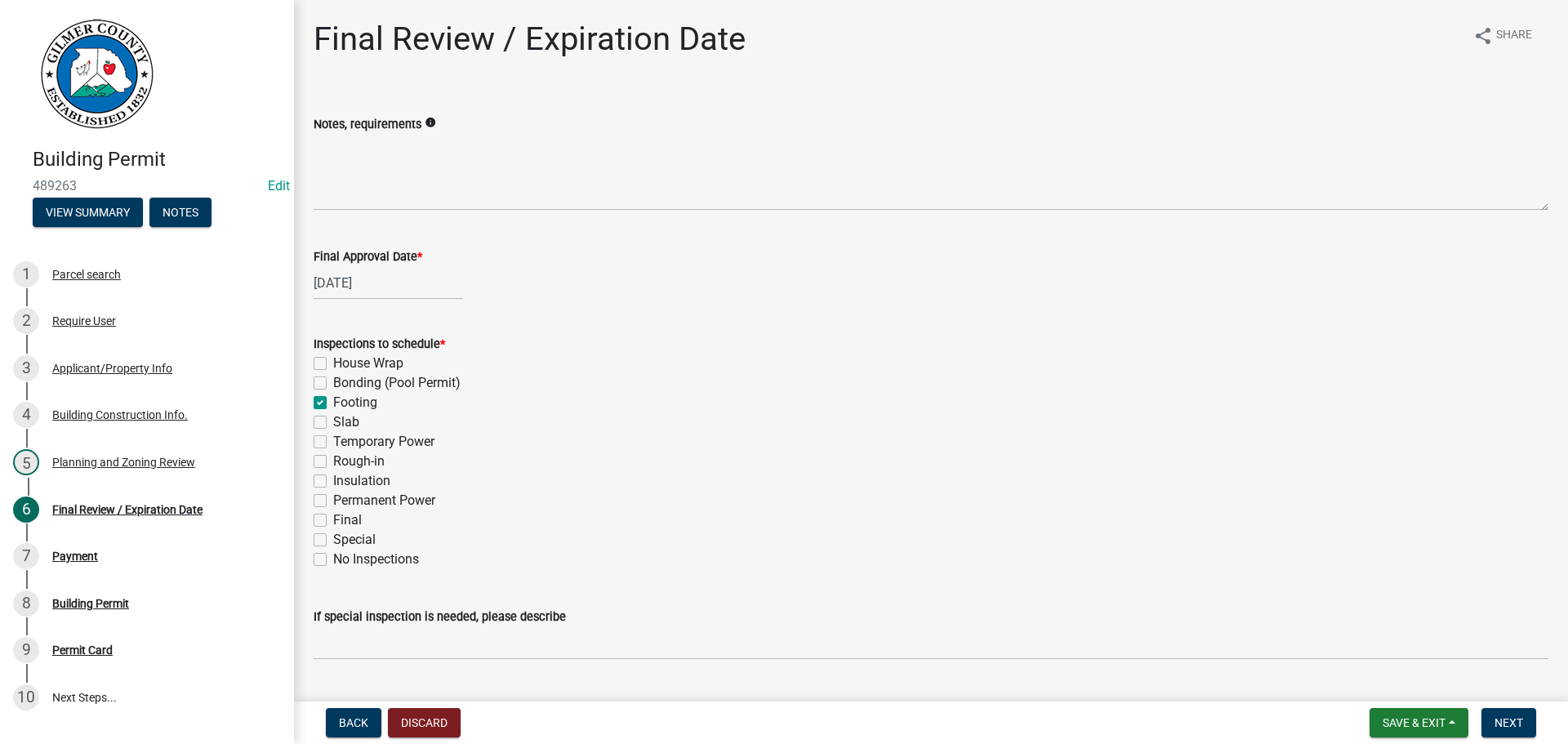
checkbox input "true"
checkbox input "false"
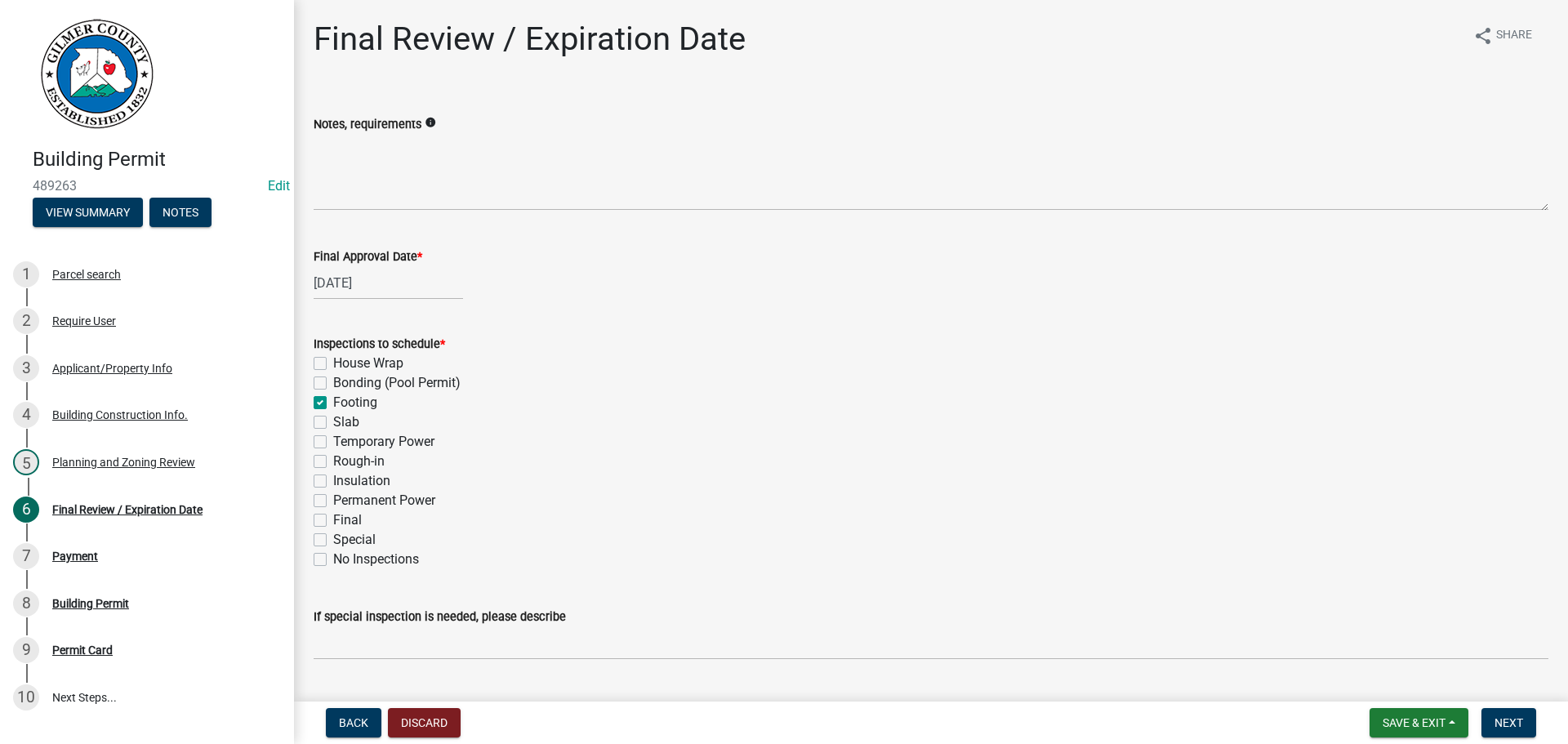
checkbox input "false"
click at [333, 522] on label "Final" at bounding box center [347, 520] width 29 height 20
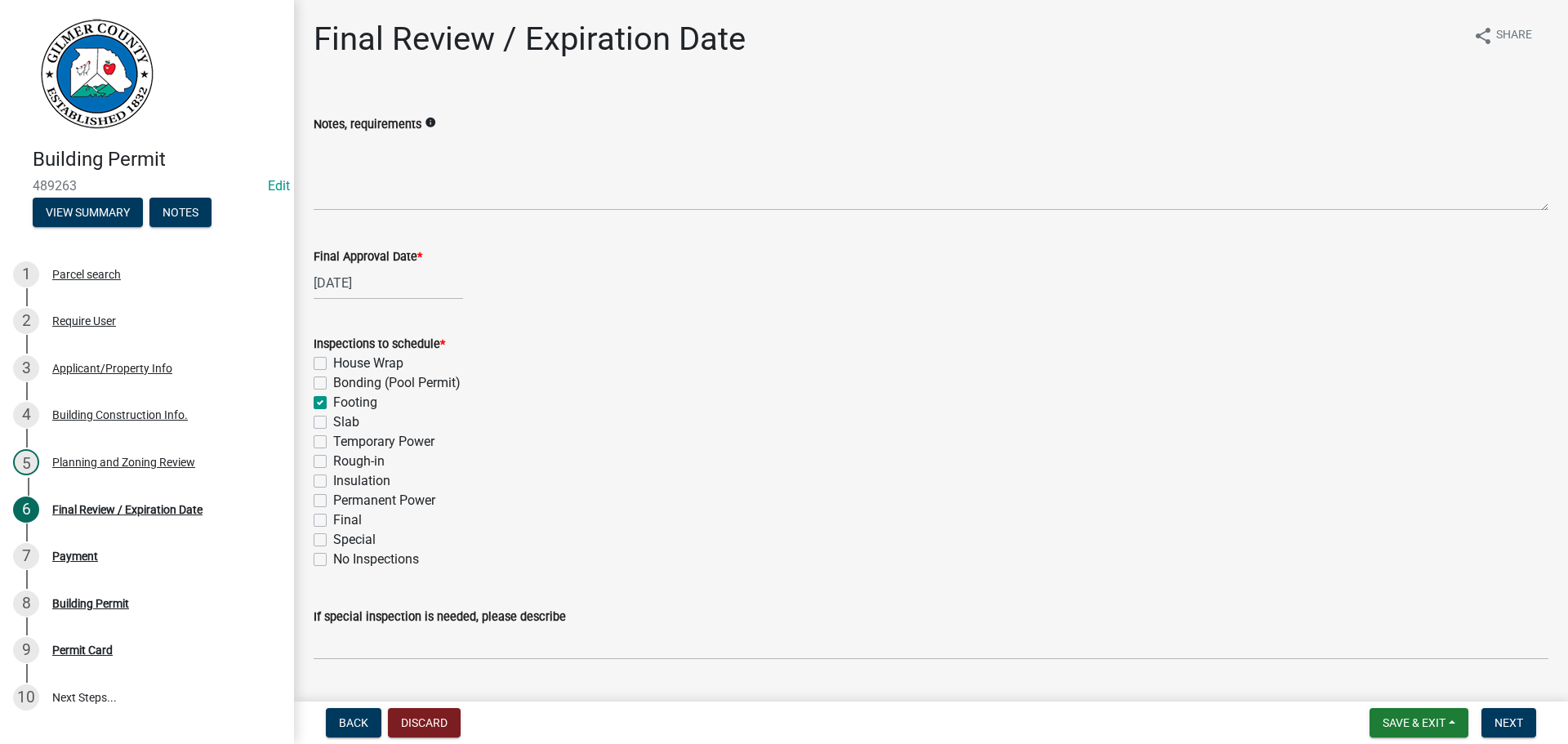
click at [333, 521] on input "Final" at bounding box center [338, 515] width 11 height 11
checkbox input "true"
checkbox input "false"
checkbox input "true"
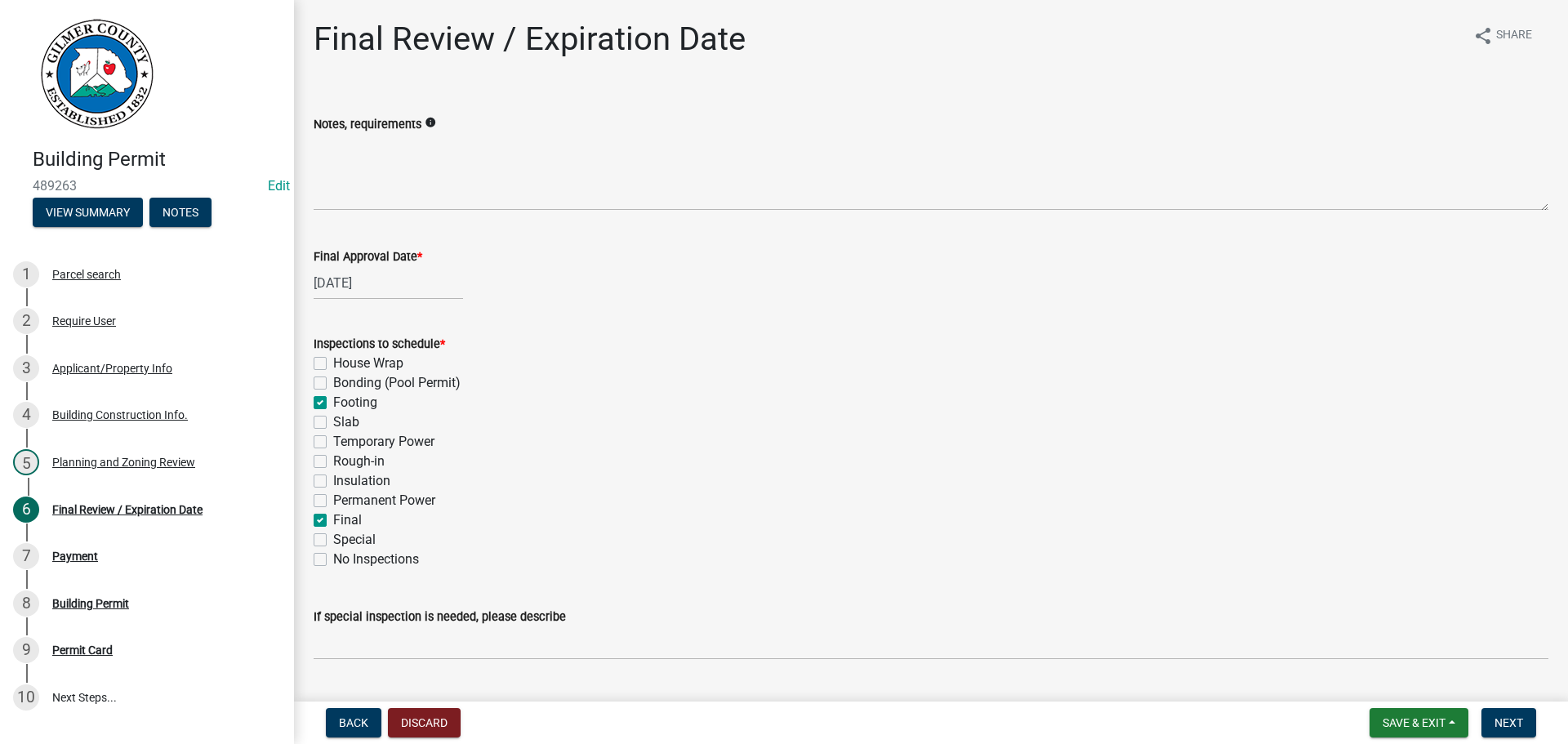
checkbox input "false"
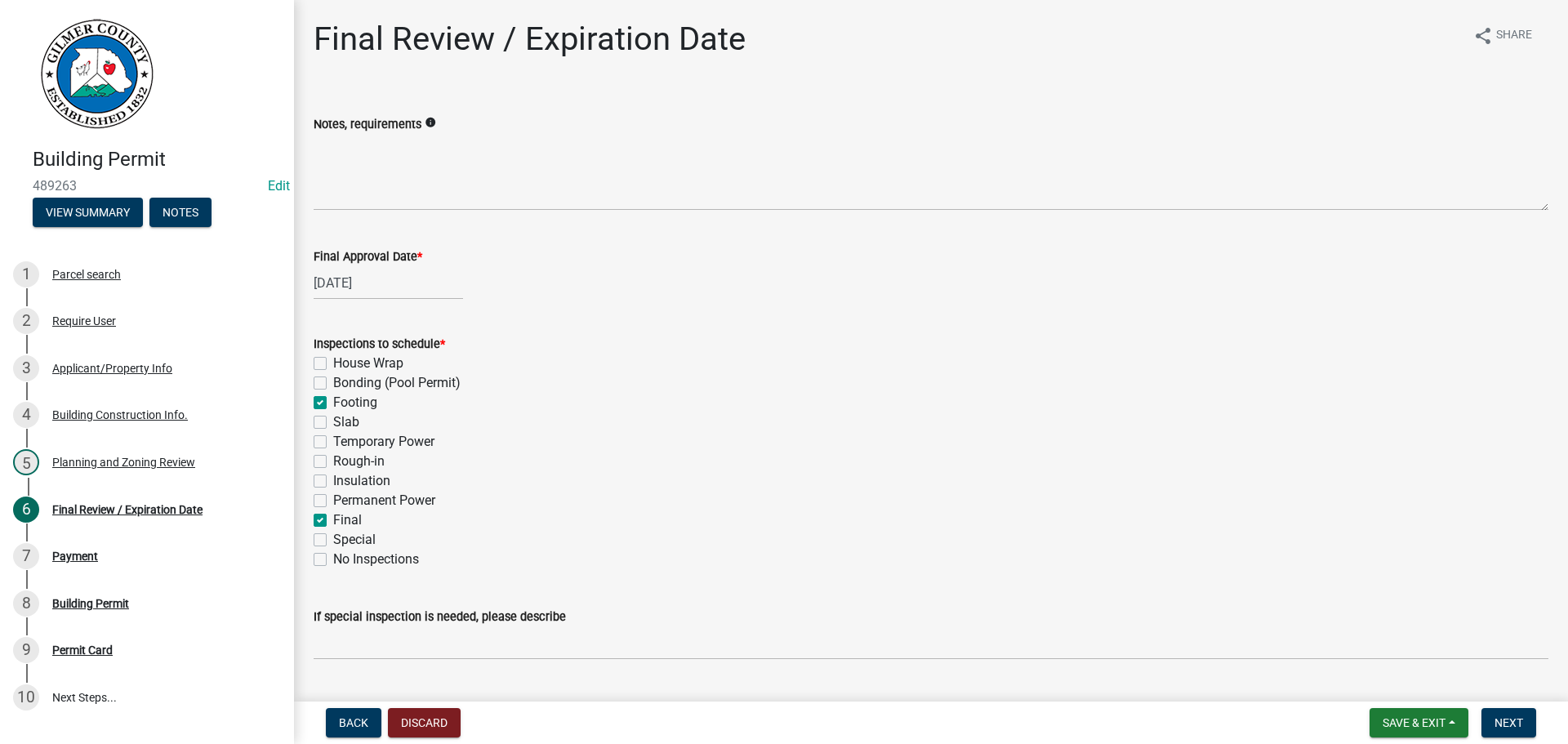
checkbox input "true"
checkbox input "false"
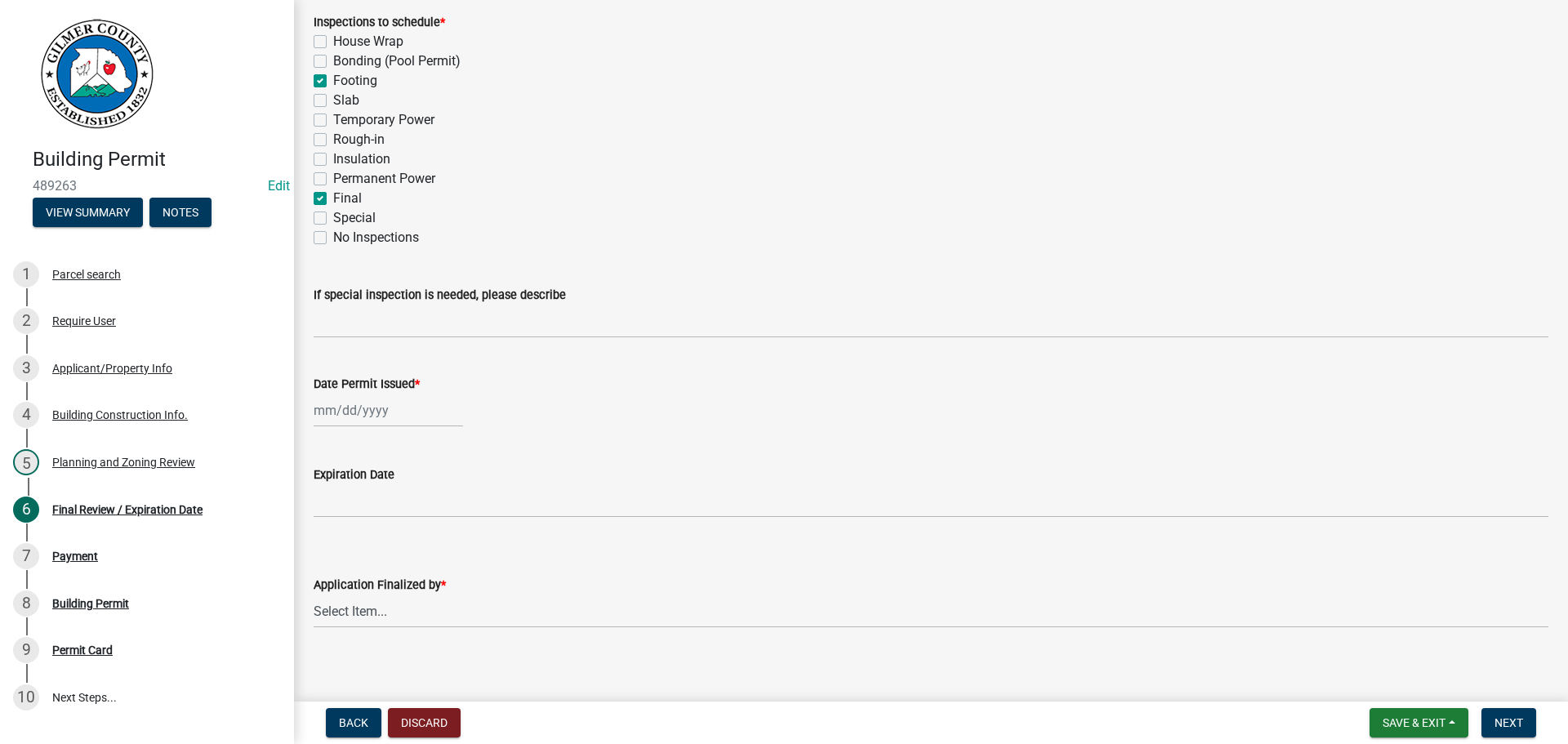
scroll to position [333, 0]
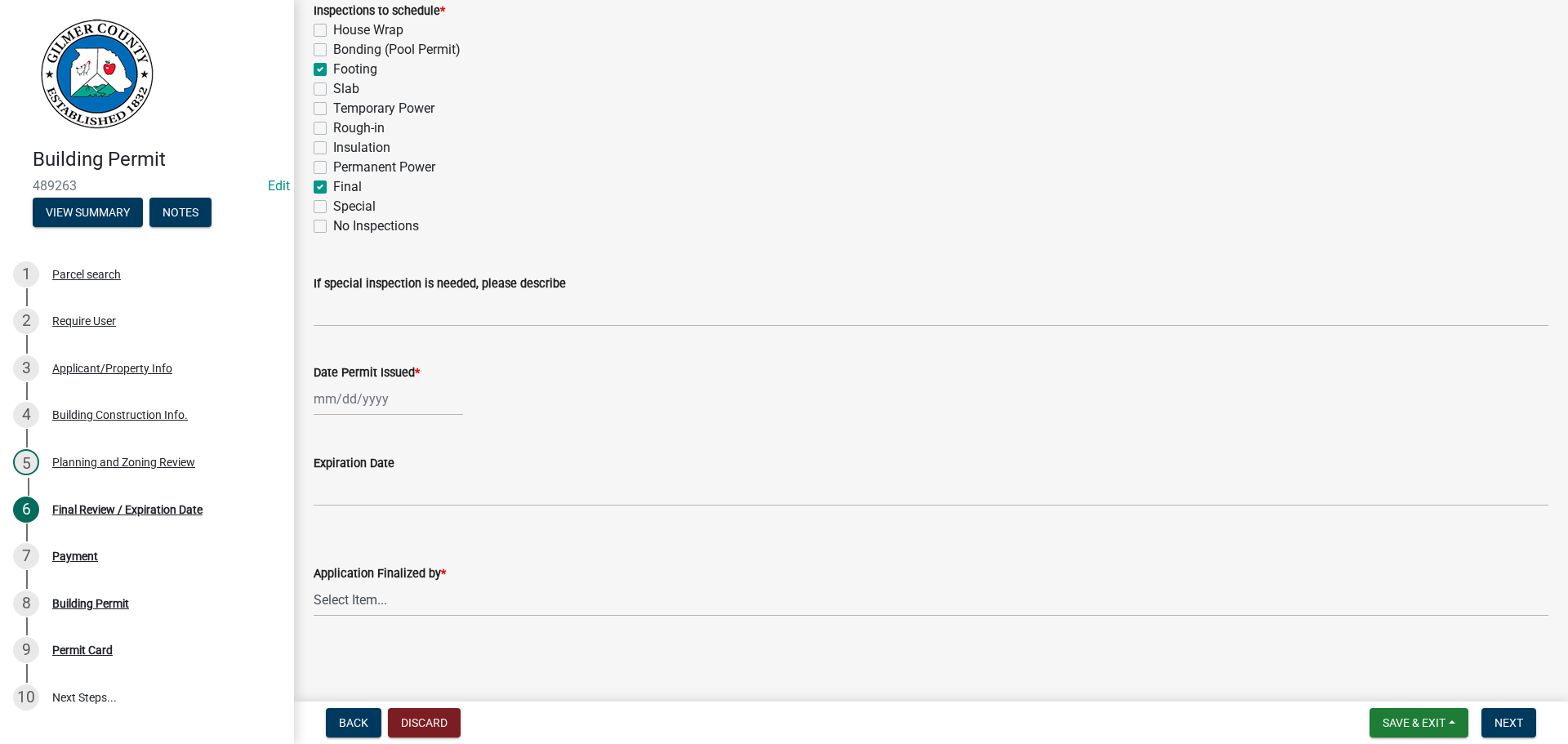
select select "10"
select select "2025"
click at [335, 413] on div "[PERSON_NAME] Feb Mar Apr [PERSON_NAME][DATE] Oct Nov [DATE] 1526 1527 1528 152…" at bounding box center [388, 399] width 149 height 34
click at [358, 513] on div "7" at bounding box center [356, 512] width 26 height 26
type input "[DATE]"
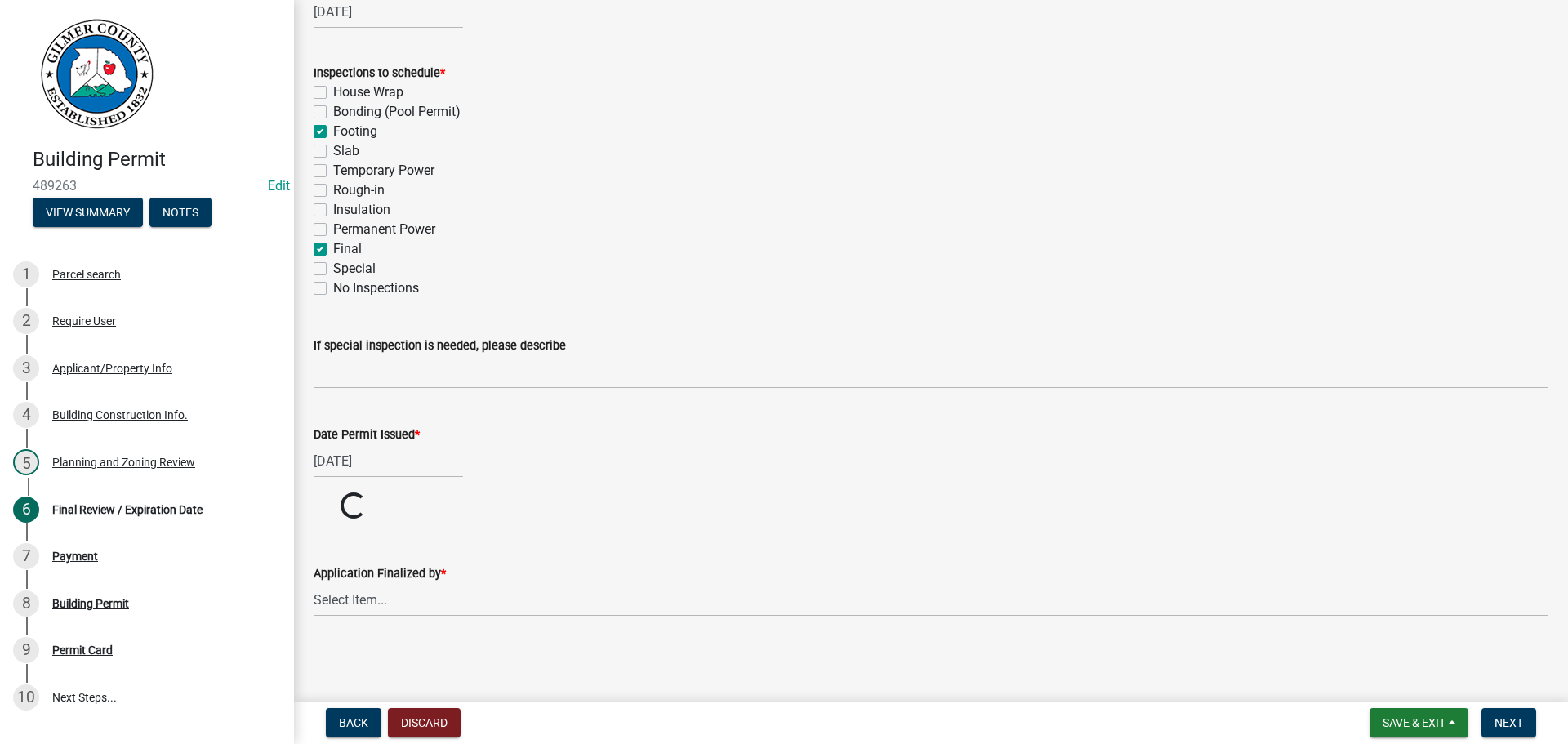
scroll to position [271, 0]
click at [351, 594] on select "Select Item... [PERSON_NAME] [PERSON_NAME] [PERSON_NAME] [PERSON_NAME] [PERSON_…" at bounding box center [931, 600] width 1235 height 34
click at [314, 646] on select "Select Item... [PERSON_NAME] [PERSON_NAME] [PERSON_NAME] [PERSON_NAME] [PERSON_…" at bounding box center [931, 662] width 1235 height 34
select select "f66b4cef-93c9-440c-84d8-a2c8d35cb7c1"
click at [1489, 714] on button "Next" at bounding box center [1509, 723] width 55 height 29
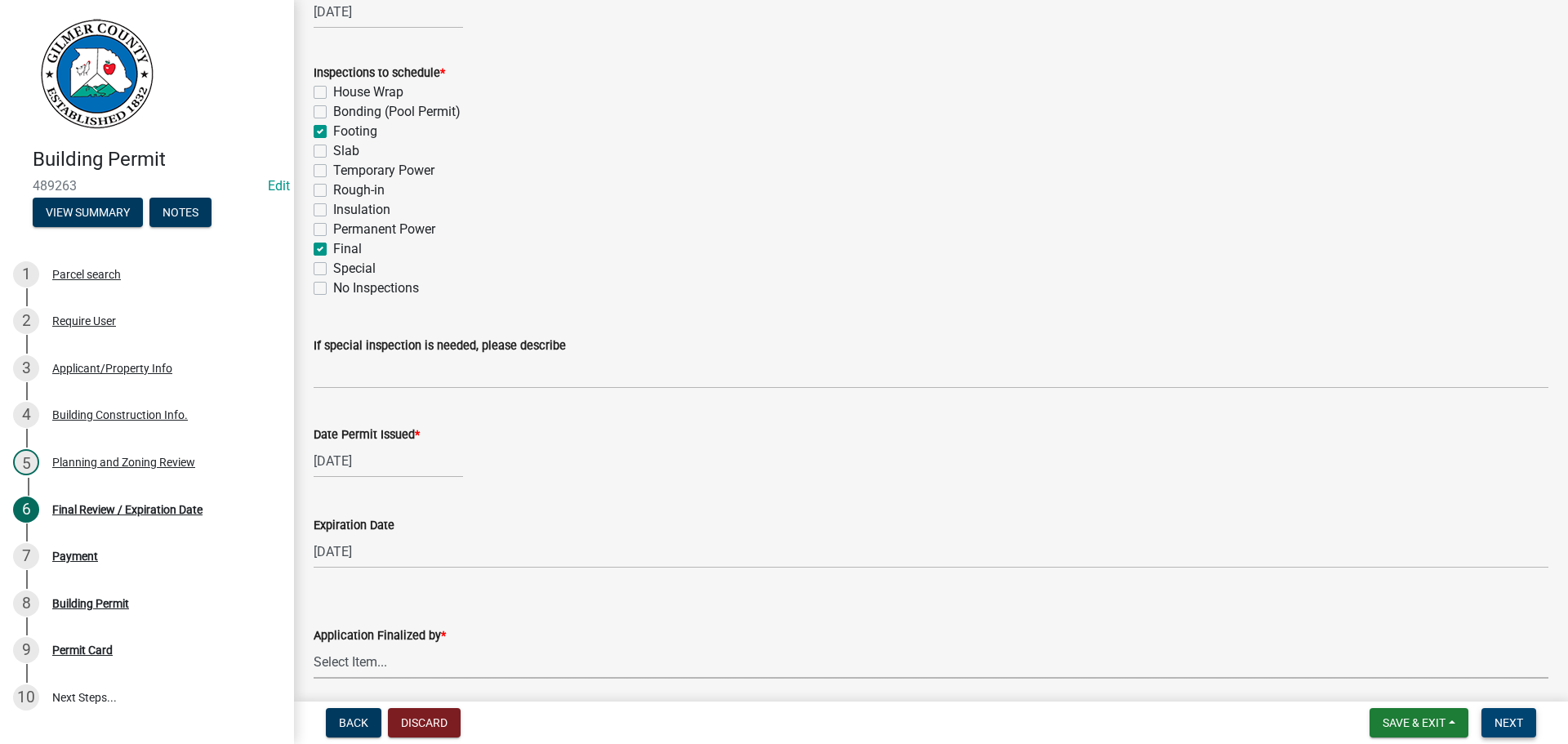
scroll to position [0, 0]
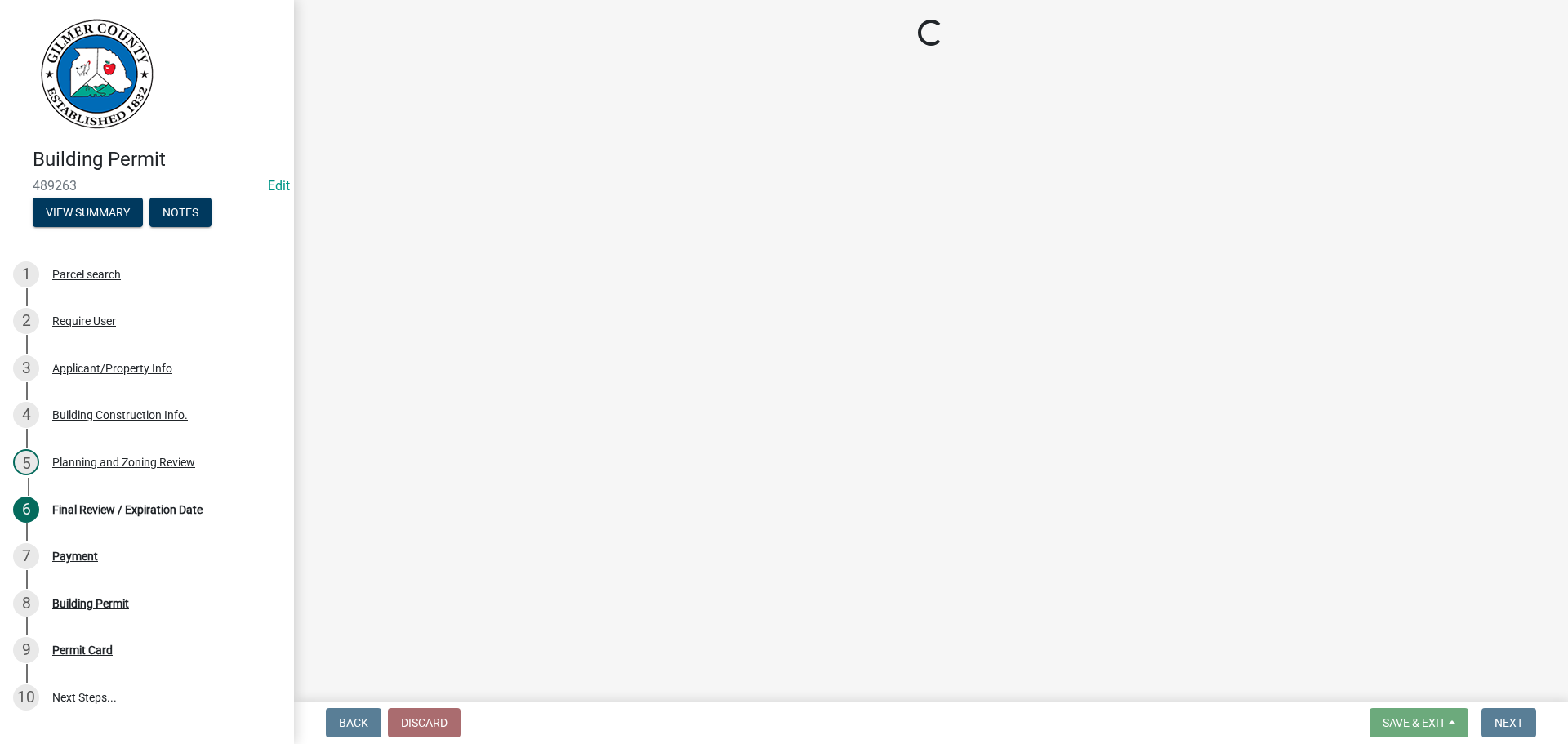
select select "2: 1"
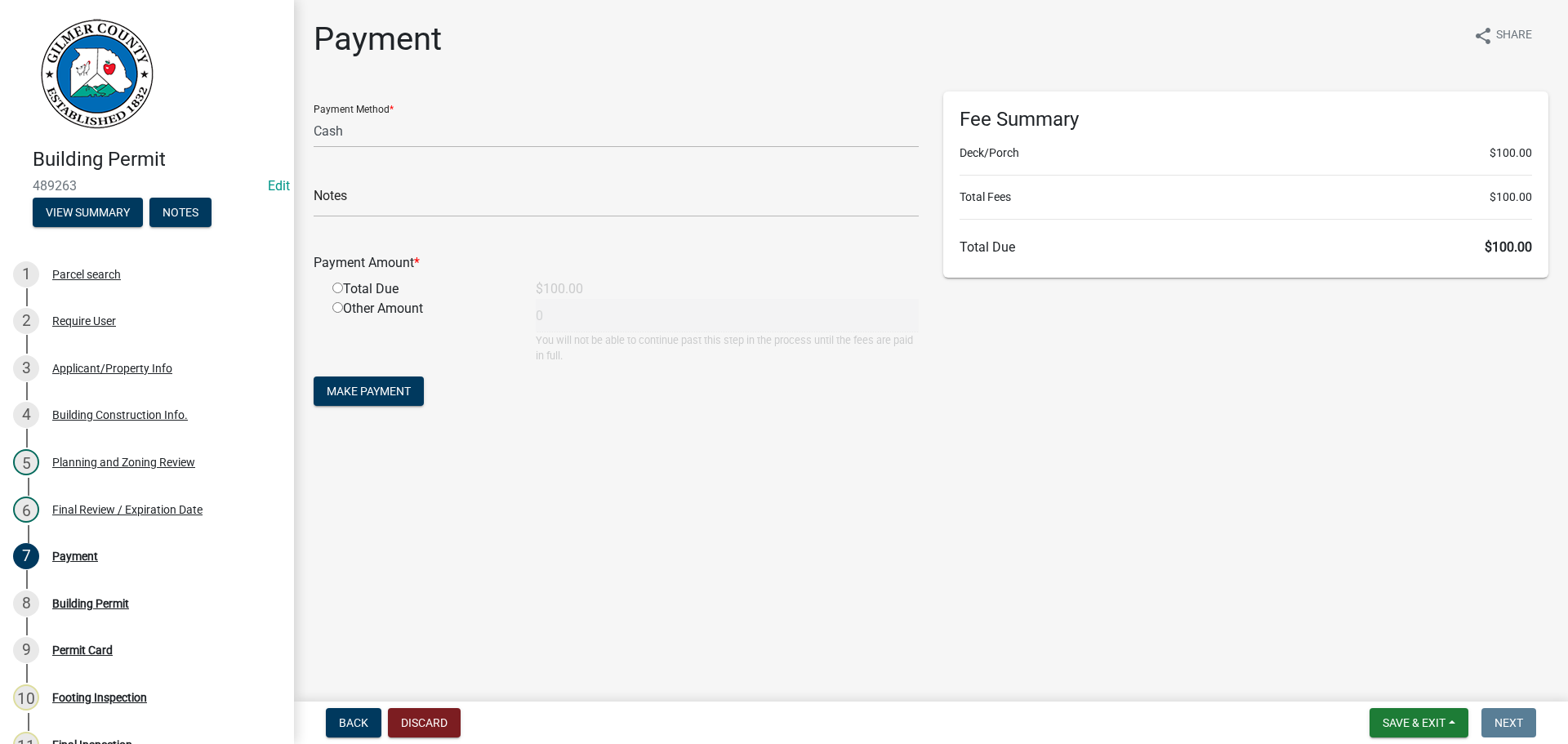
click at [335, 292] on input "radio" at bounding box center [338, 288] width 11 height 11
radio input "true"
type input "100"
click at [369, 393] on span "Make Payment" at bounding box center [369, 392] width 84 height 13
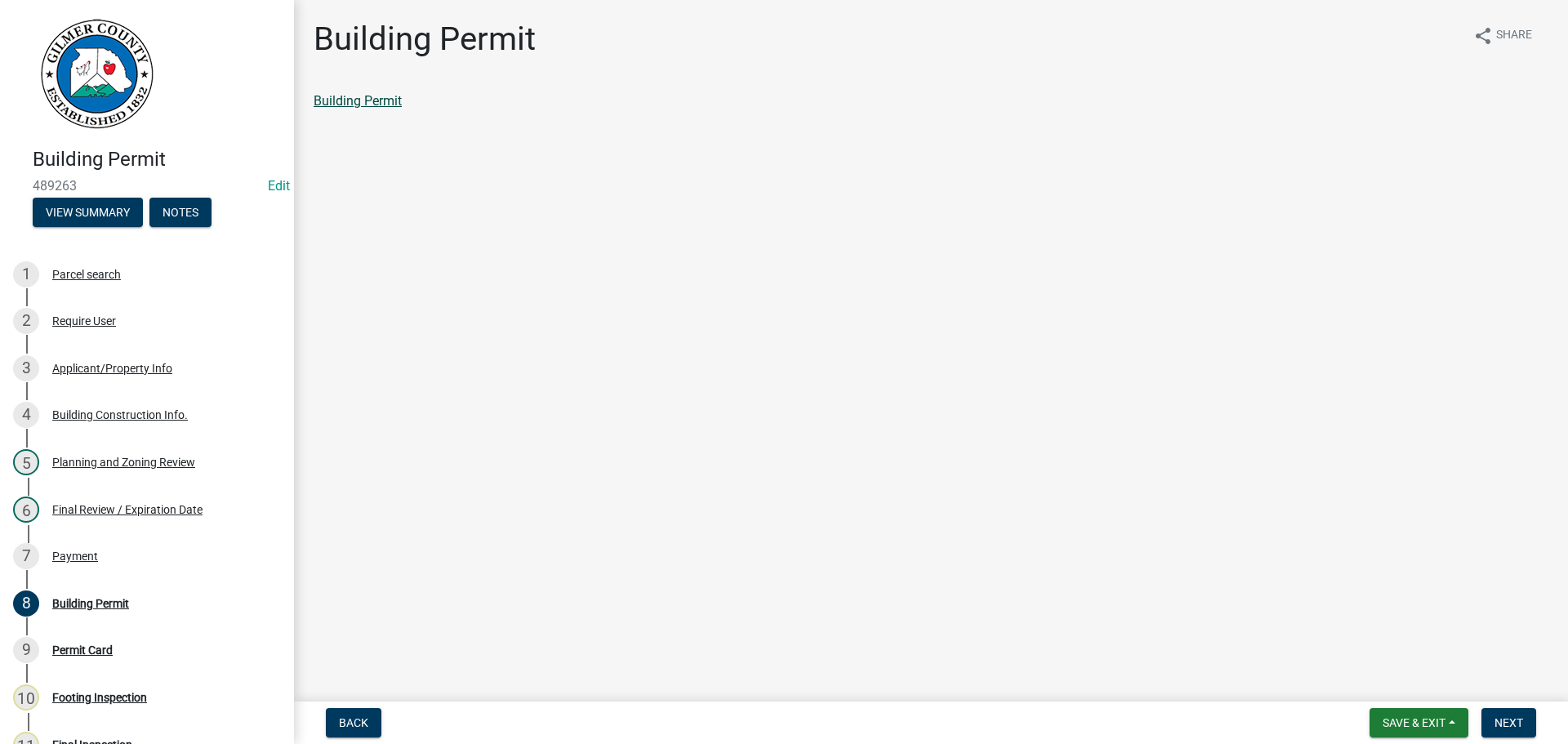
click at [371, 102] on link "Building Permit" at bounding box center [358, 101] width 88 height 16
click at [79, 556] on div "Payment" at bounding box center [75, 556] width 46 height 11
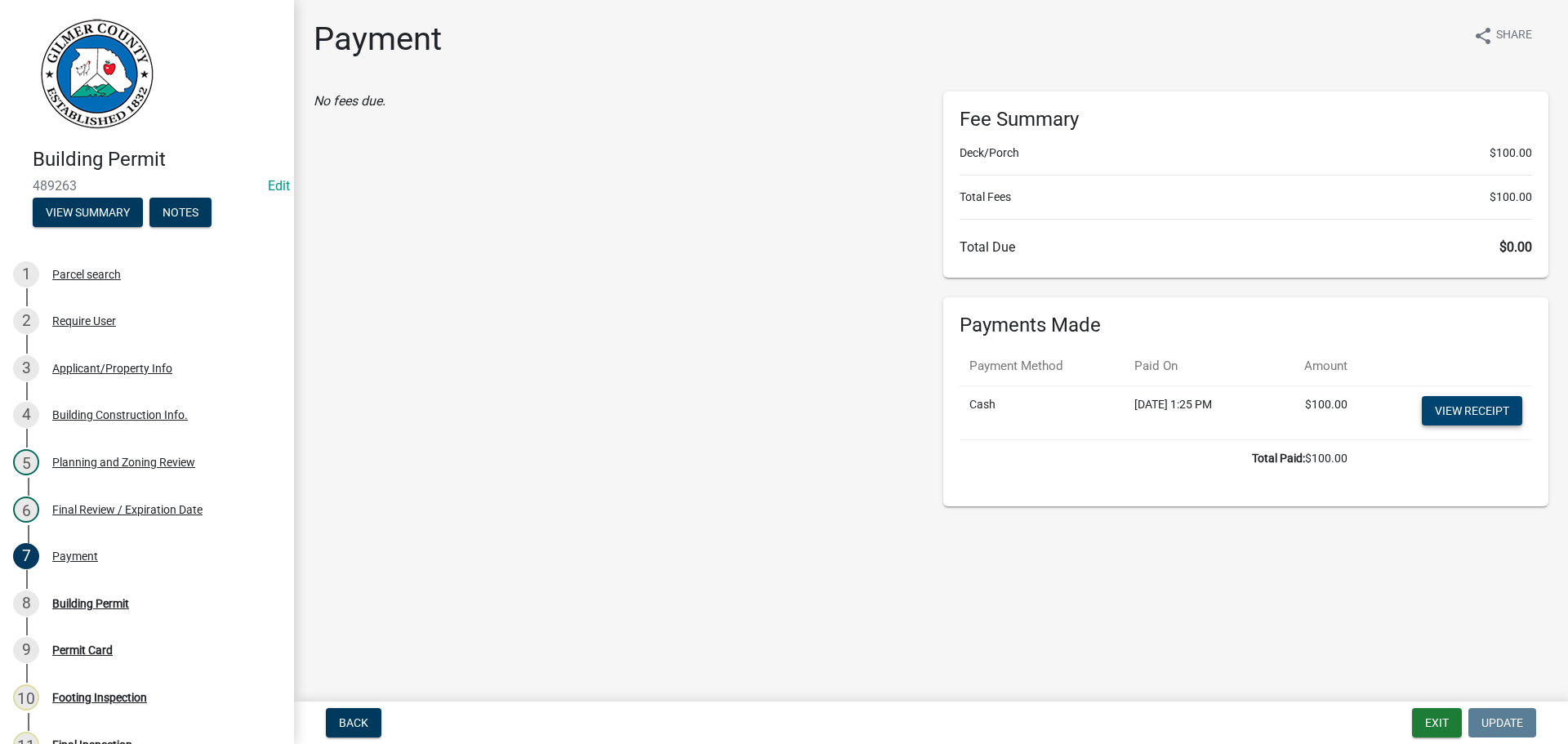
click at [1473, 408] on link "View receipt" at bounding box center [1472, 411] width 101 height 29
click at [80, 604] on div "Building Permit" at bounding box center [91, 604] width 77 height 11
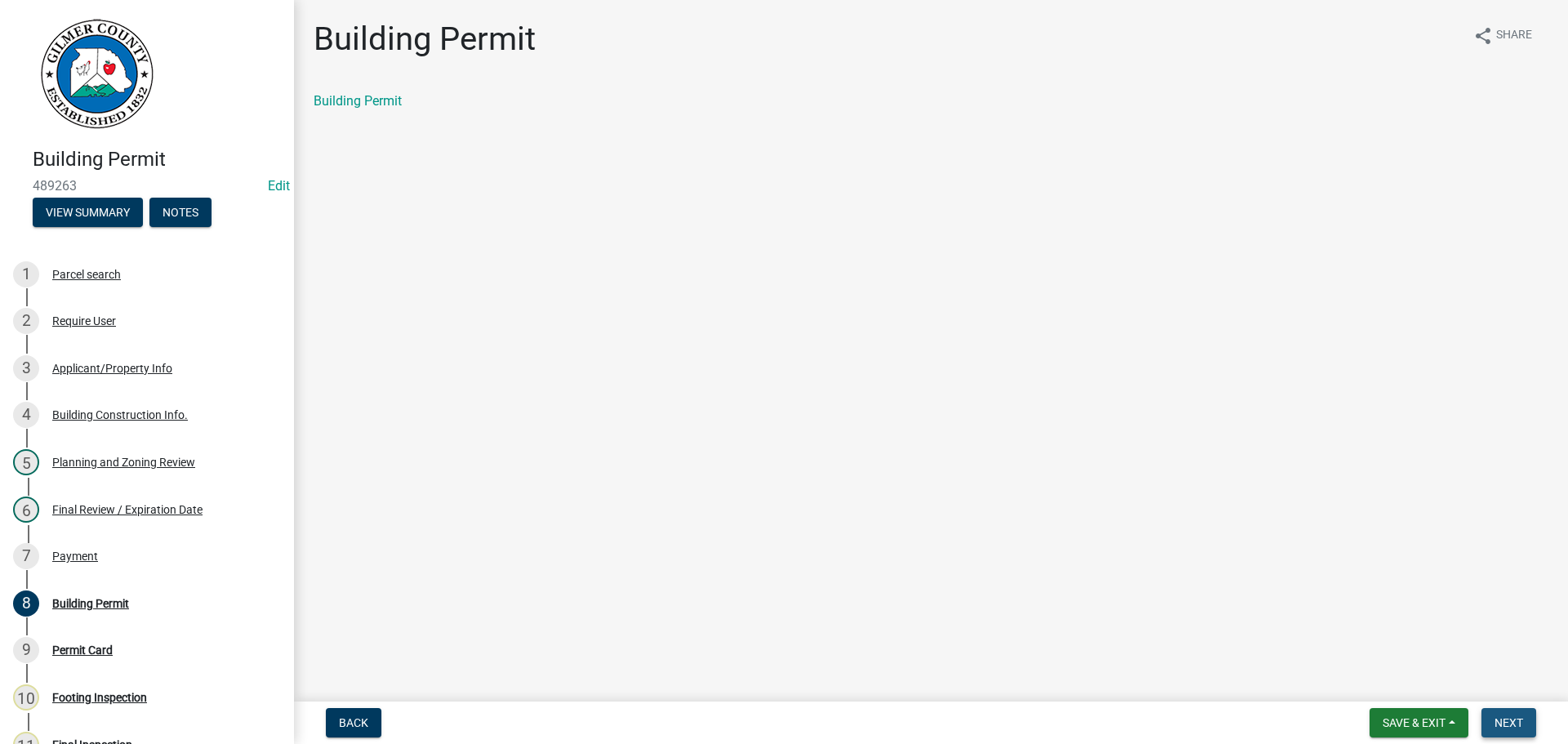
click at [1508, 719] on span "Next" at bounding box center [1509, 723] width 29 height 13
click at [365, 99] on link "Permit Card" at bounding box center [347, 101] width 68 height 16
click at [1493, 723] on button "Next" at bounding box center [1509, 723] width 55 height 29
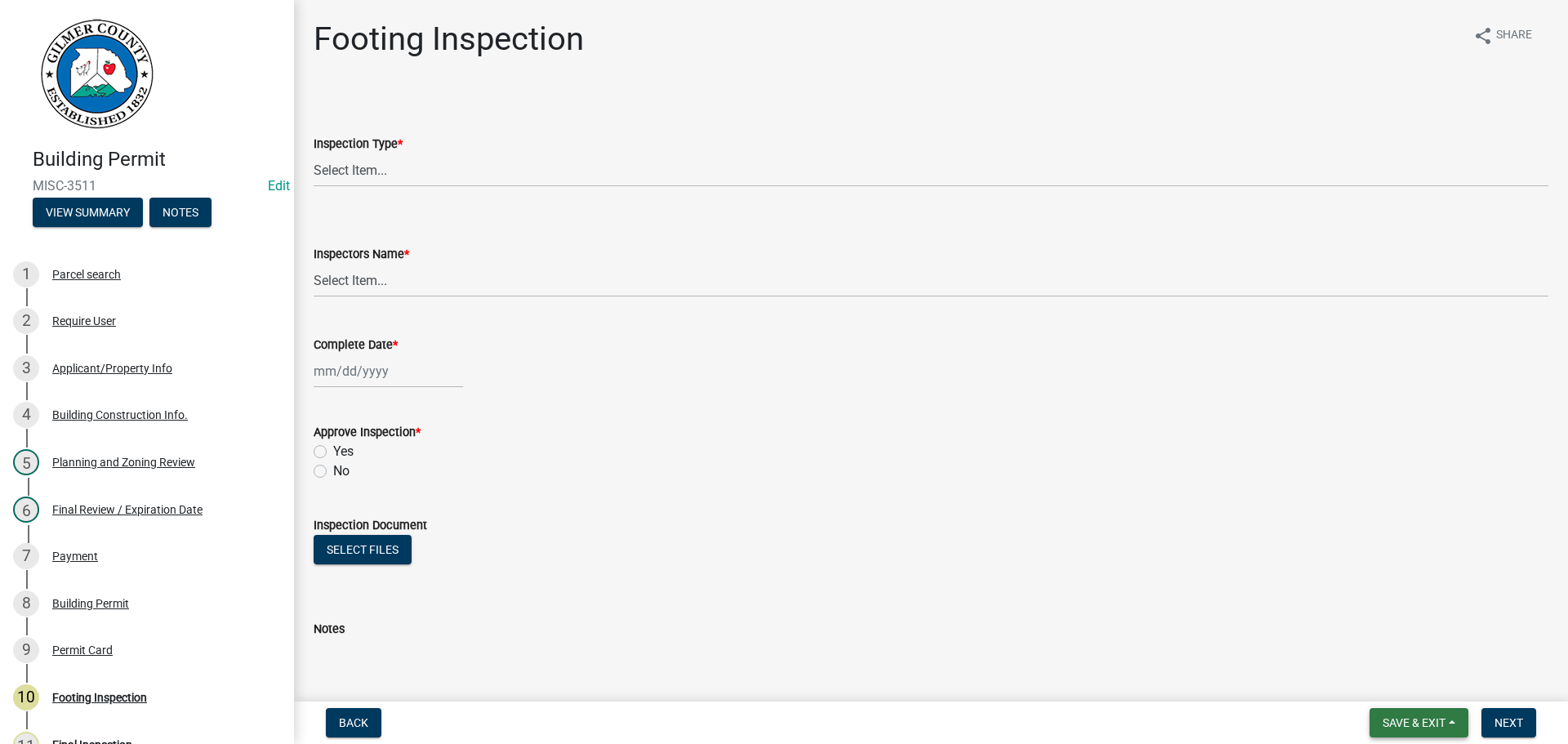
click at [1401, 708] on button "Save & Exit" at bounding box center [1419, 723] width 99 height 29
click at [1397, 672] on button "Save & Exit" at bounding box center [1403, 681] width 131 height 39
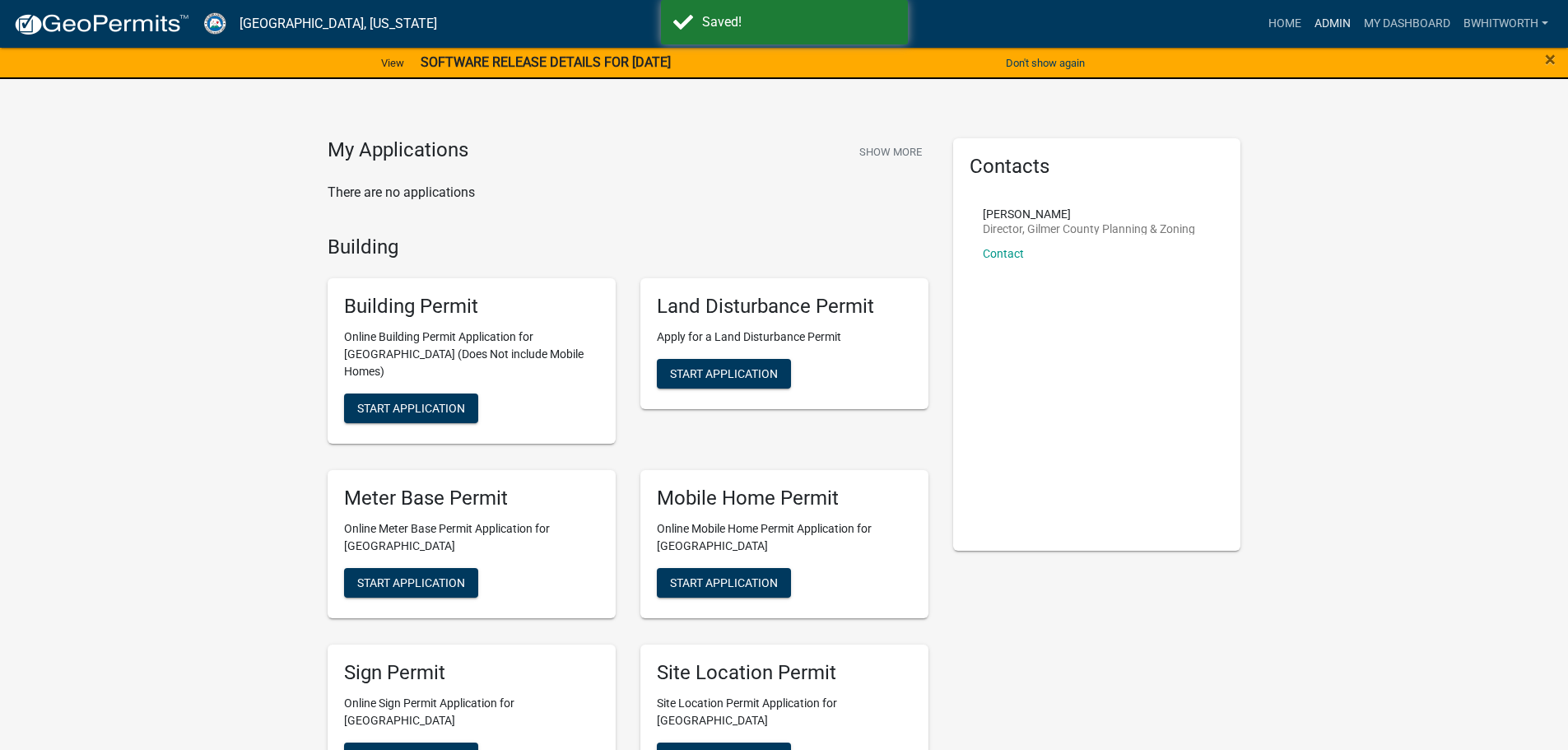
click at [1334, 18] on link "Admin" at bounding box center [1333, 24] width 50 height 31
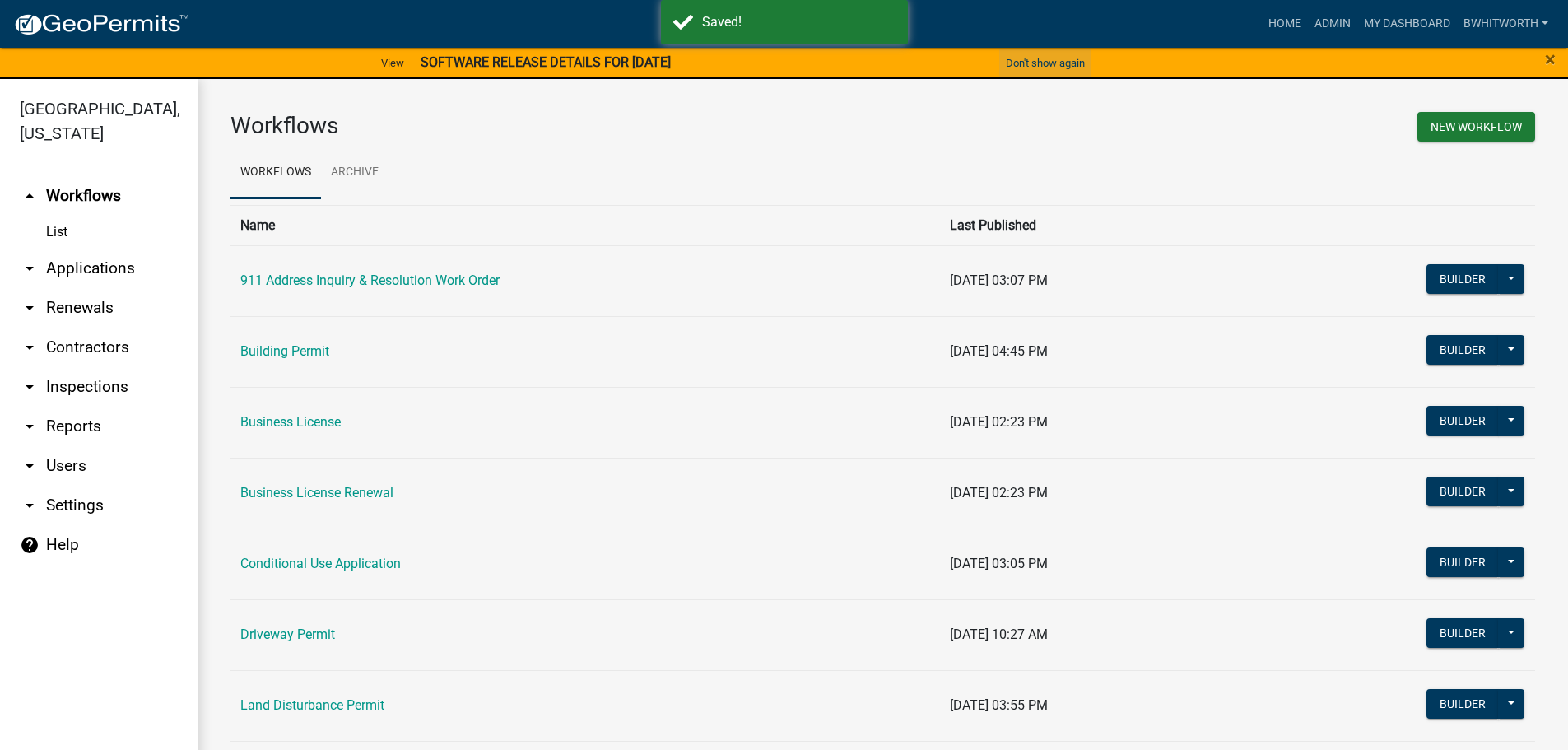
click at [1059, 64] on button "Don't show again" at bounding box center [1045, 63] width 92 height 27
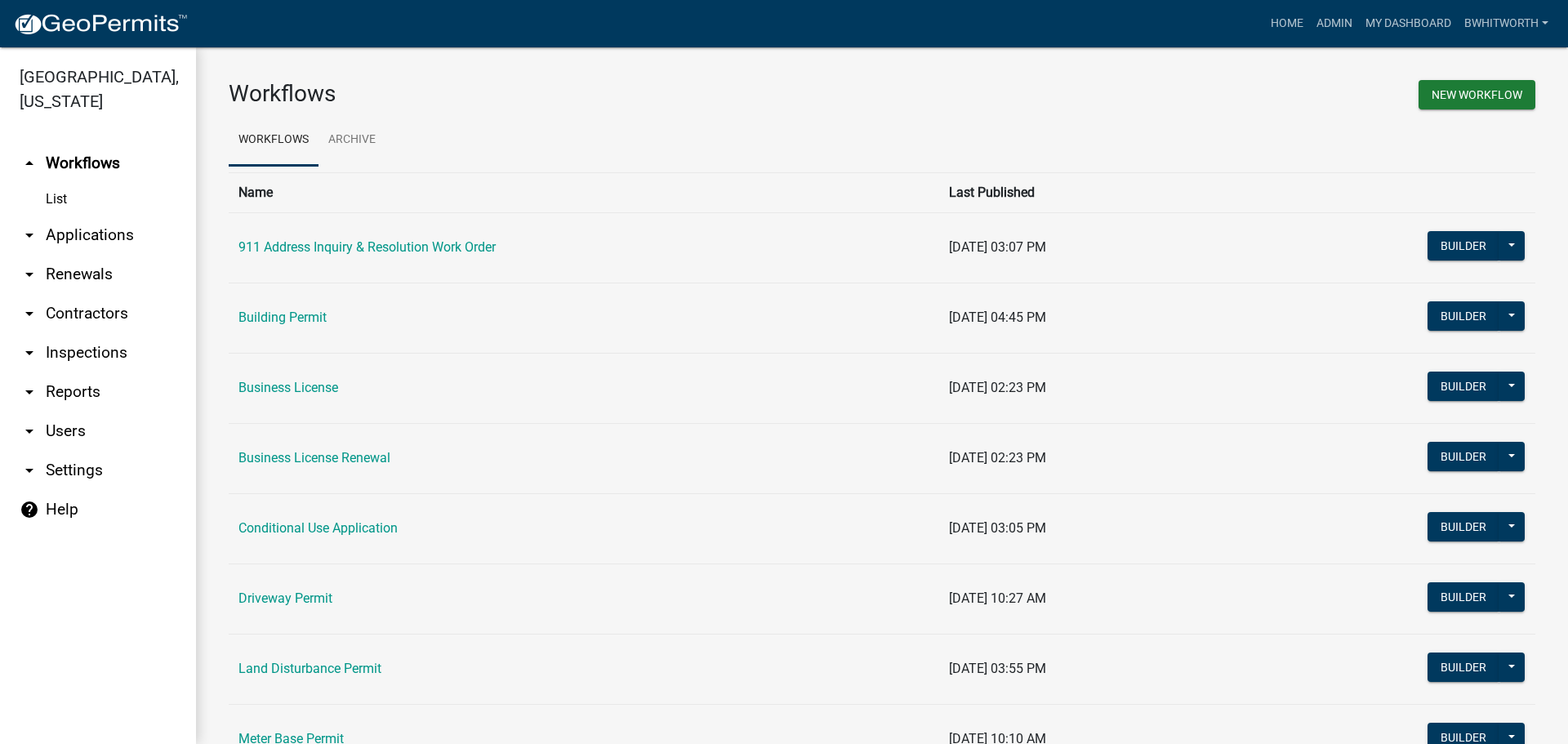
click at [78, 237] on link "arrow_drop_down Applications" at bounding box center [97, 235] width 196 height 39
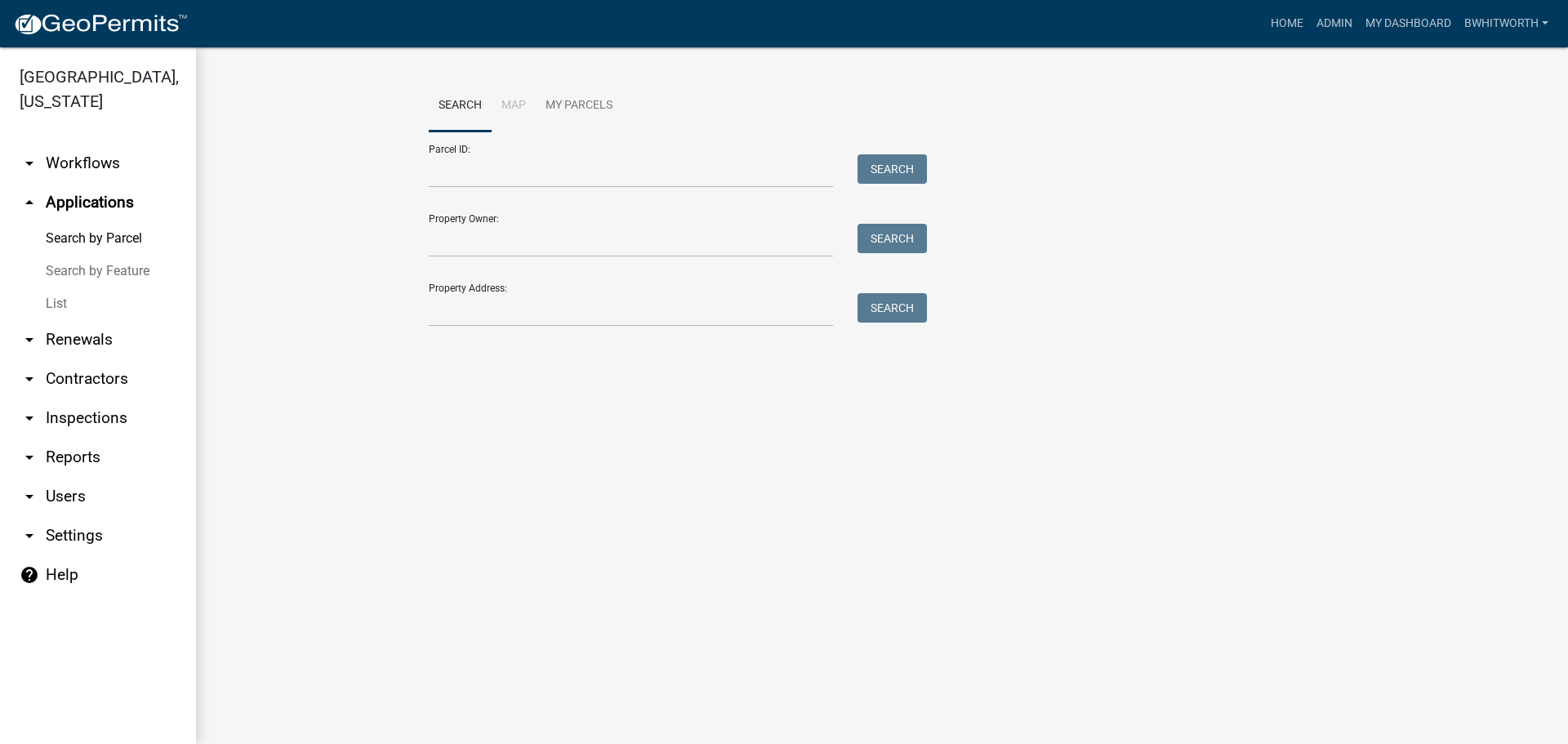
click at [52, 297] on link "List" at bounding box center [97, 304] width 196 height 33
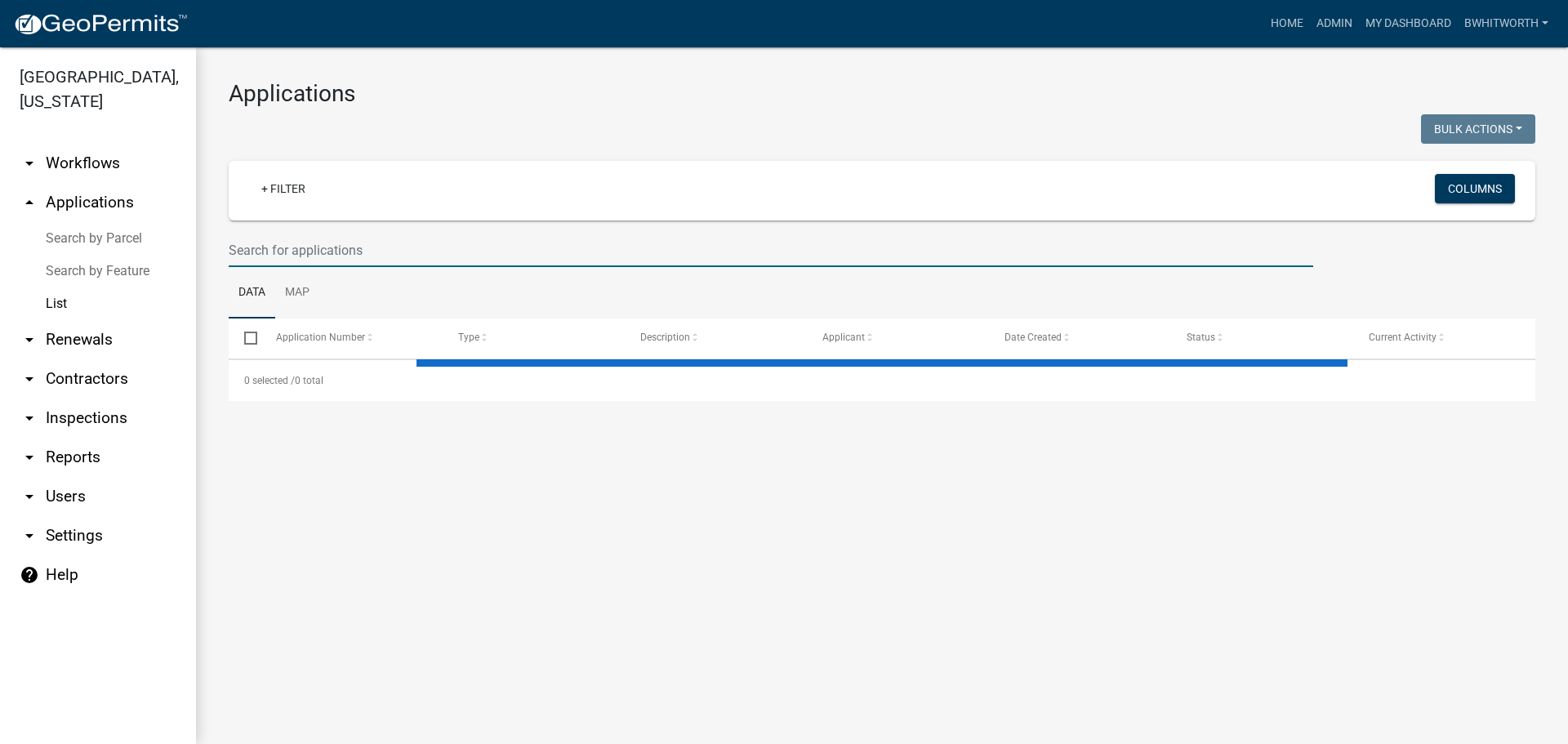
click at [270, 249] on input "text" at bounding box center [771, 250] width 1085 height 34
select select "3: 100"
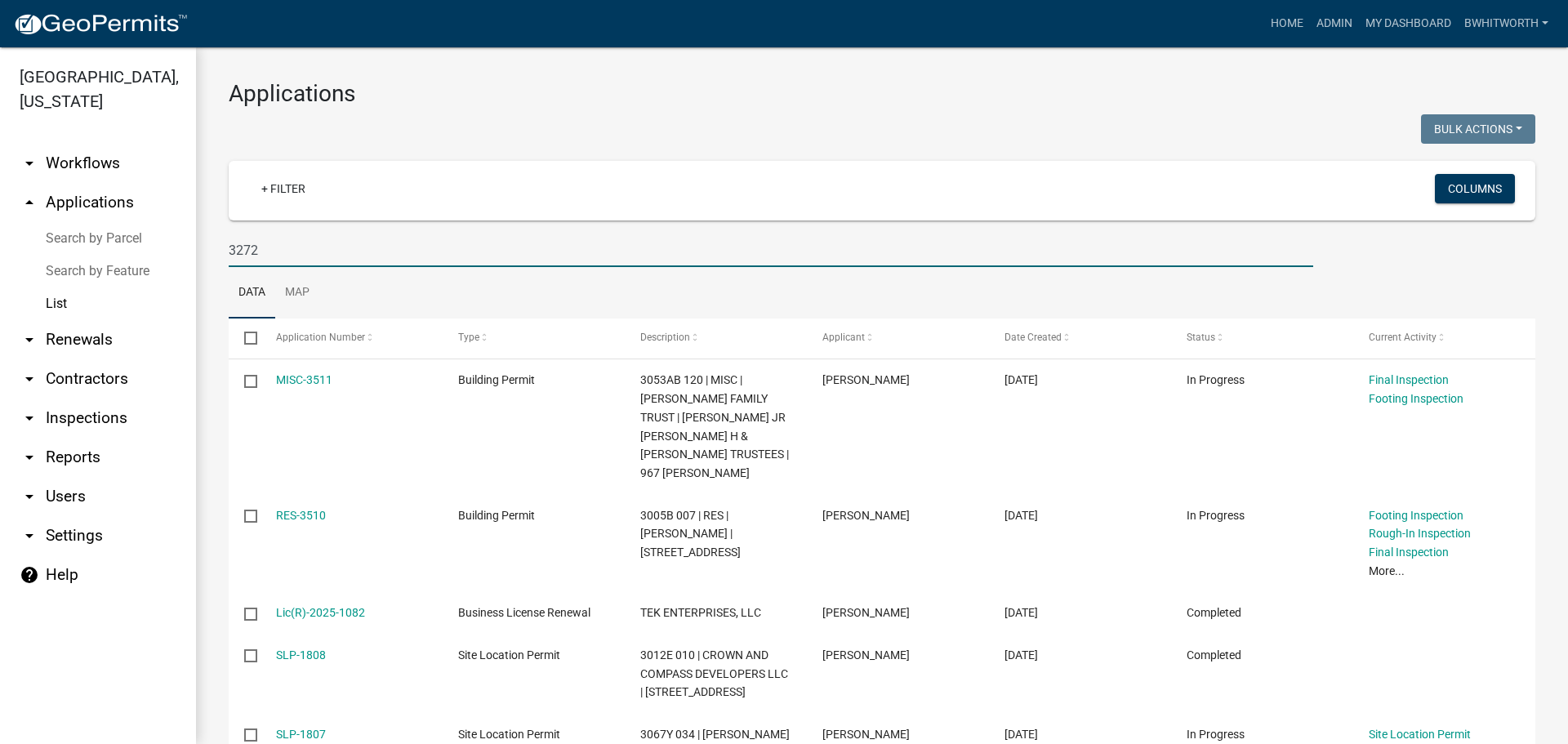
type input "3272"
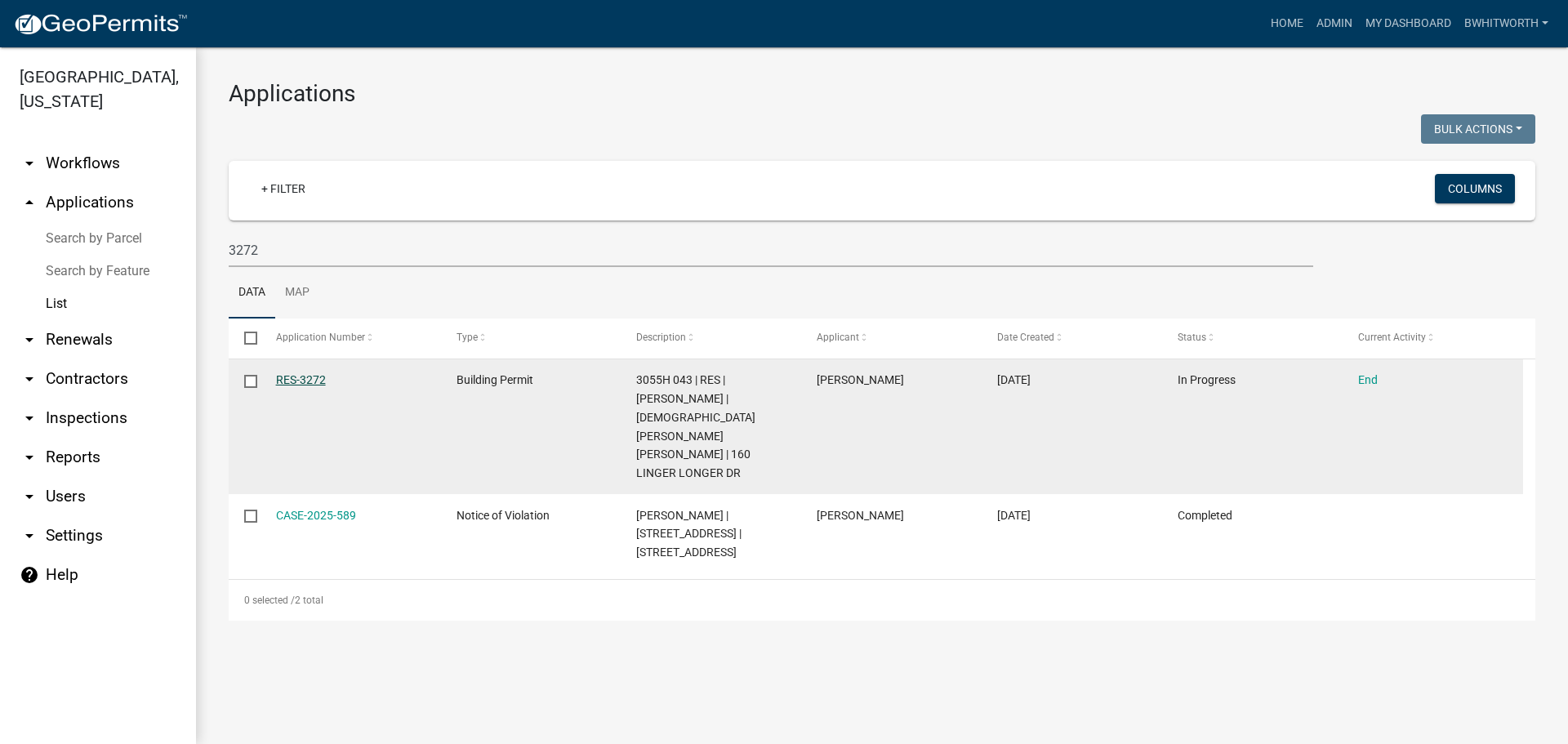
click at [307, 378] on link "RES-3272" at bounding box center [301, 380] width 50 height 13
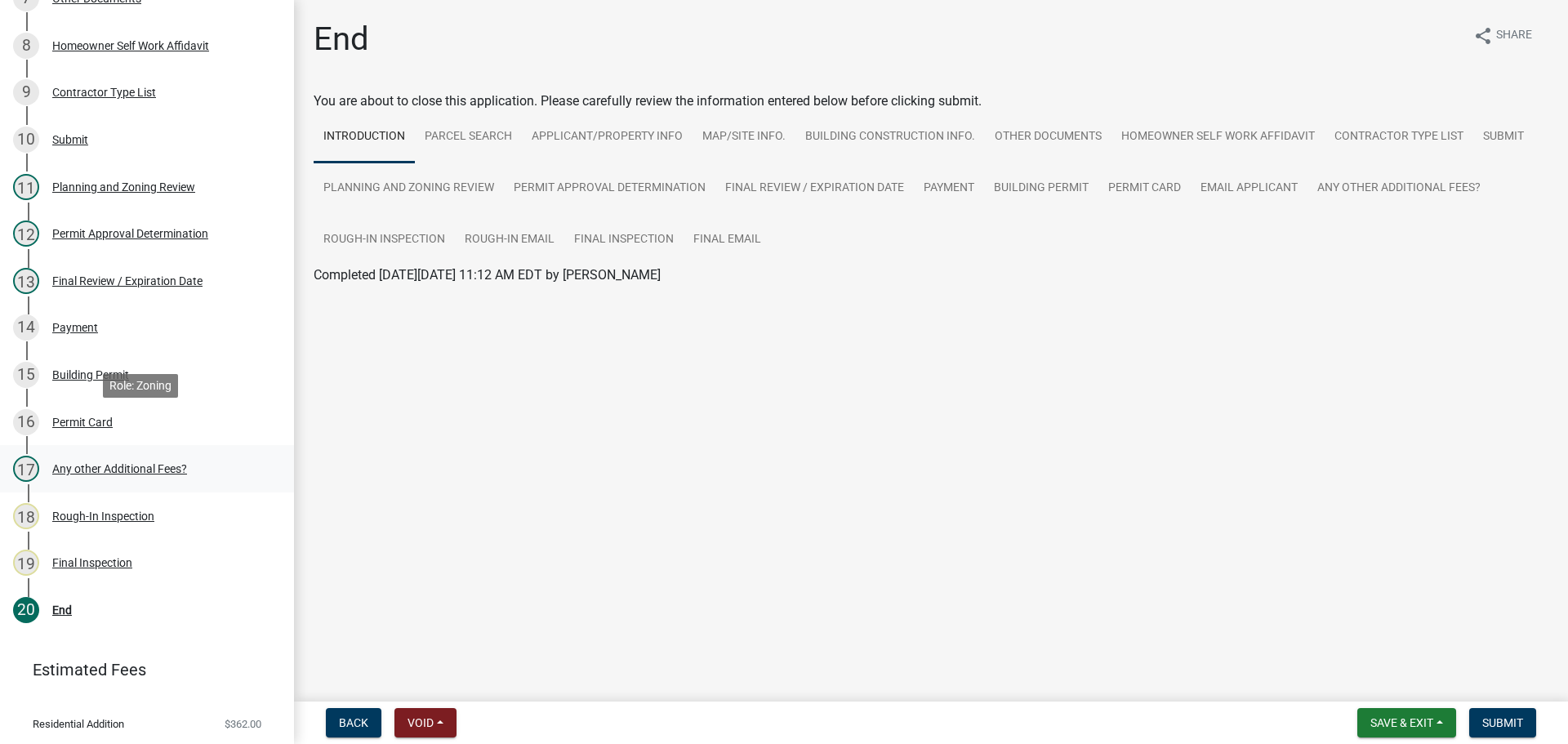
scroll to position [633, 0]
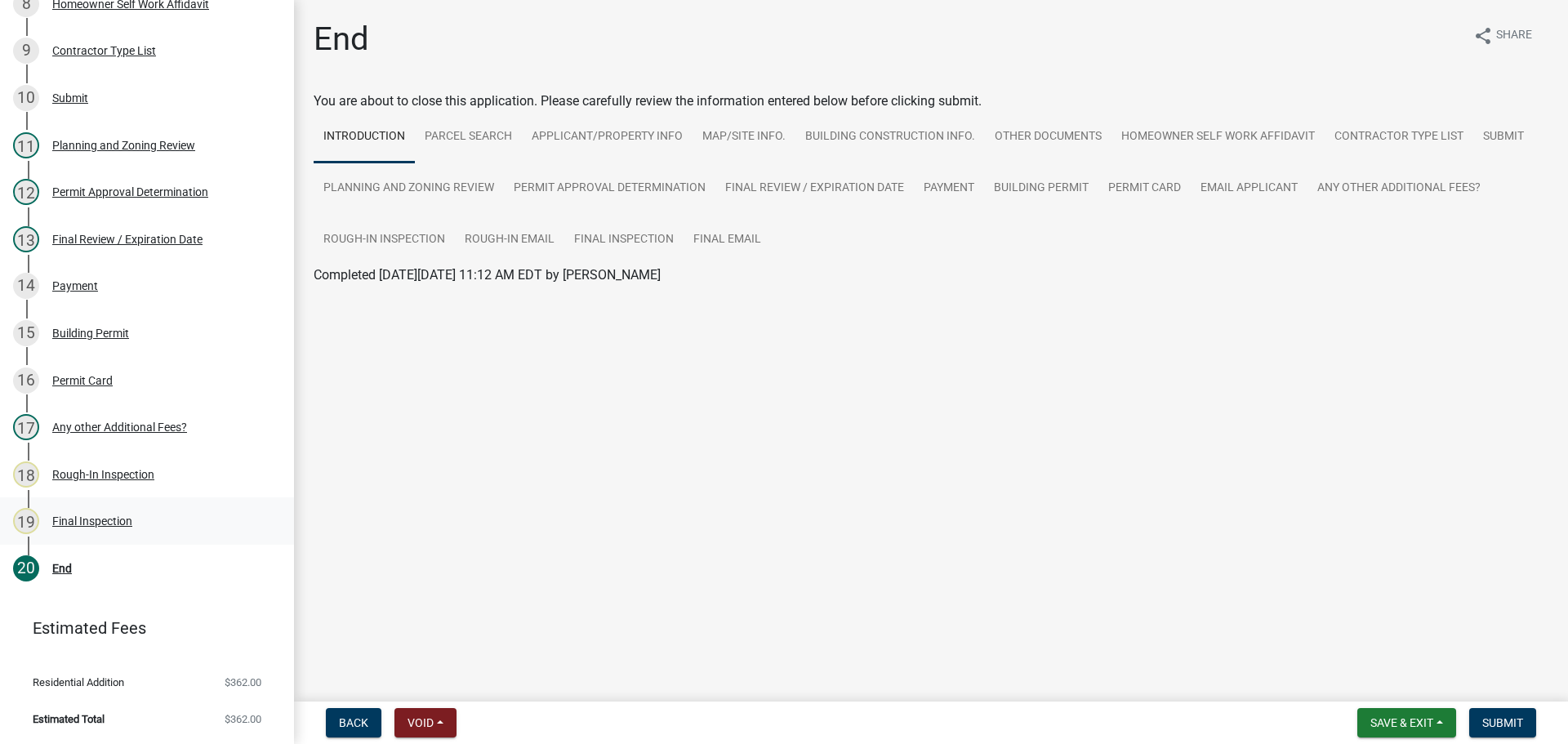
click at [116, 509] on div "19 Final Inspection" at bounding box center [140, 521] width 255 height 26
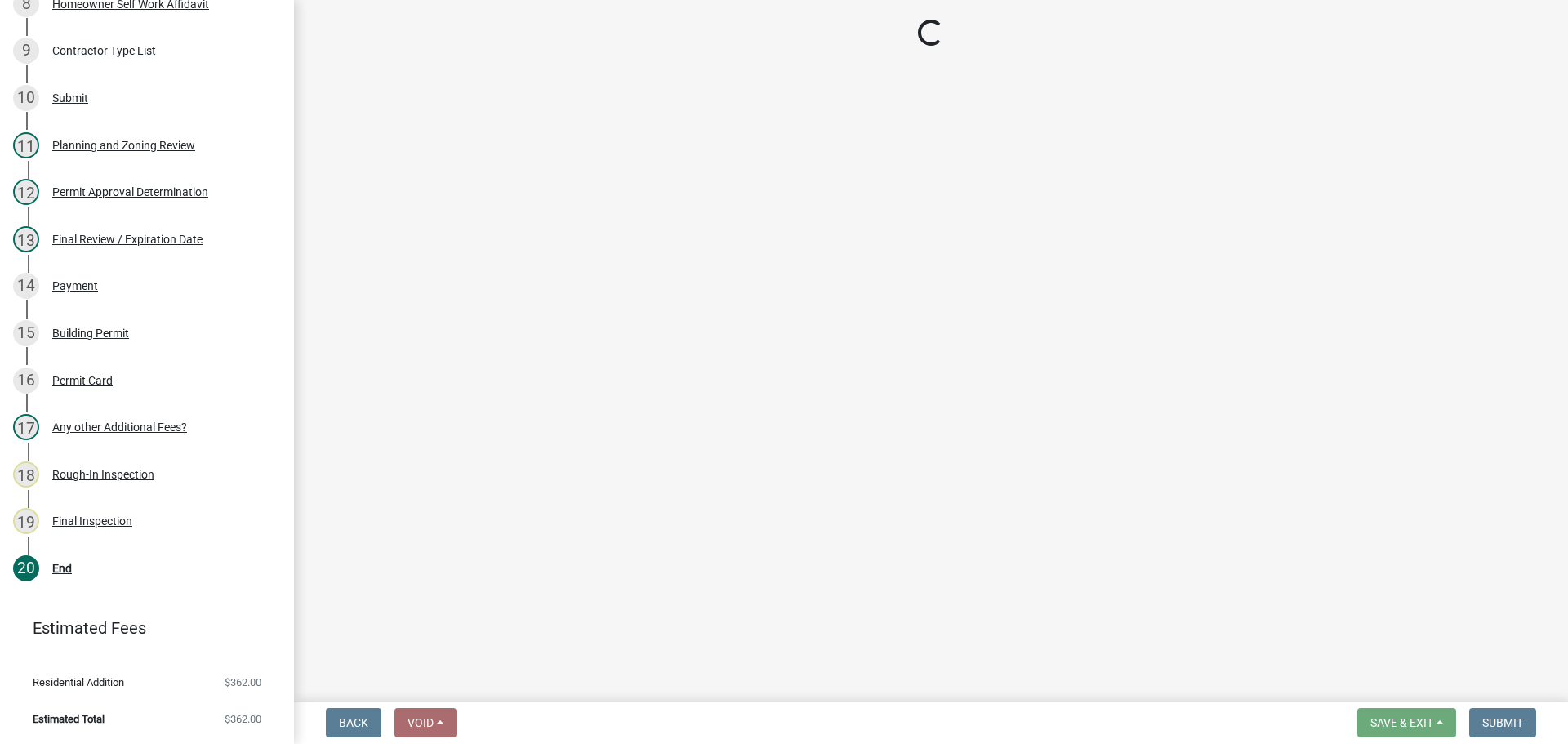
select select "895eead6-d784-4fdc-a4a3-66a9075c153d"
select select "8dfc8809-68b2-4bc3-a0d1-6f7e000e7487"
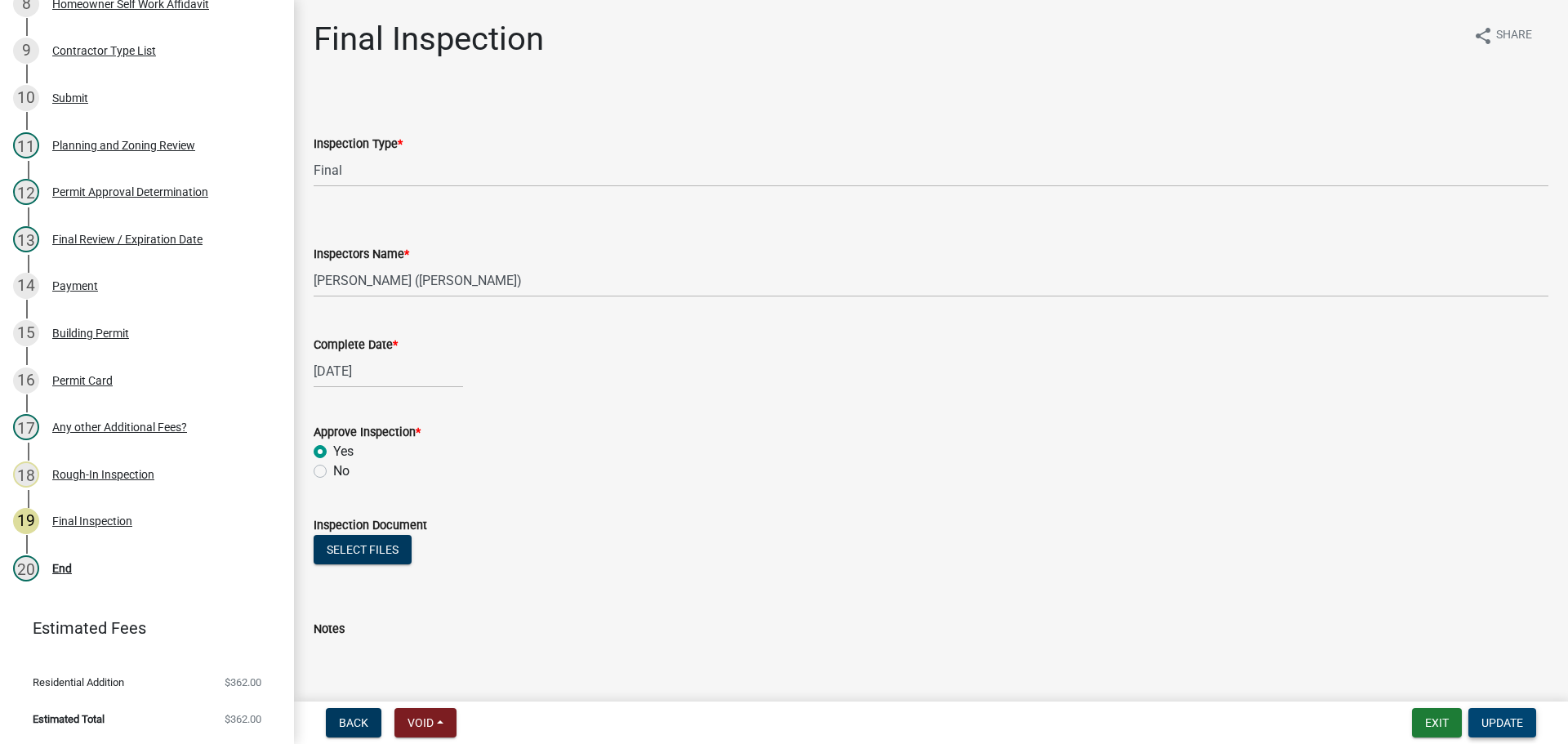
click at [1509, 723] on span "Update" at bounding box center [1502, 723] width 42 height 13
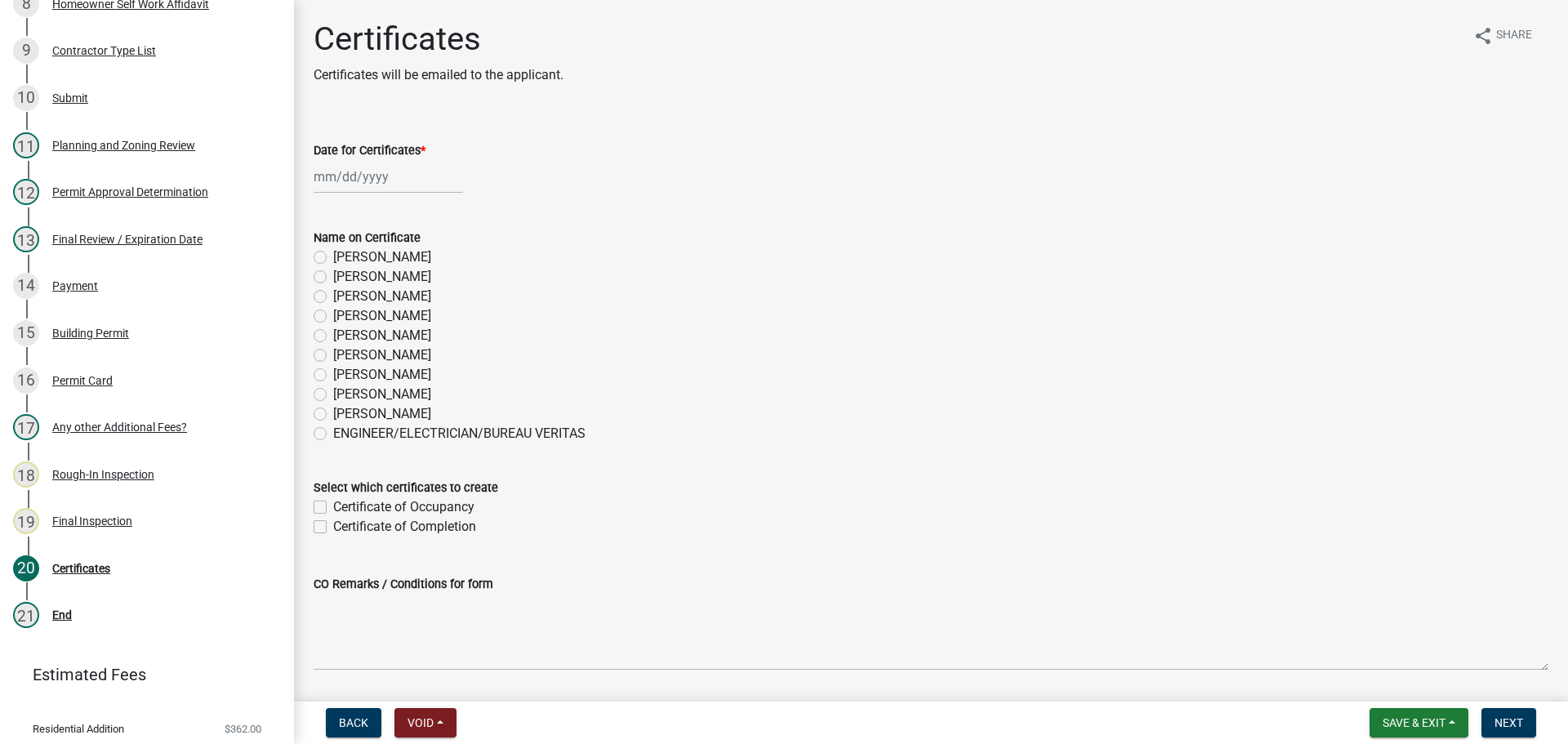
click at [361, 176] on div at bounding box center [388, 176] width 149 height 34
select select "10"
select select "2025"
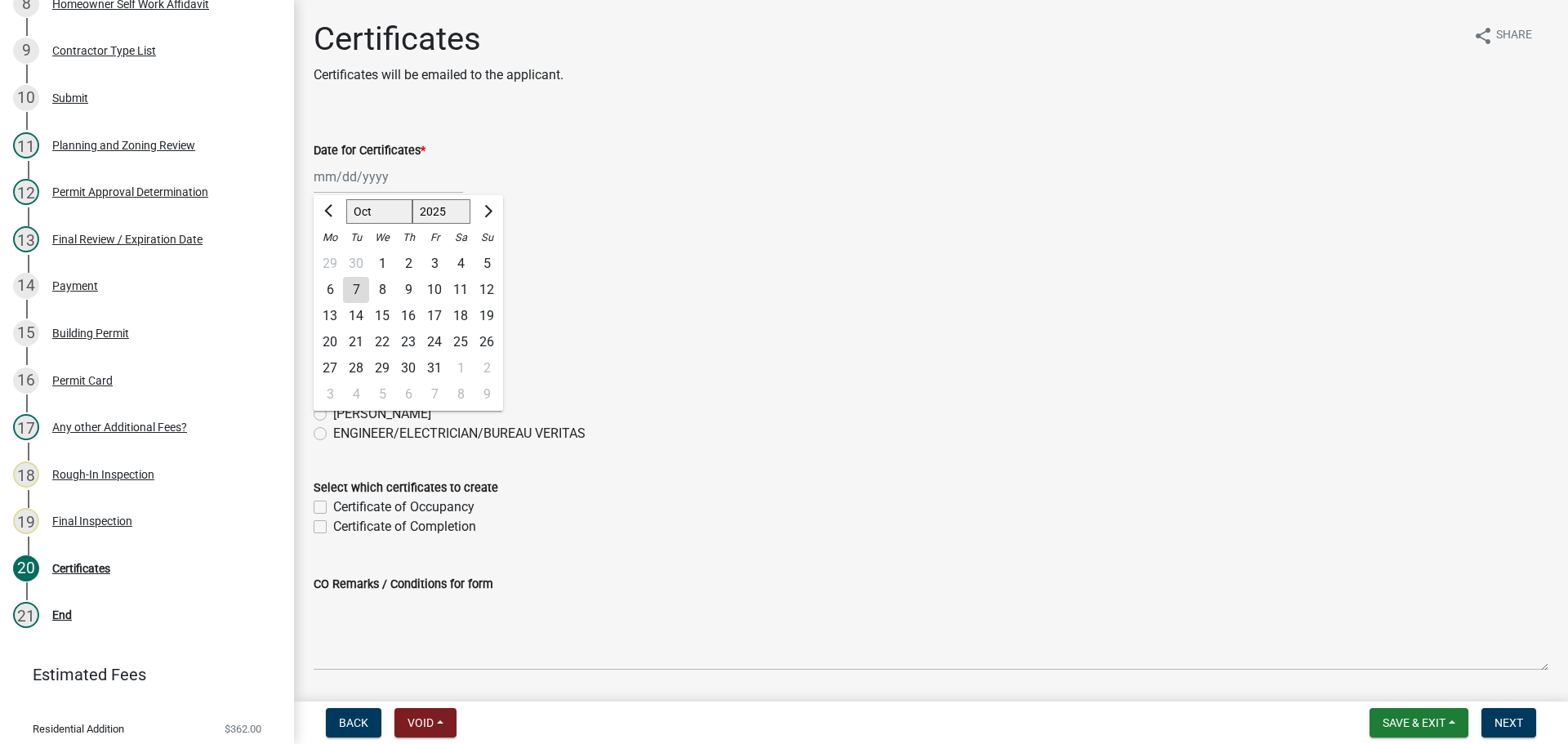
click at [327, 292] on div "6" at bounding box center [330, 290] width 26 height 26
type input "[DATE]"
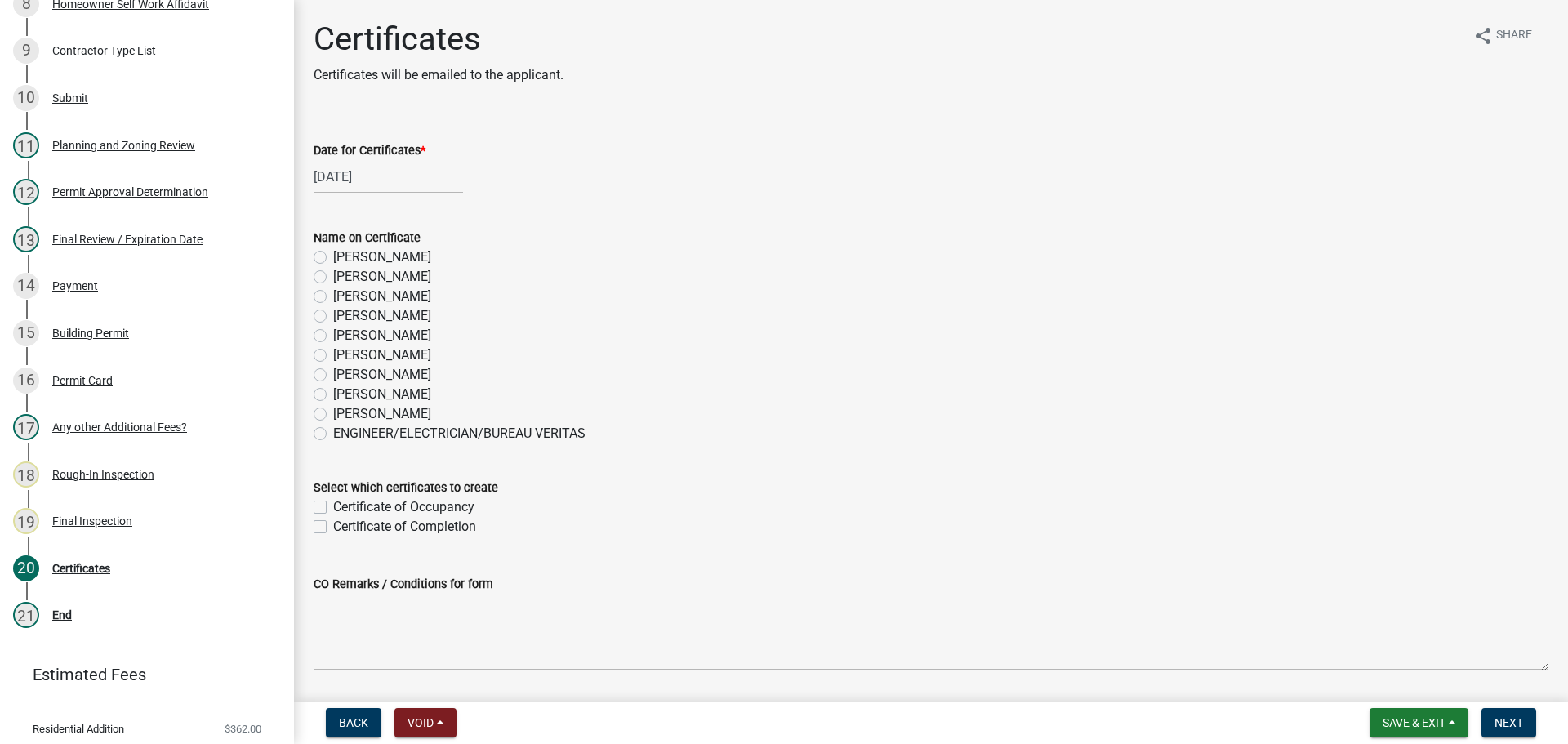
click at [333, 320] on label "[PERSON_NAME]" at bounding box center [383, 316] width 98 height 20
click at [333, 317] on input "[PERSON_NAME]" at bounding box center [338, 311] width 11 height 11
radio input "true"
click at [333, 529] on label "Certificate of Completion" at bounding box center [405, 527] width 143 height 20
click at [333, 528] on input "Certificate of Completion" at bounding box center [338, 522] width 11 height 11
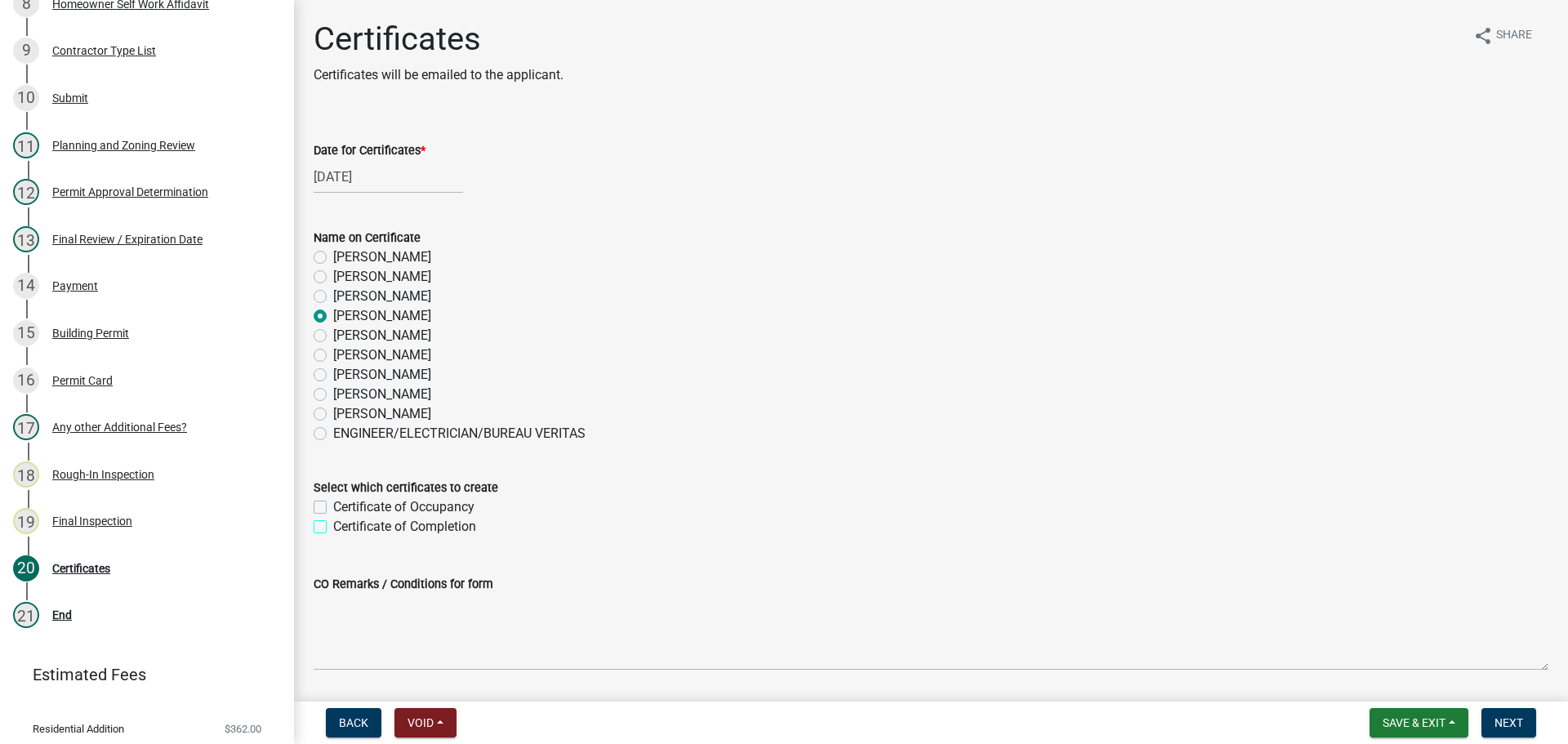
checkbox input "true"
checkbox input "false"
checkbox input "true"
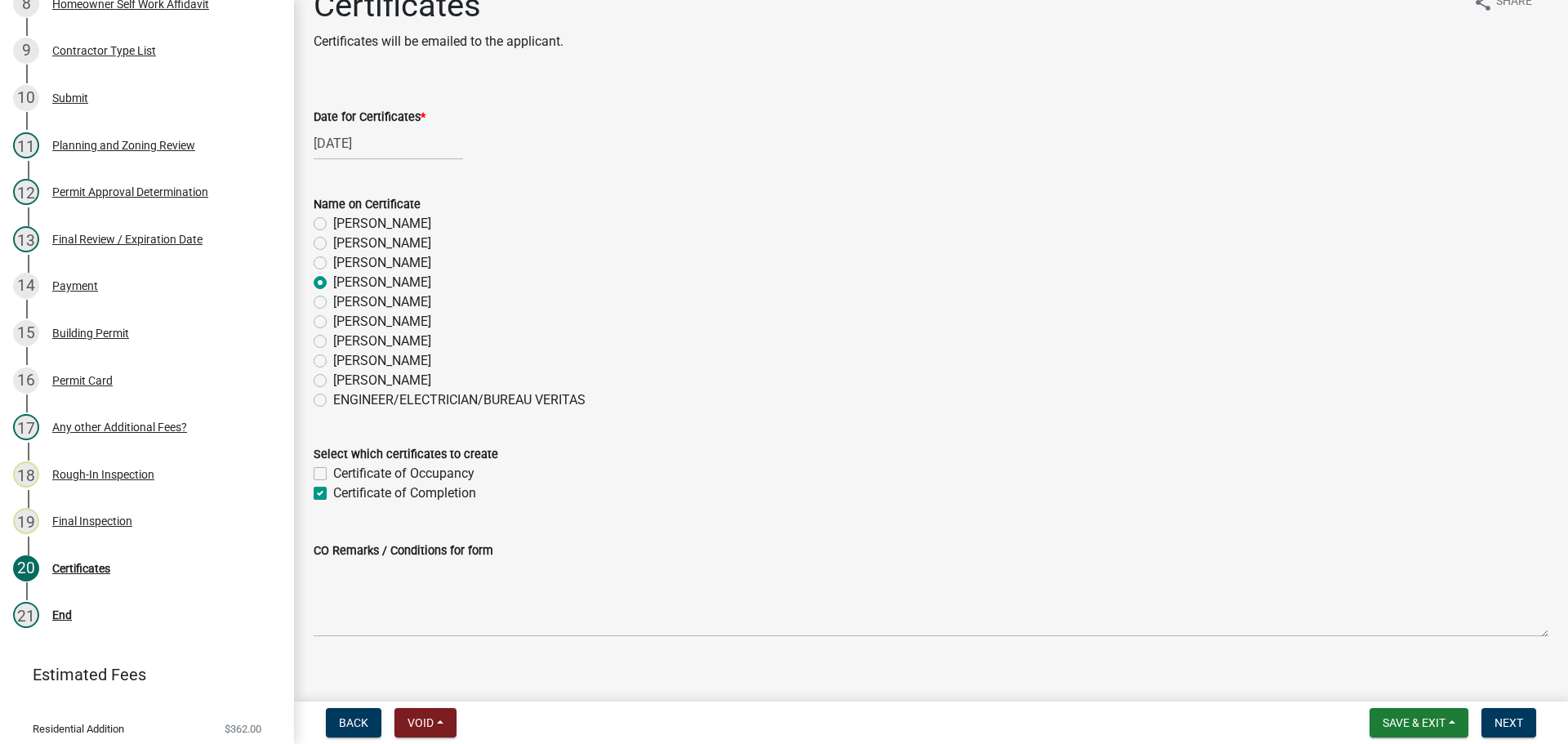
scroll to position [52, 0]
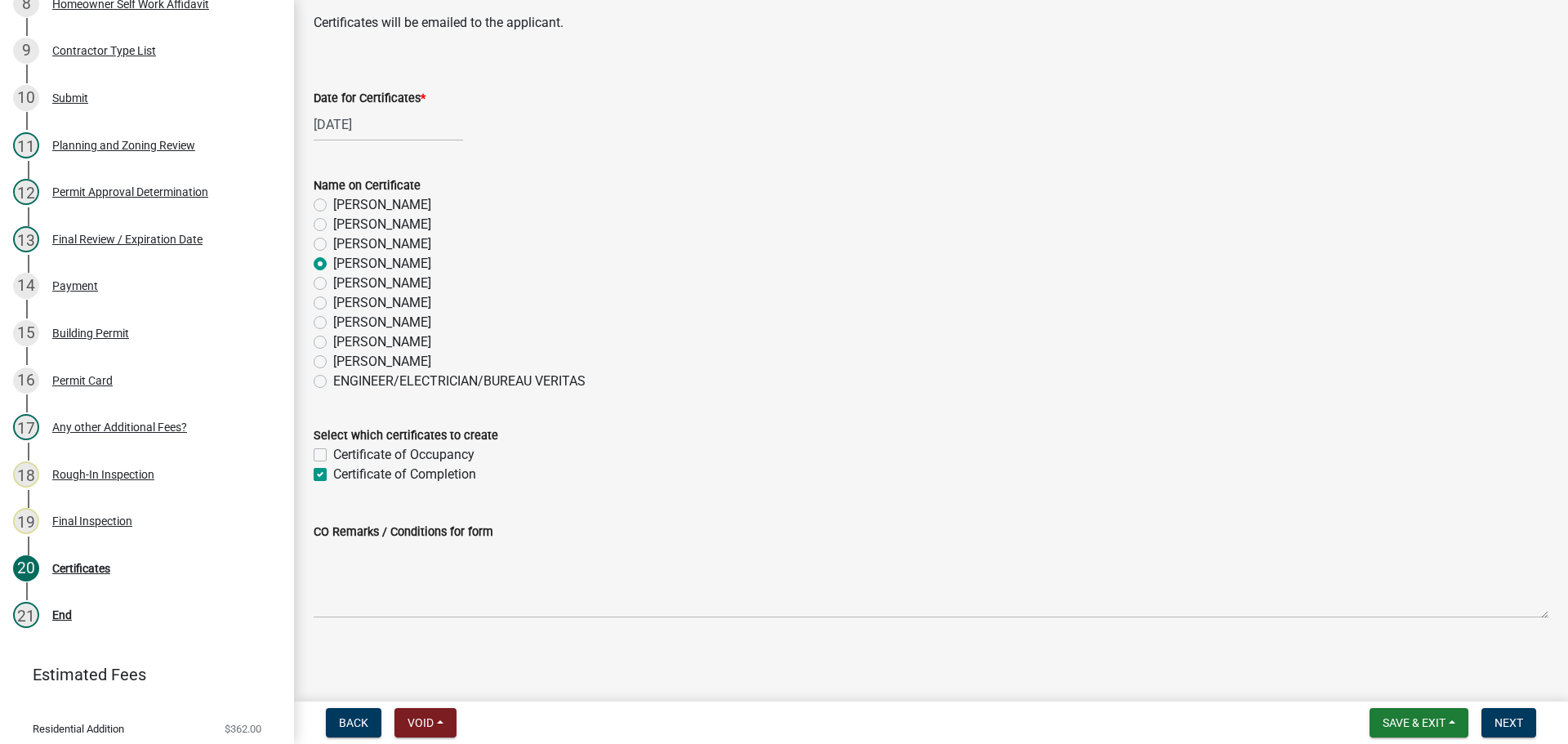
click at [1505, 705] on nav "Back Void Withdraw Lock Expire Void Save & Exit Save Save & Exit Next" at bounding box center [931, 723] width 1274 height 43
click at [1509, 717] on span "Next" at bounding box center [1509, 723] width 29 height 13
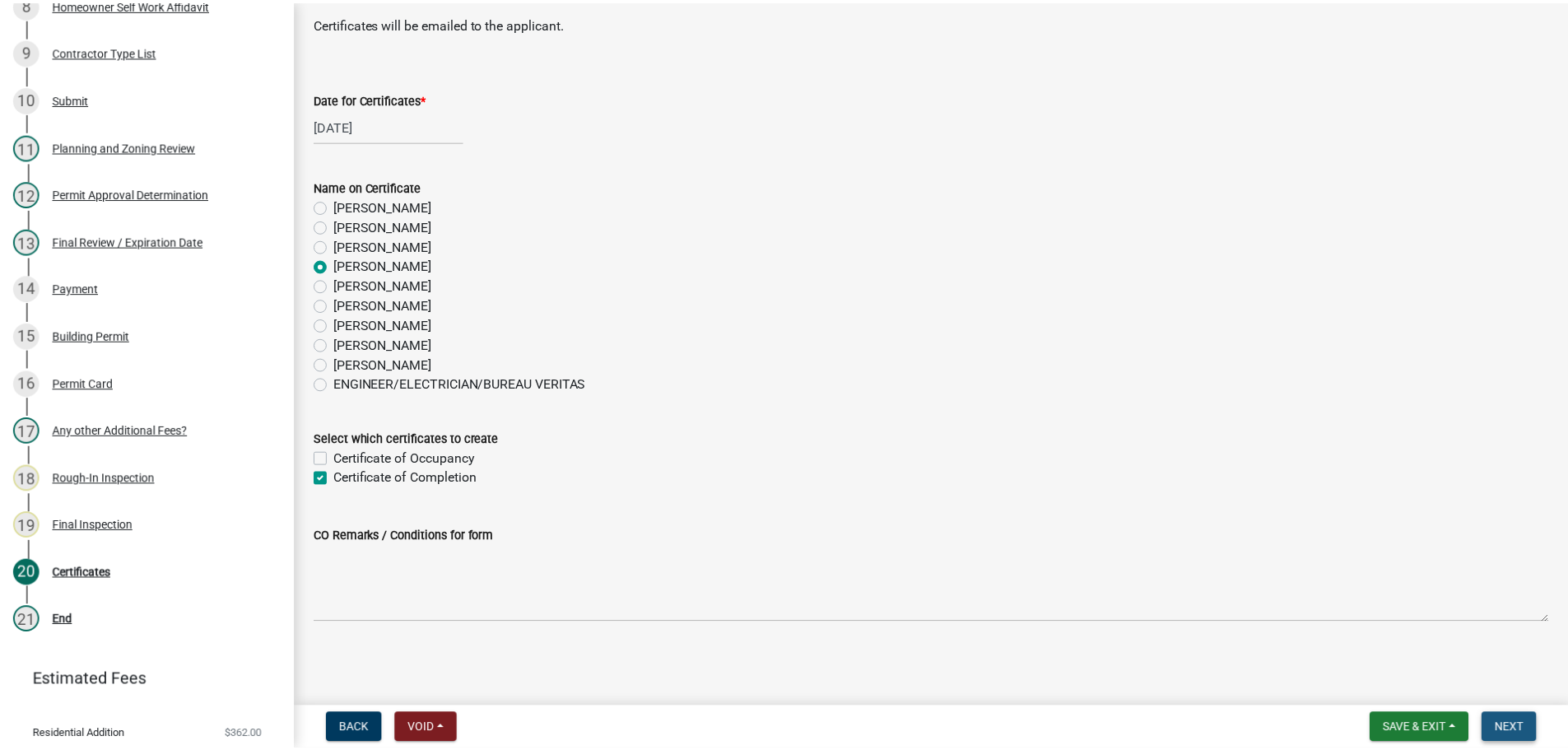
scroll to position [0, 0]
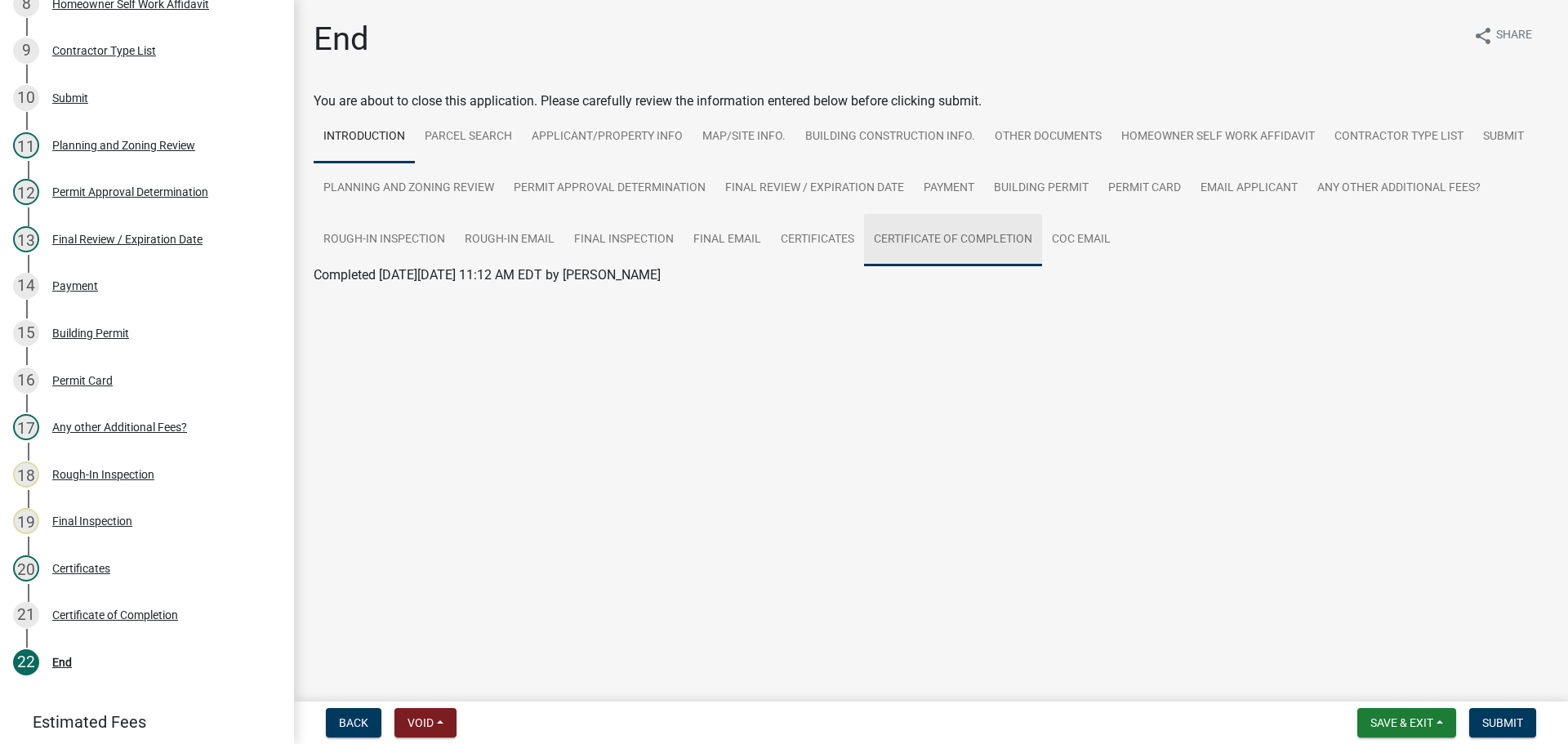
click at [977, 239] on link "Certificate of Completion" at bounding box center [953, 240] width 178 height 52
click at [360, 290] on link "Certificate of Completion" at bounding box center [385, 294] width 143 height 16
click at [696, 461] on main "End share Share You are about to close this application. Please carefully revie…" at bounding box center [931, 347] width 1274 height 695
click at [1488, 727] on span "Submit" at bounding box center [1503, 723] width 41 height 13
